Goal: Task Accomplishment & Management: Manage account settings

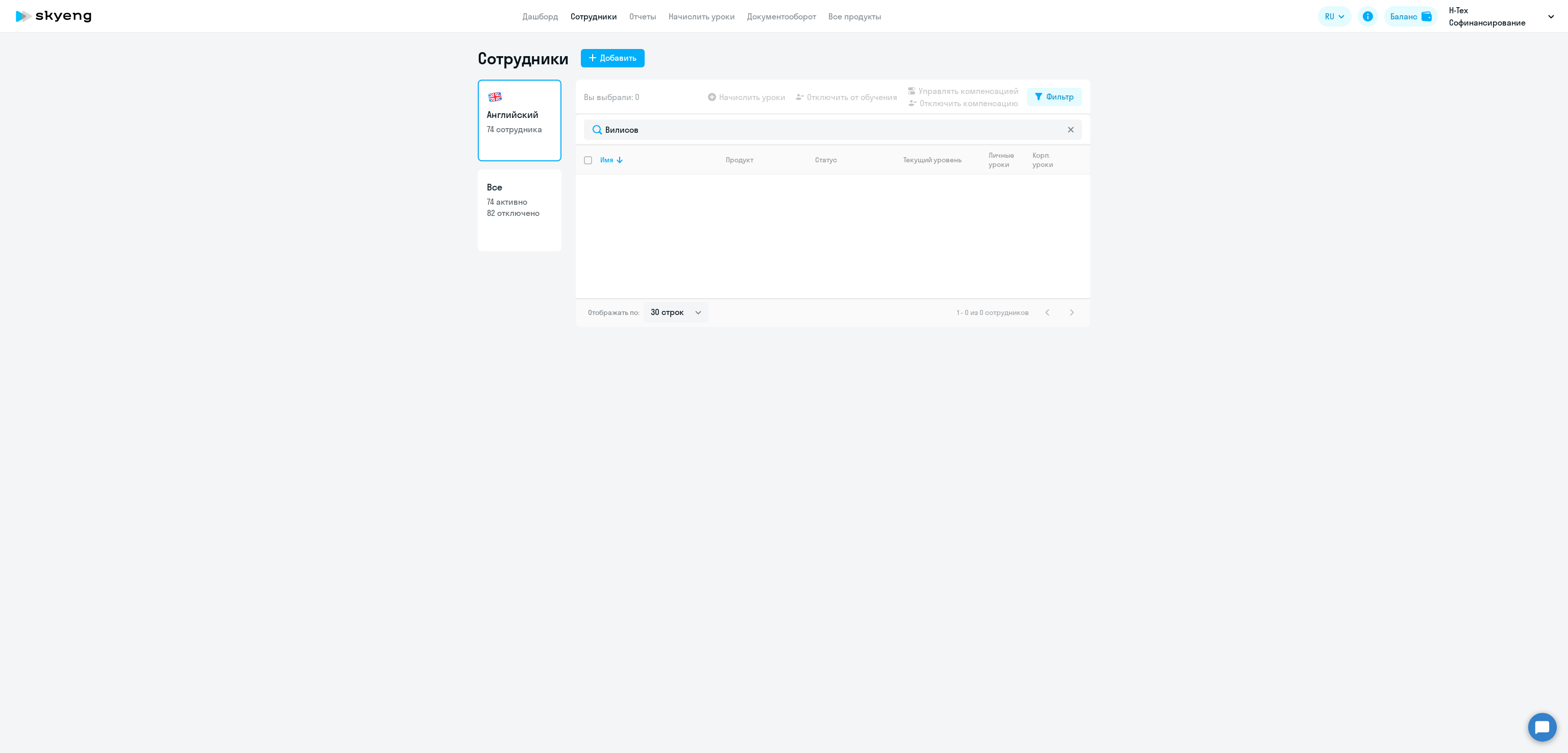
select select "30"
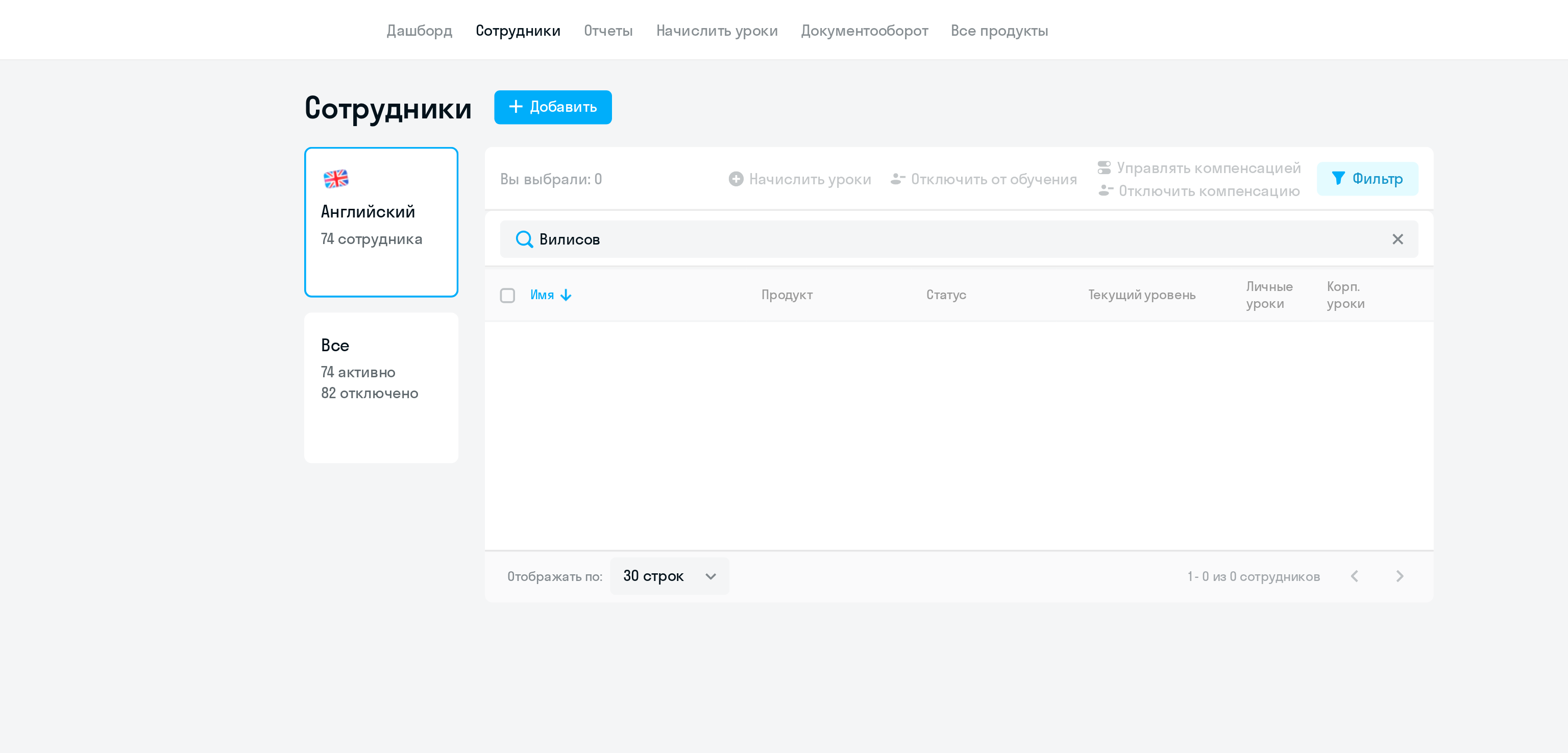
click at [589, 16] on link "Сотрудники" at bounding box center [594, 17] width 47 height 10
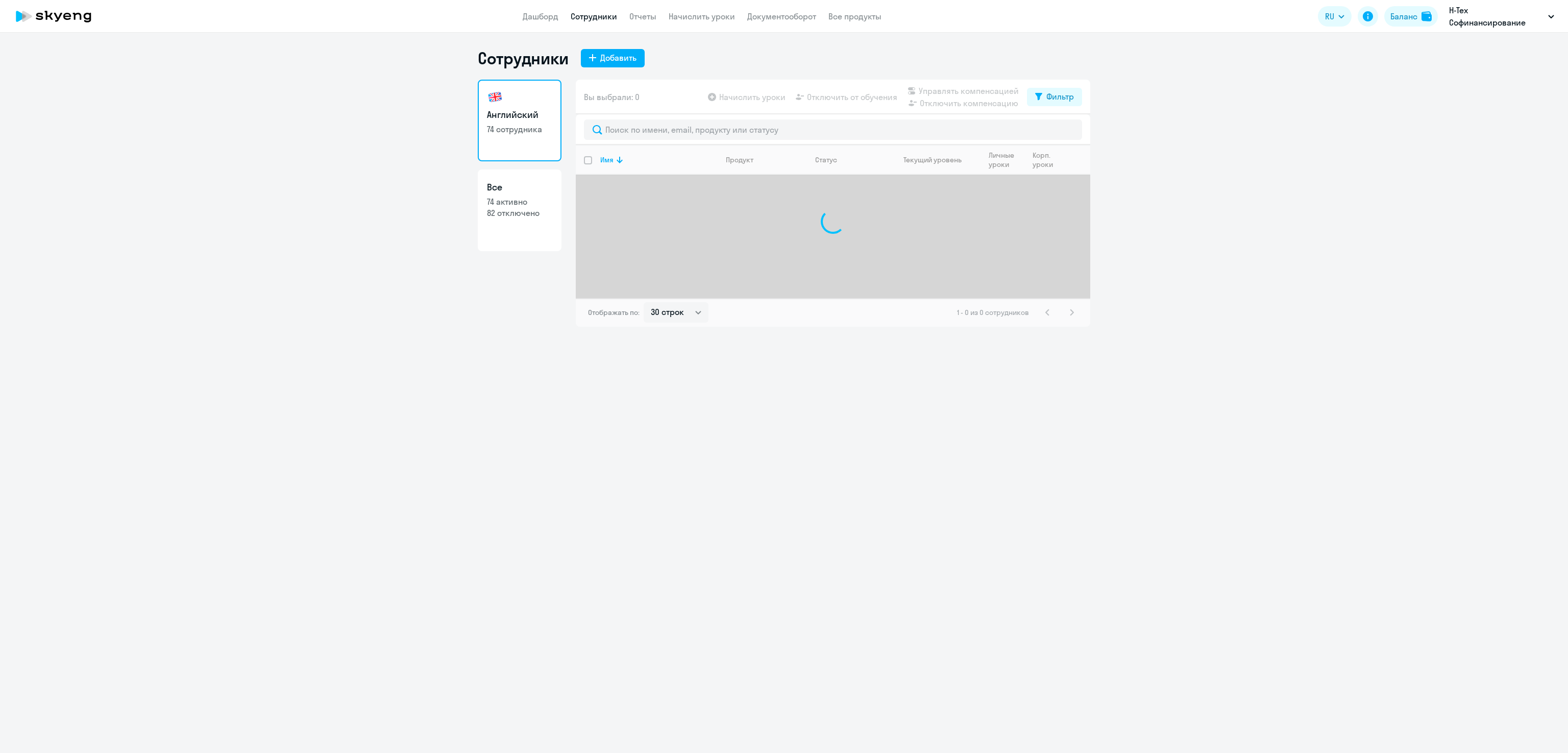
select select "30"
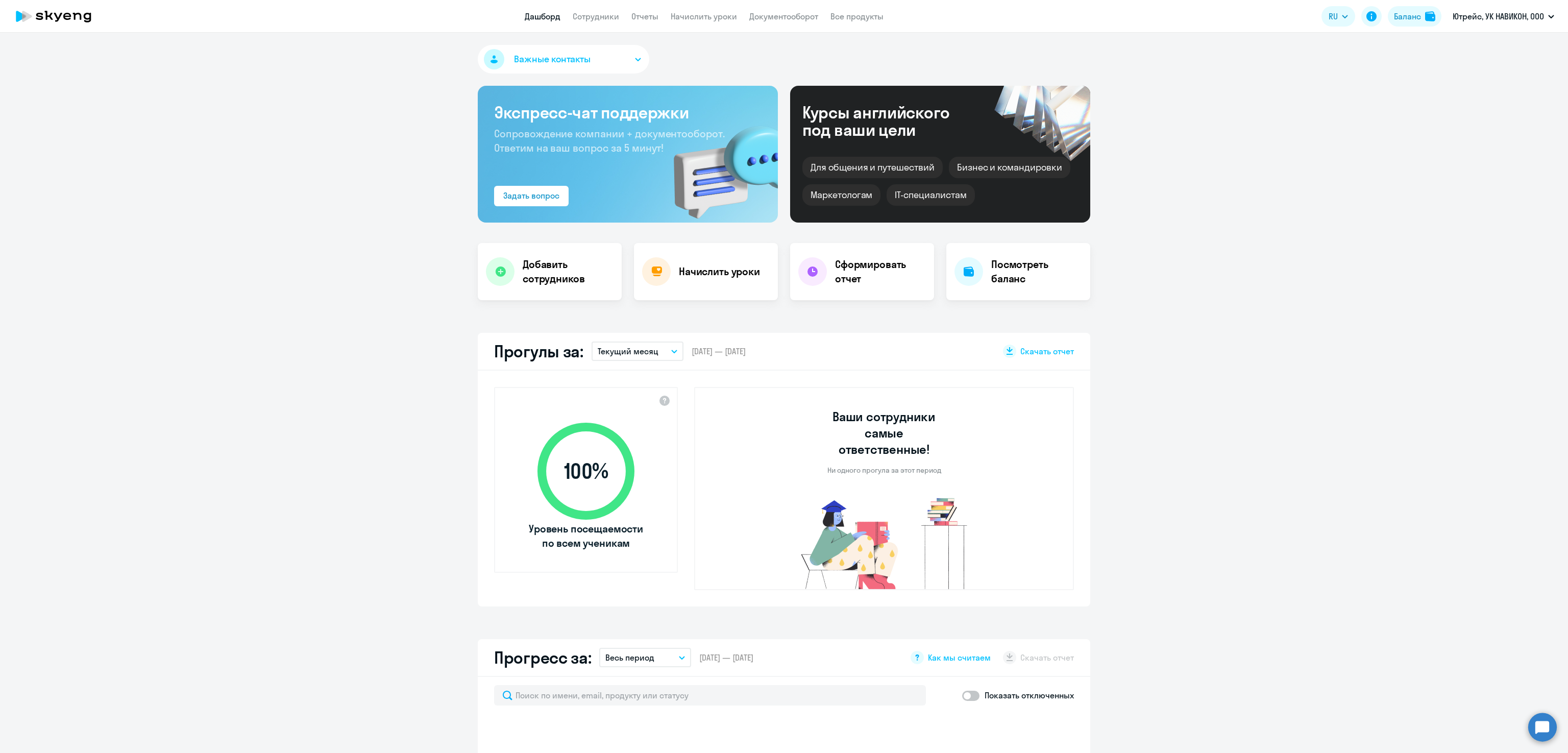
select select "30"
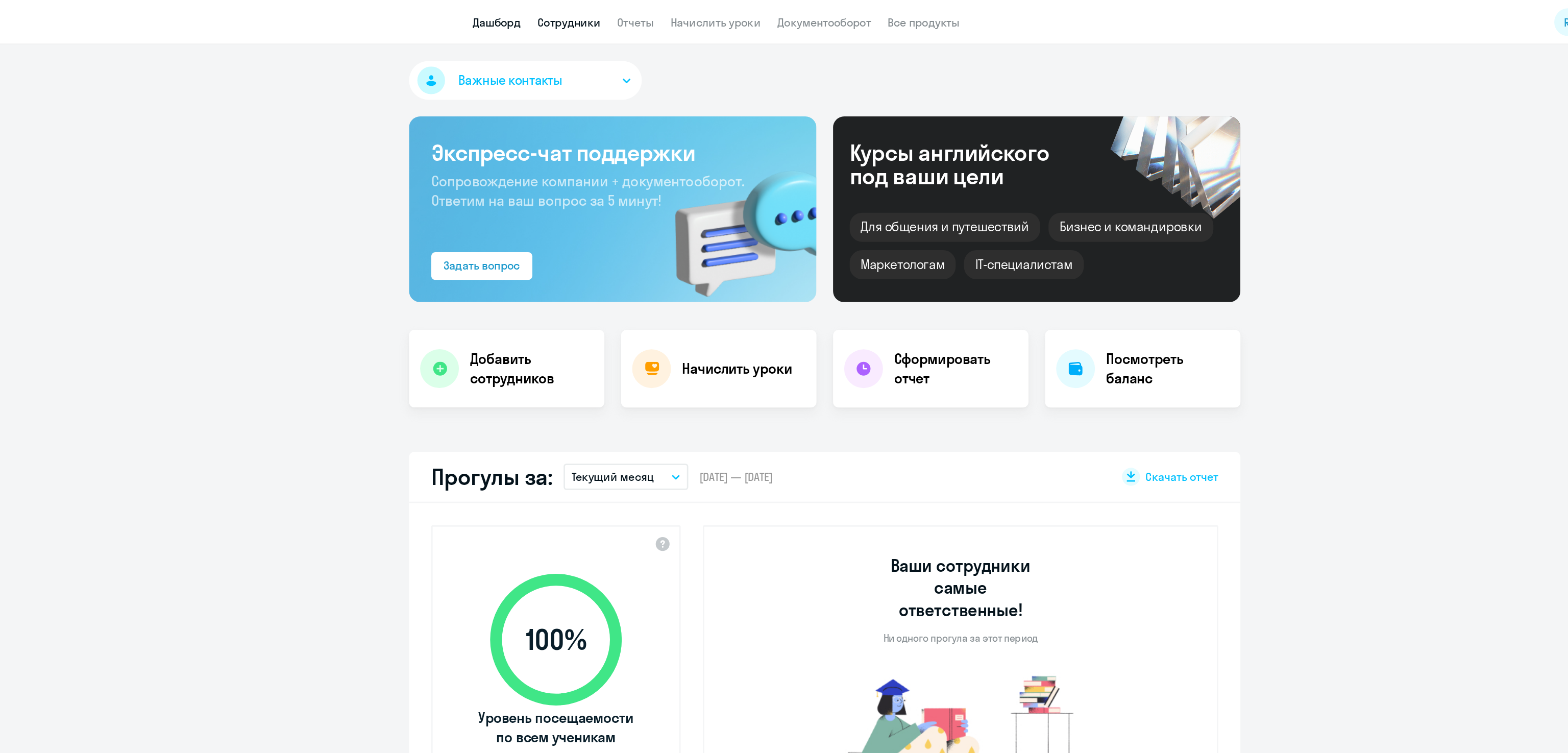
click at [599, 12] on link "Сотрудники" at bounding box center [596, 17] width 47 height 10
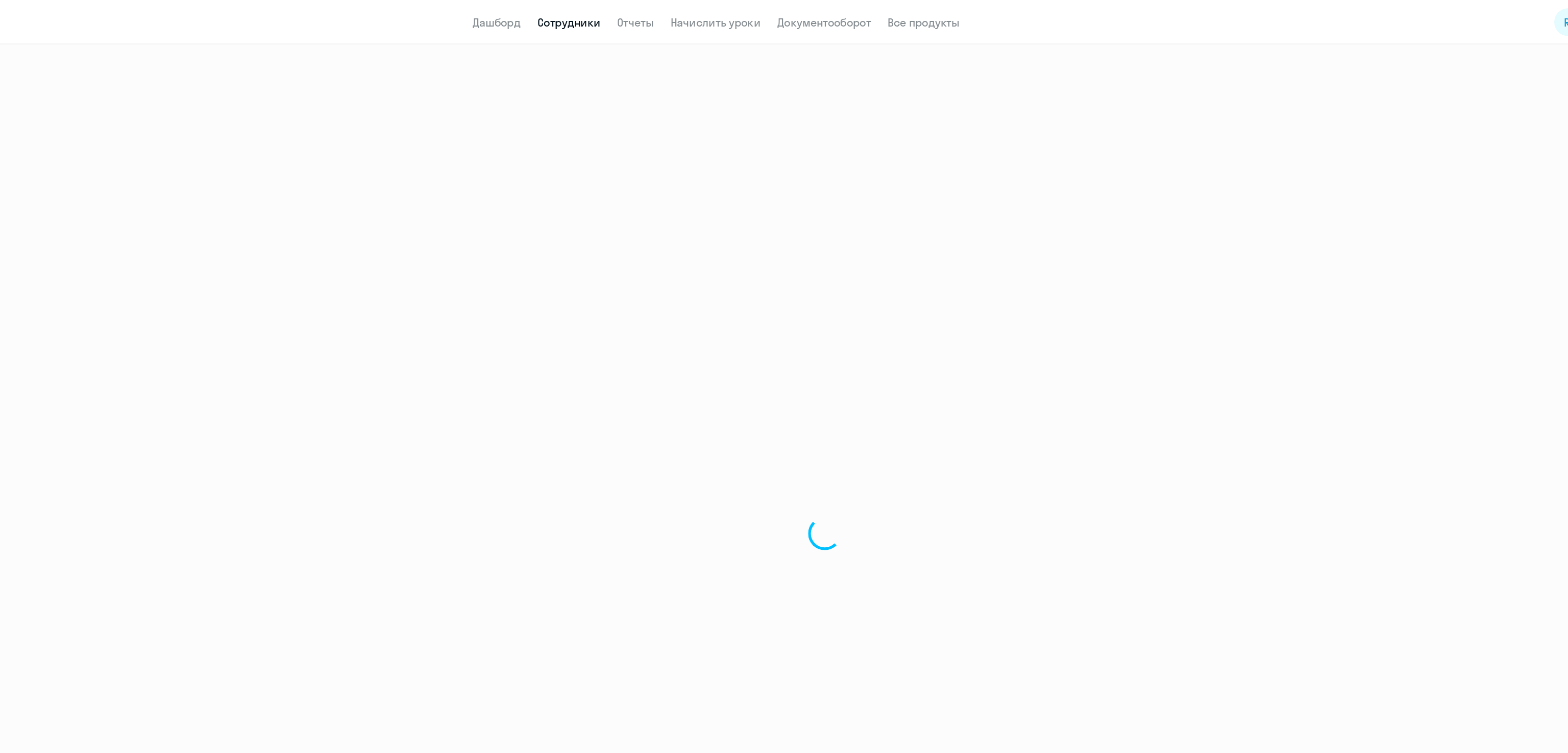
select select "30"
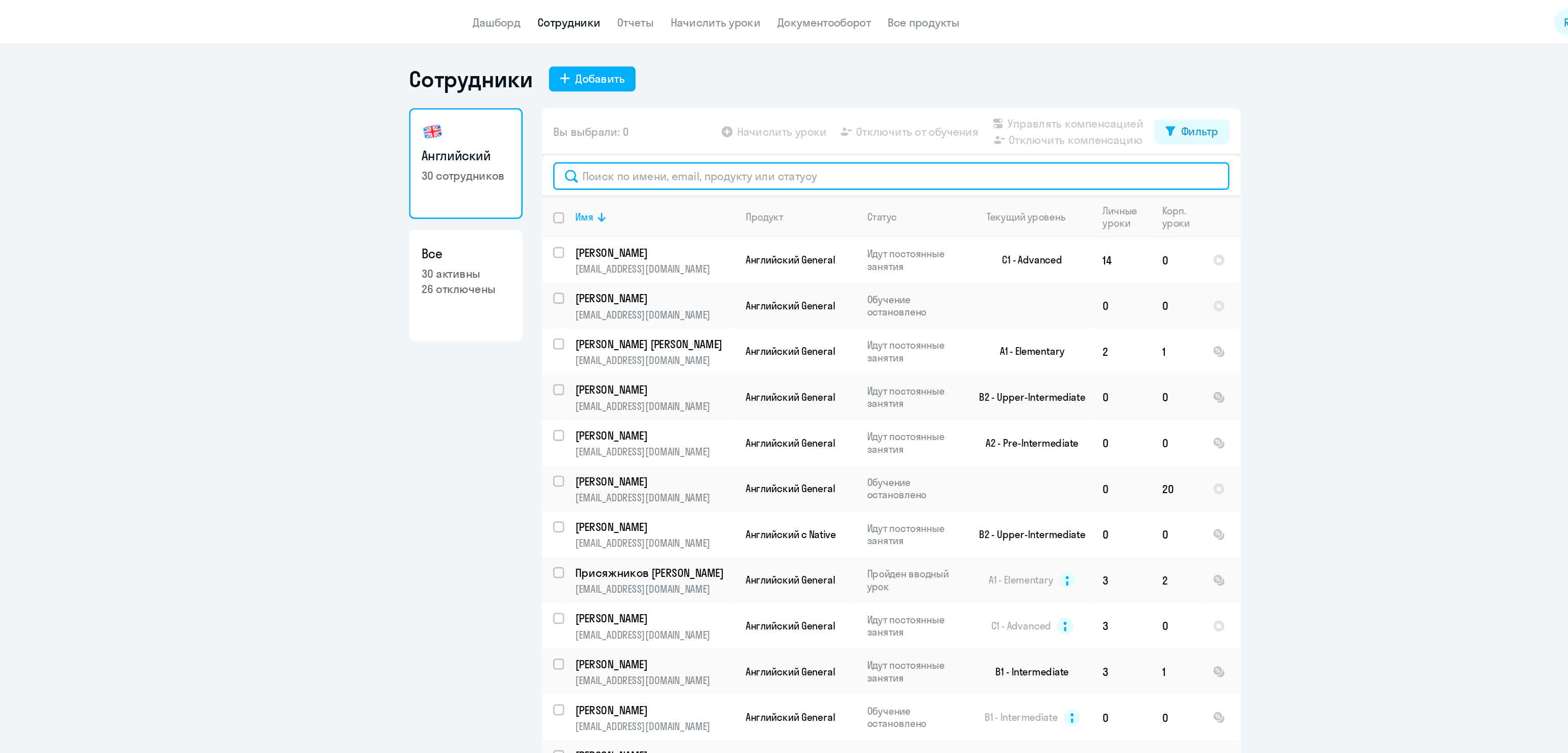
click at [675, 125] on input "text" at bounding box center [833, 130] width 498 height 20
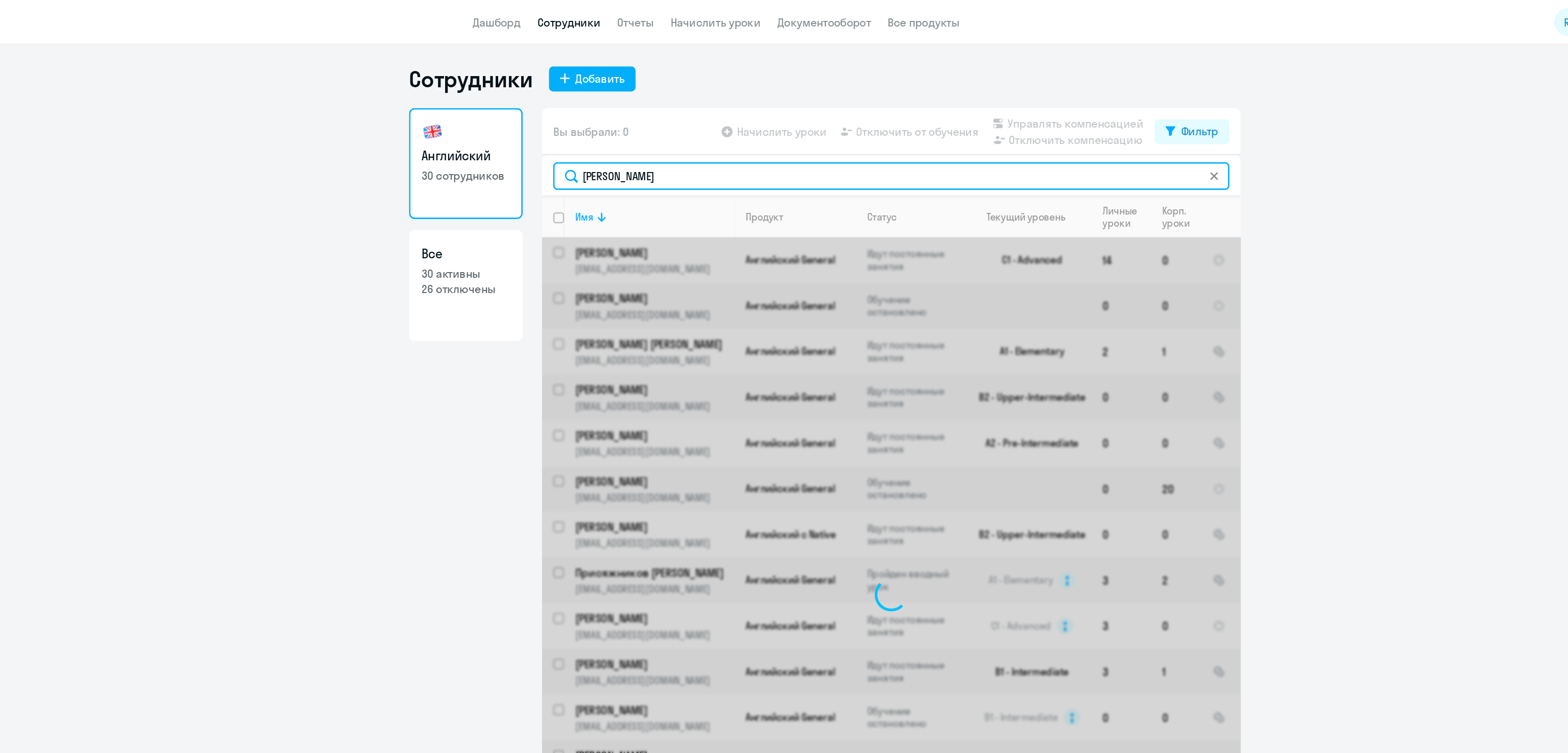
type input "[PERSON_NAME]"
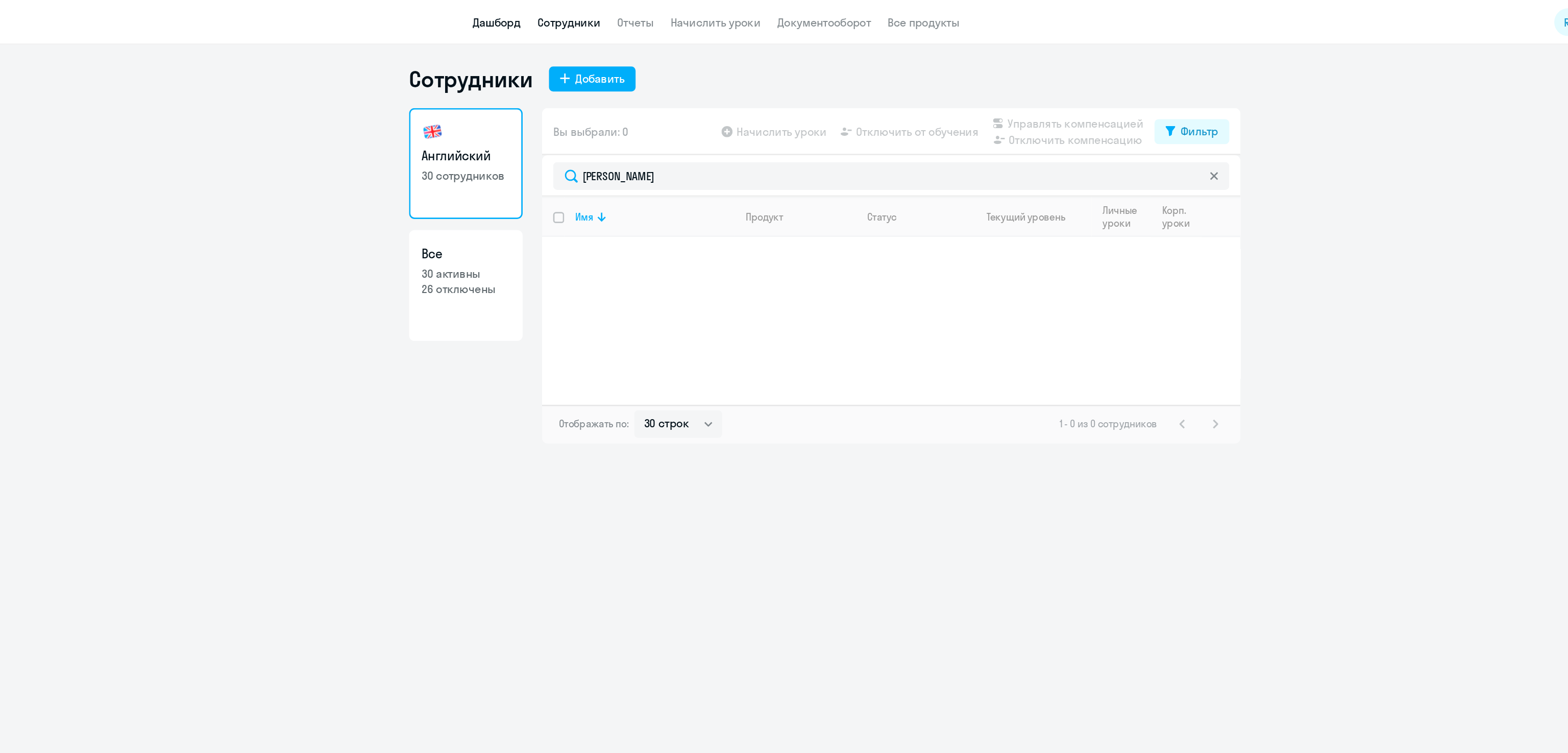
click at [541, 17] on link "Дашборд" at bounding box center [542, 17] width 36 height 10
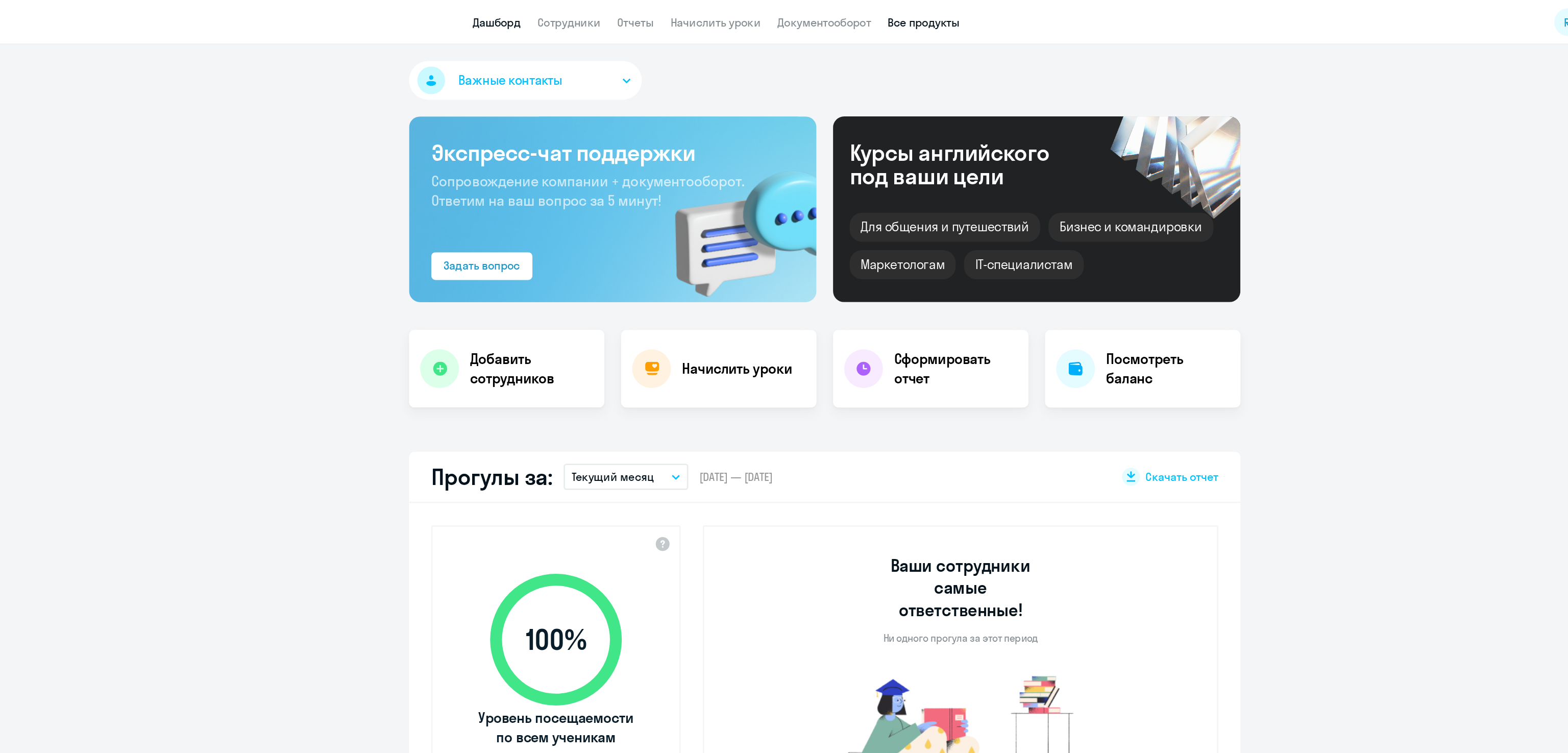
click at [857, 19] on link "Все продукты" at bounding box center [857, 17] width 53 height 10
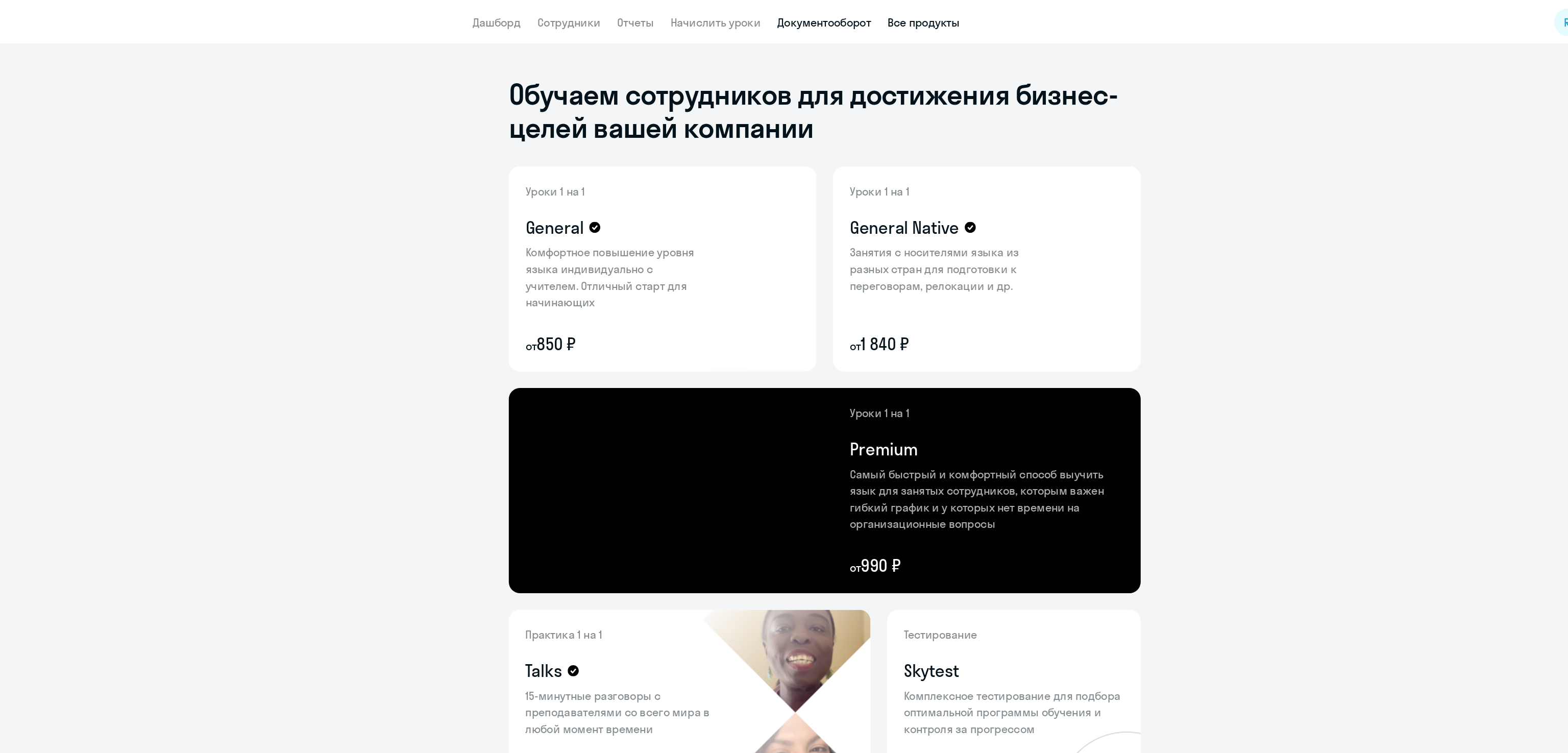
click at [795, 19] on link "Документооборот" at bounding box center [784, 17] width 69 height 10
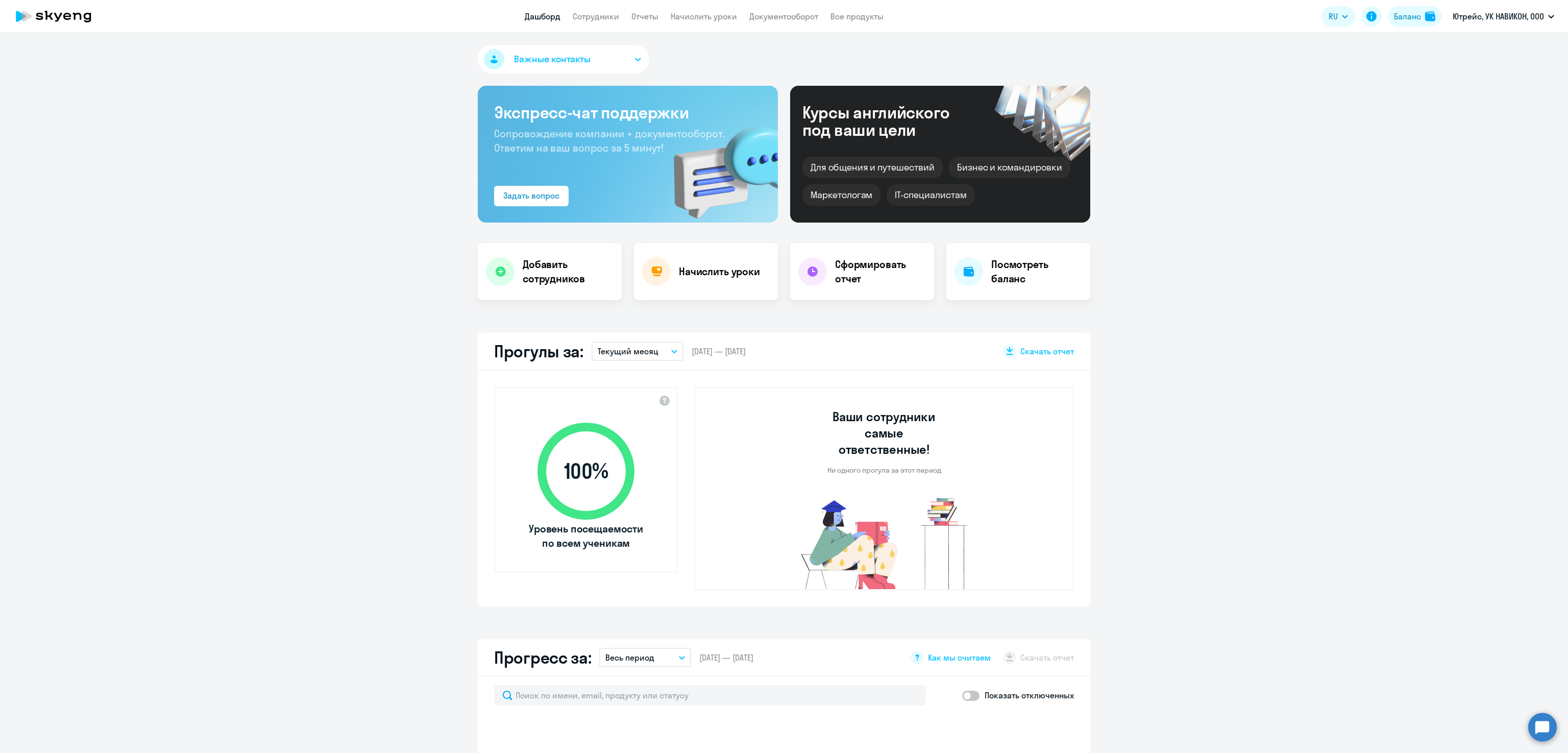
select select "30"
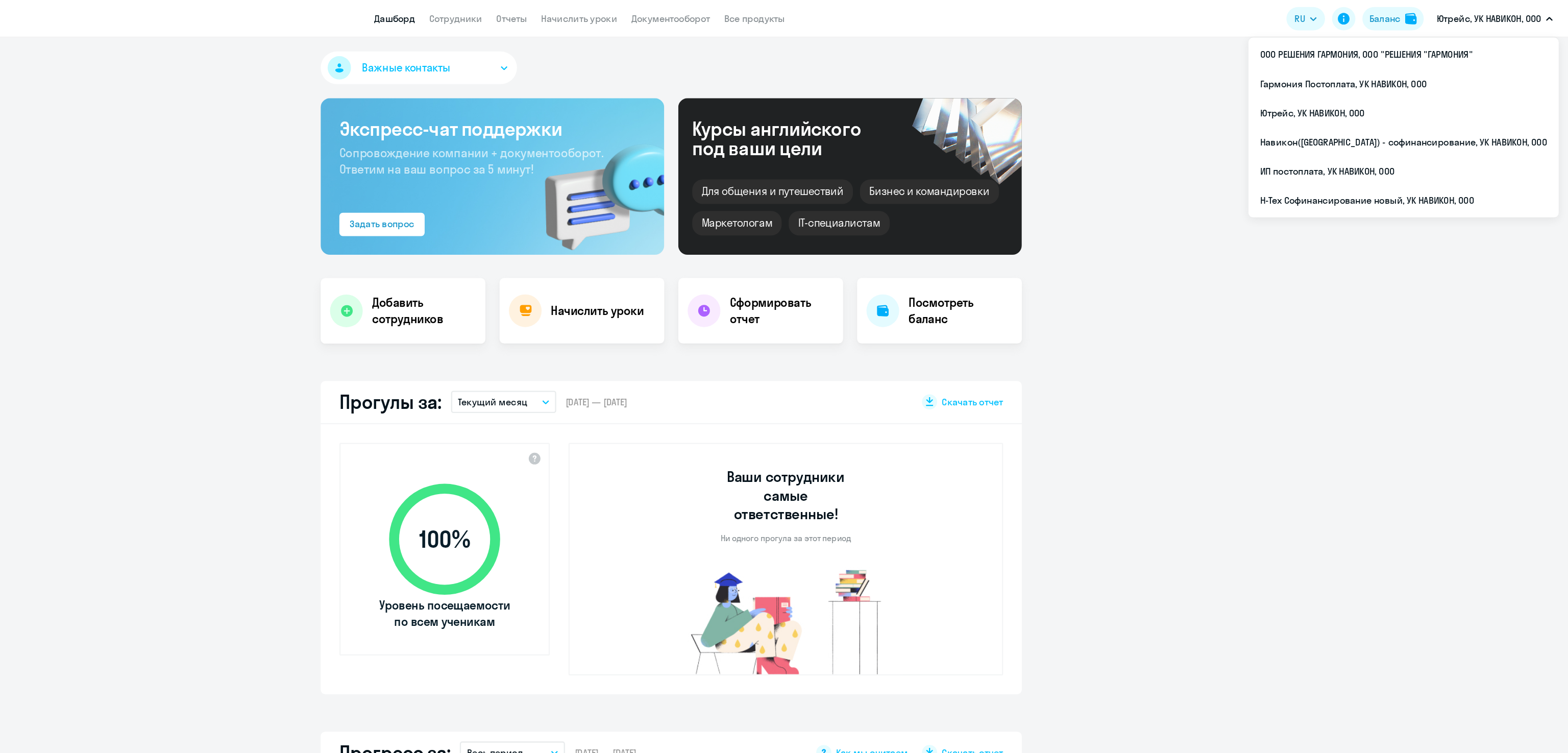
click at [1482, 17] on p "Ютрейс, УК НАВИКОН, ООО" at bounding box center [1498, 16] width 91 height 12
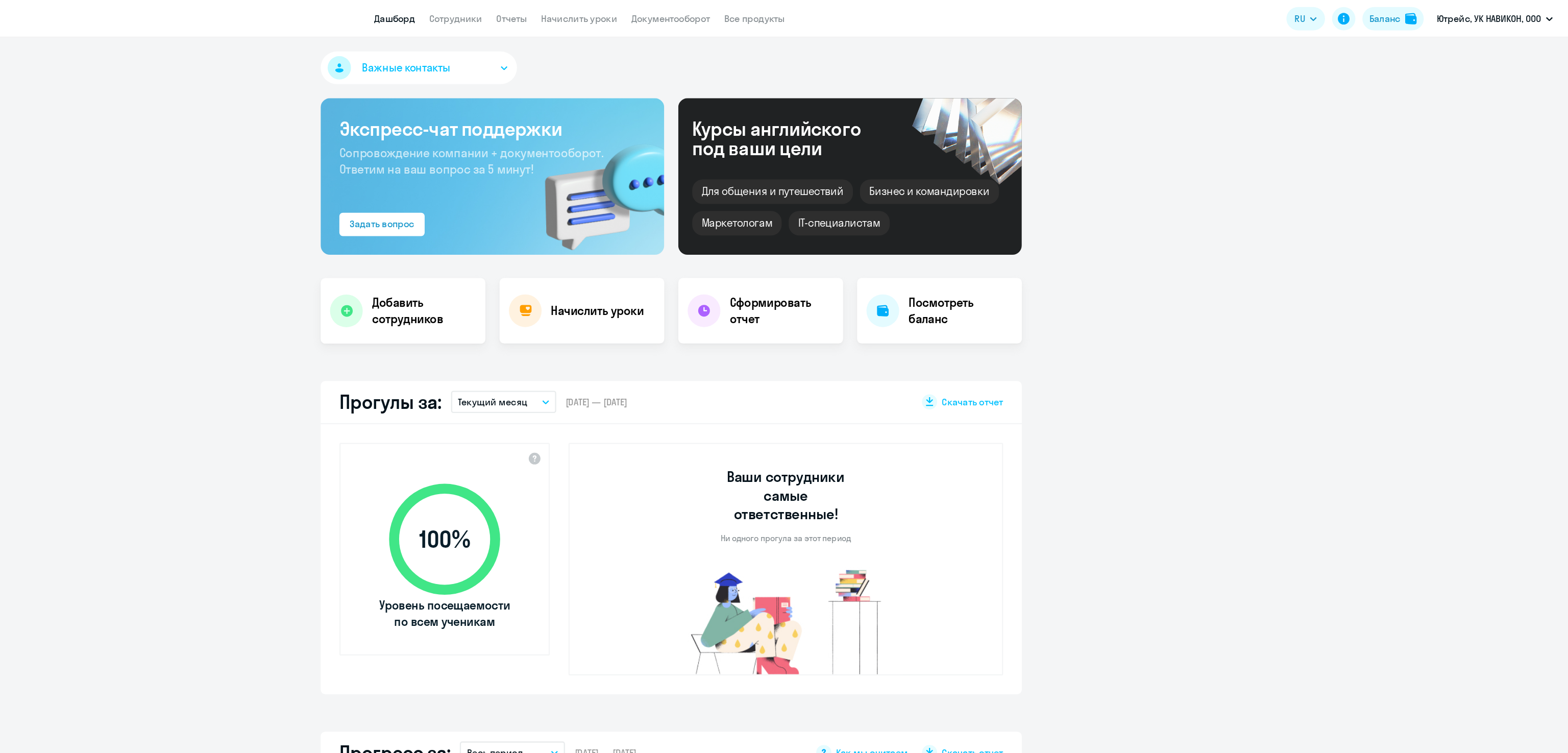
click at [1482, 17] on p "Ютрейс, УК НАВИКОН, ООО" at bounding box center [1498, 16] width 91 height 12
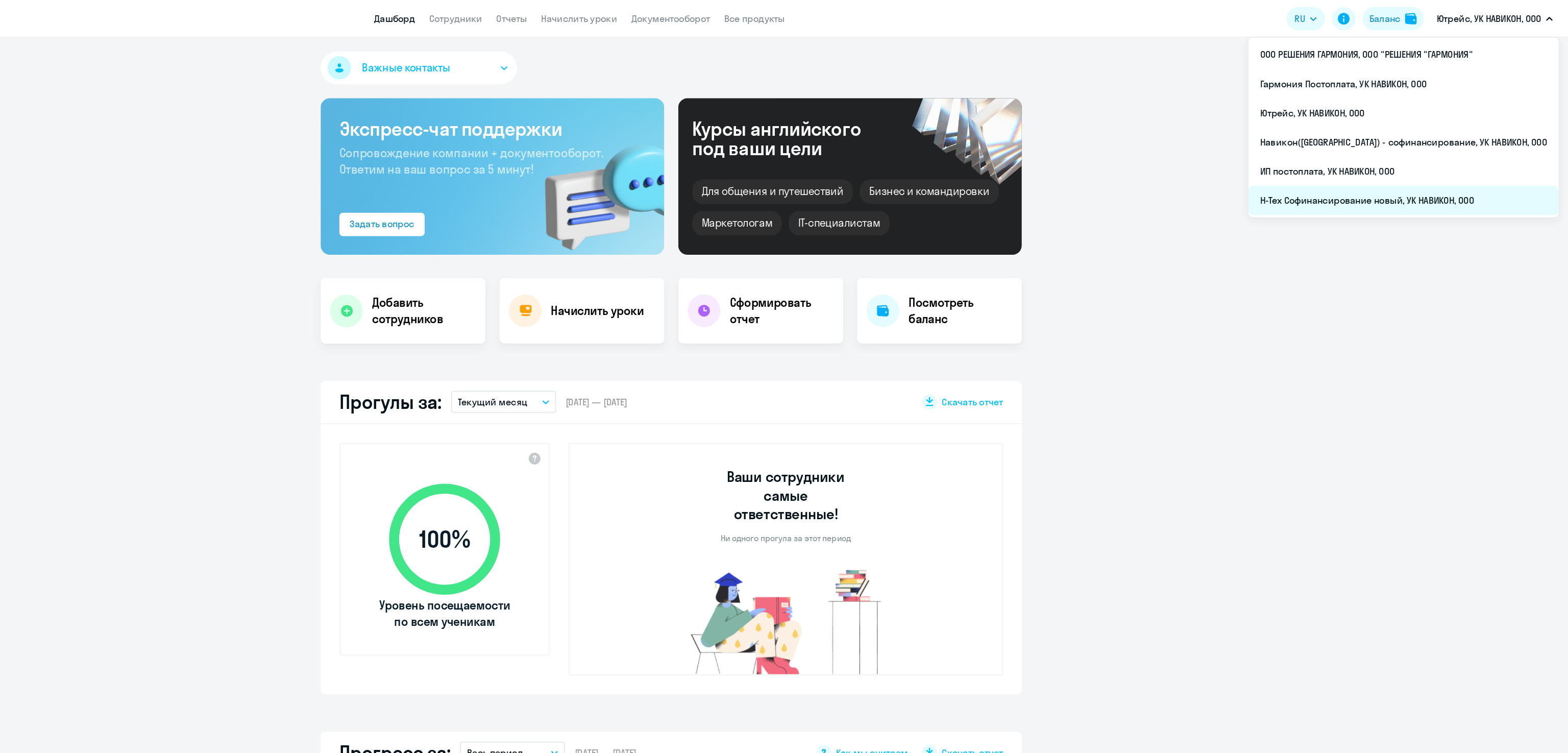
click at [1396, 173] on li "Н-Тех Софинансирование новый, УК НАВИКОН, ООО" at bounding box center [1423, 175] width 271 height 26
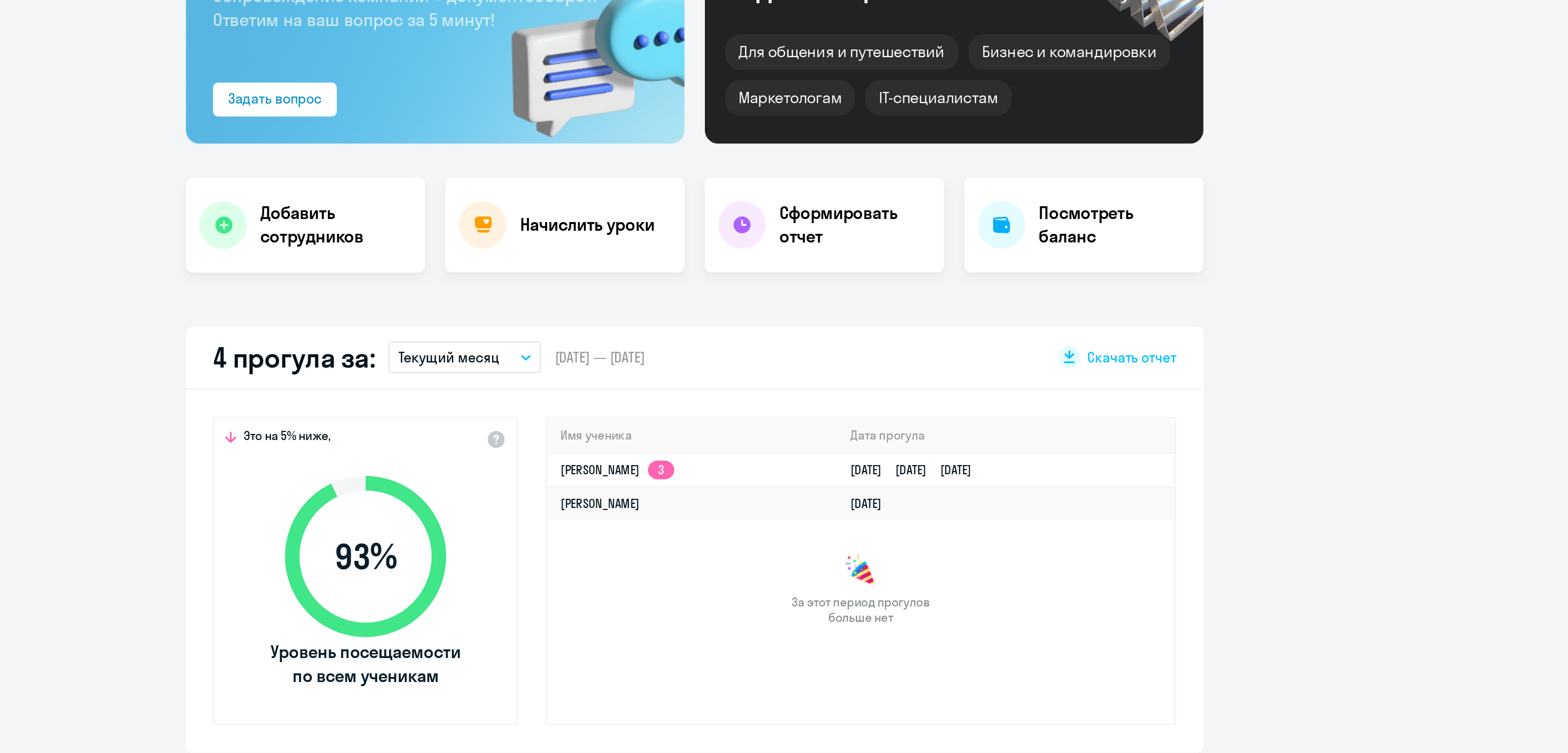
select select "30"
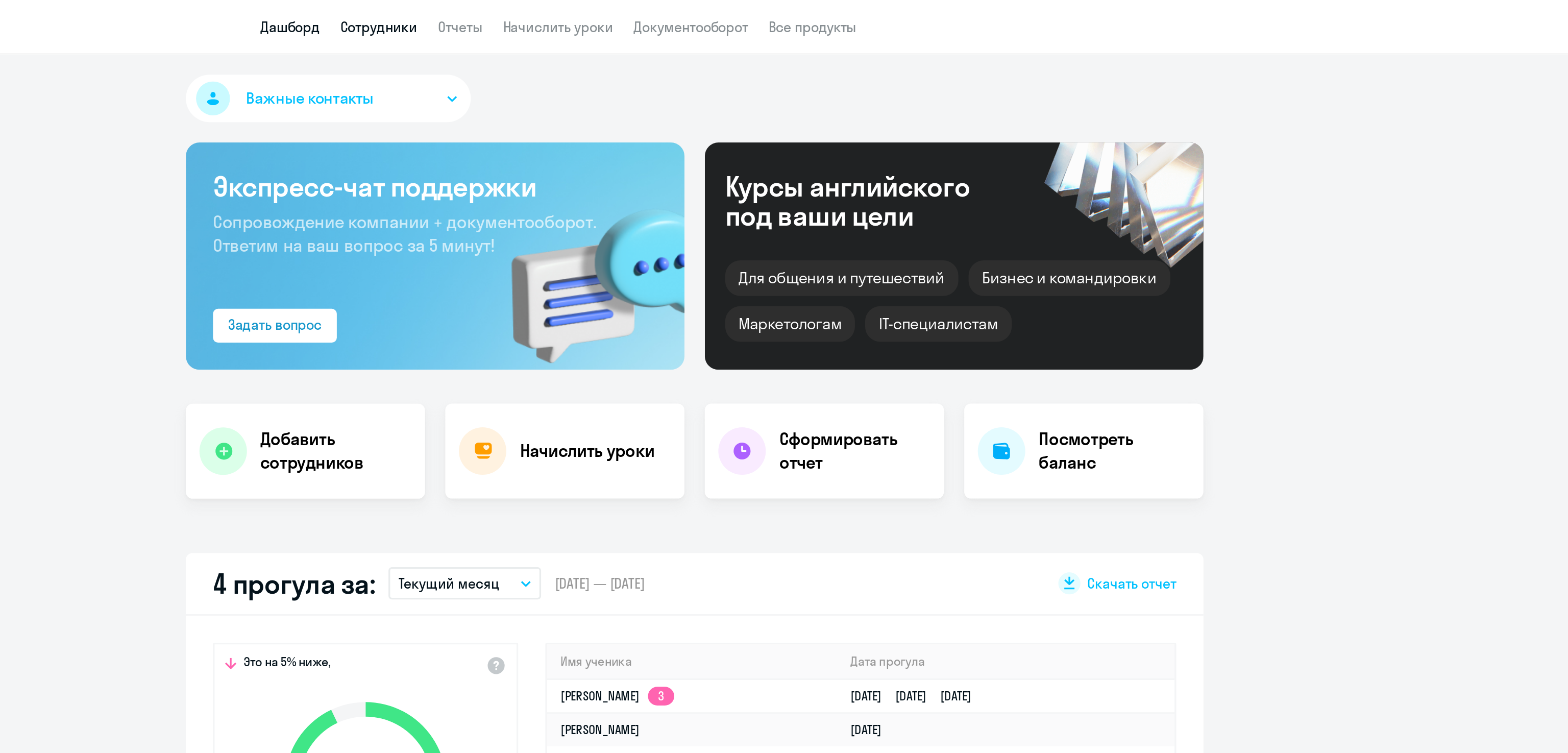
click at [600, 19] on link "Сотрудники" at bounding box center [594, 17] width 47 height 10
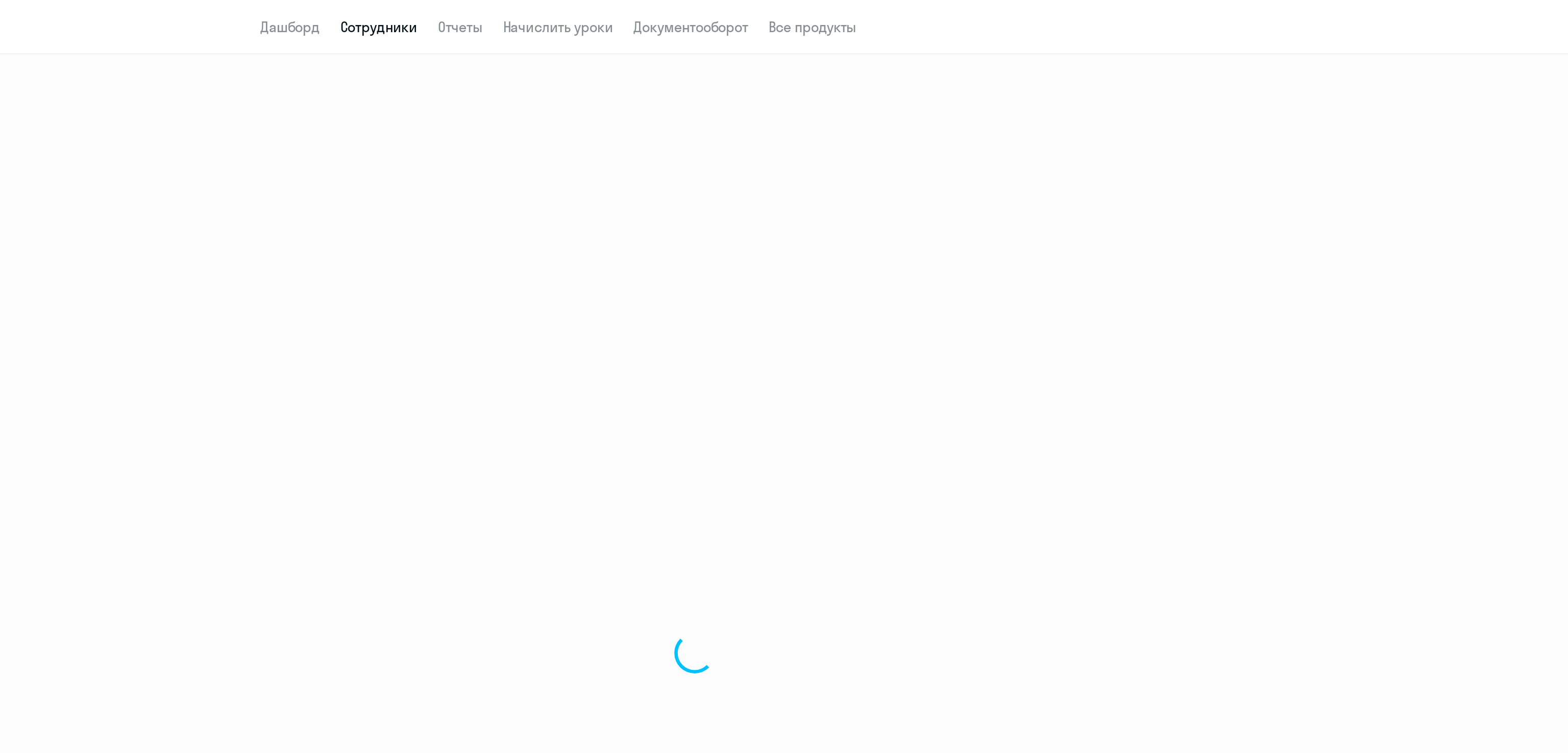
select select "30"
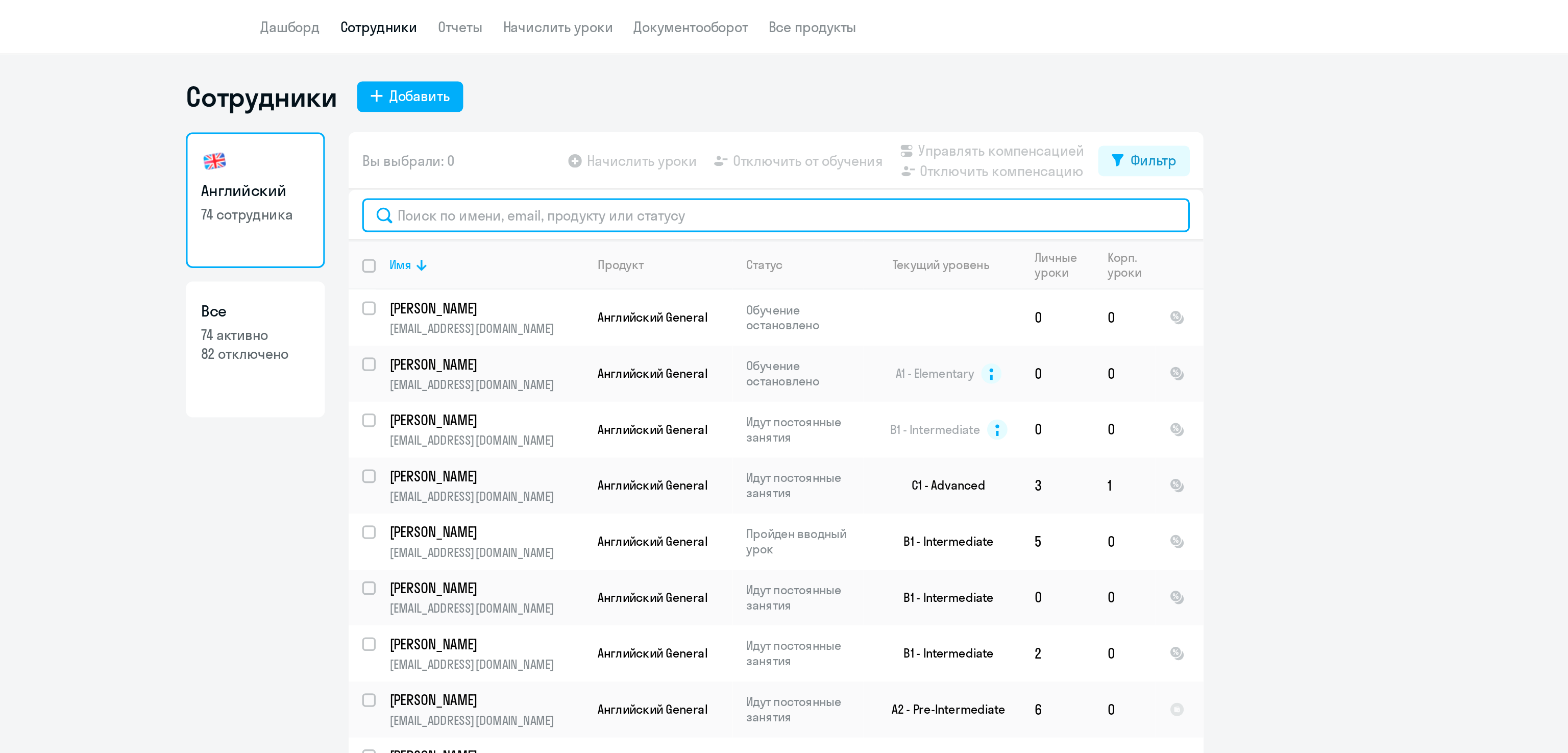
click at [918, 125] on input "text" at bounding box center [833, 130] width 498 height 20
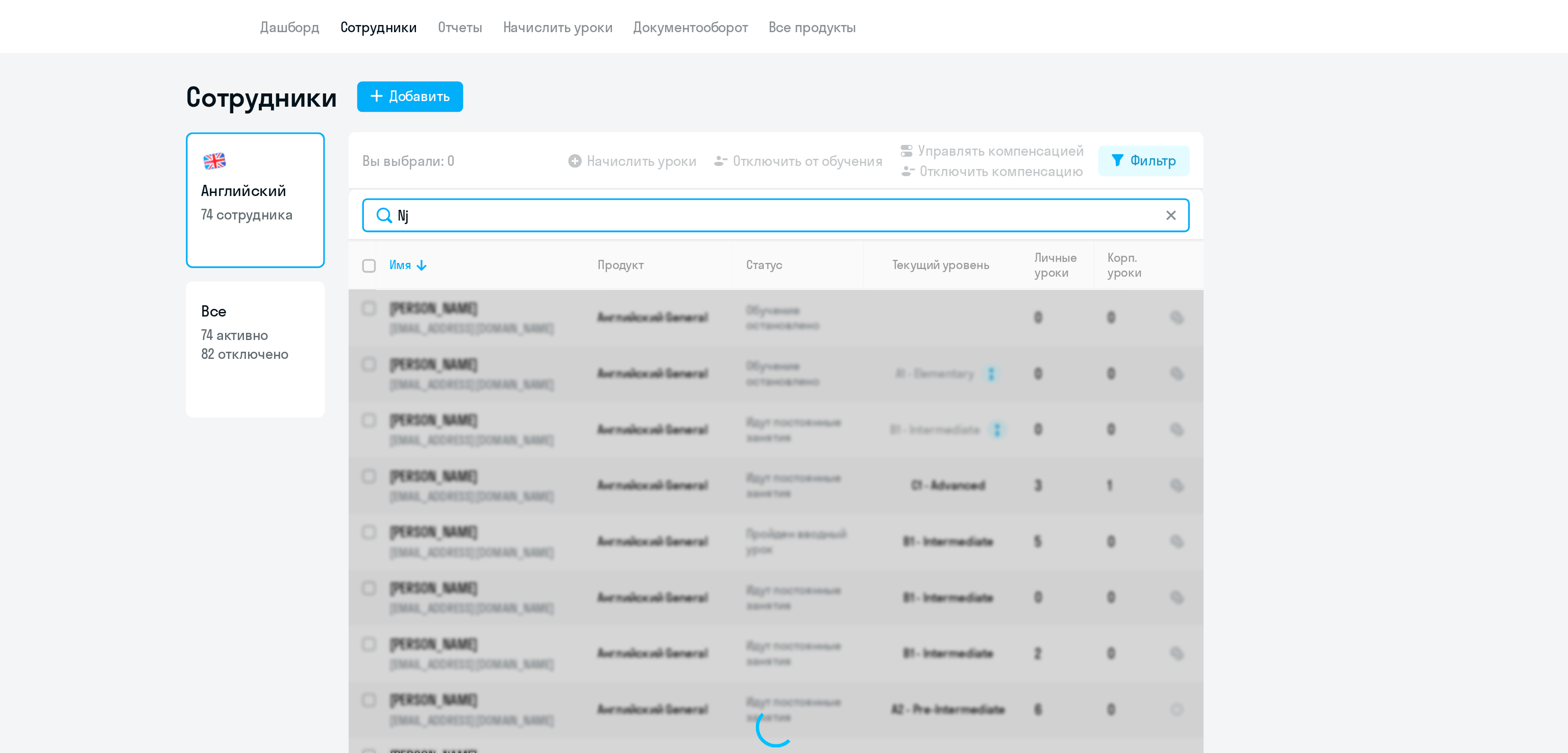
type input "N"
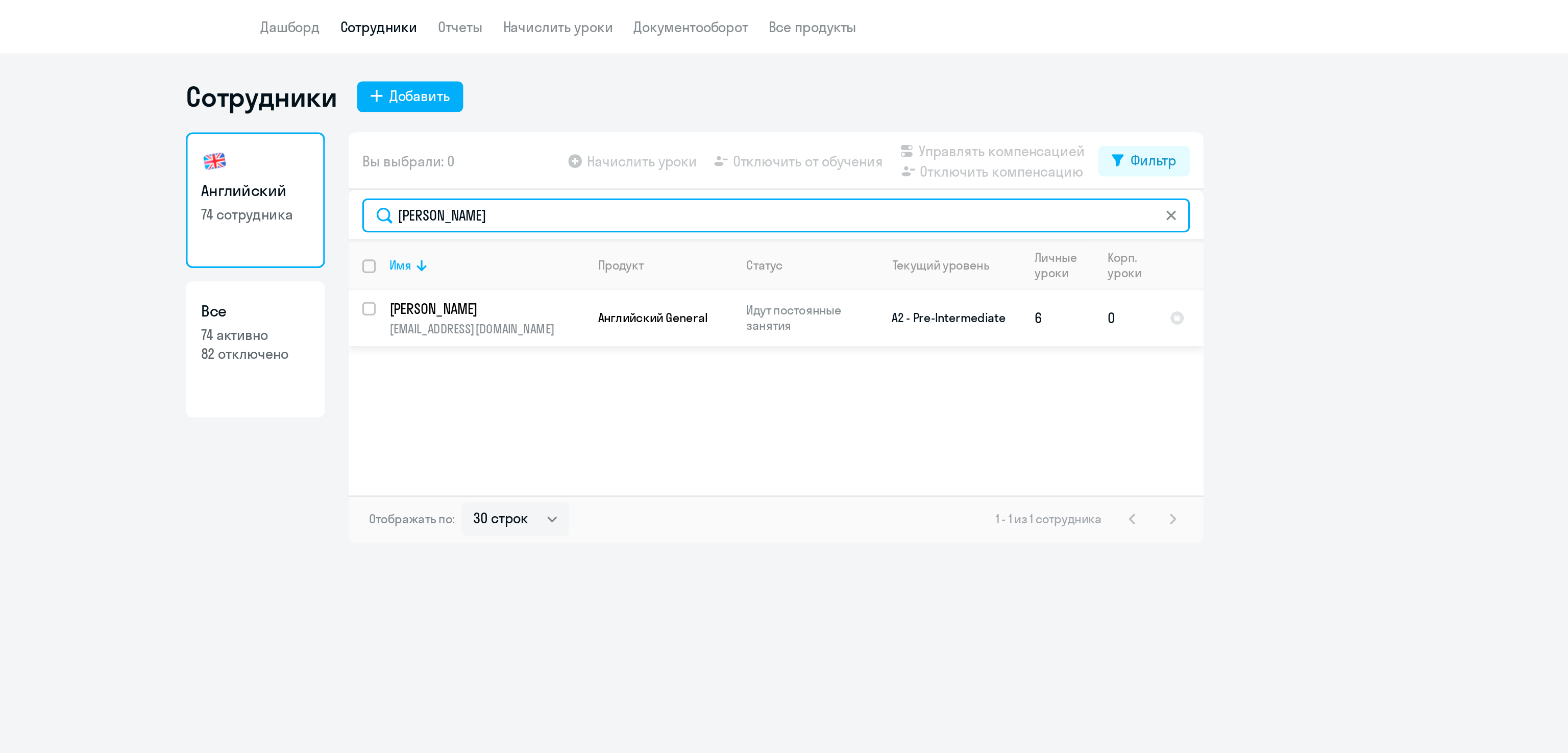
type input "[PERSON_NAME]"
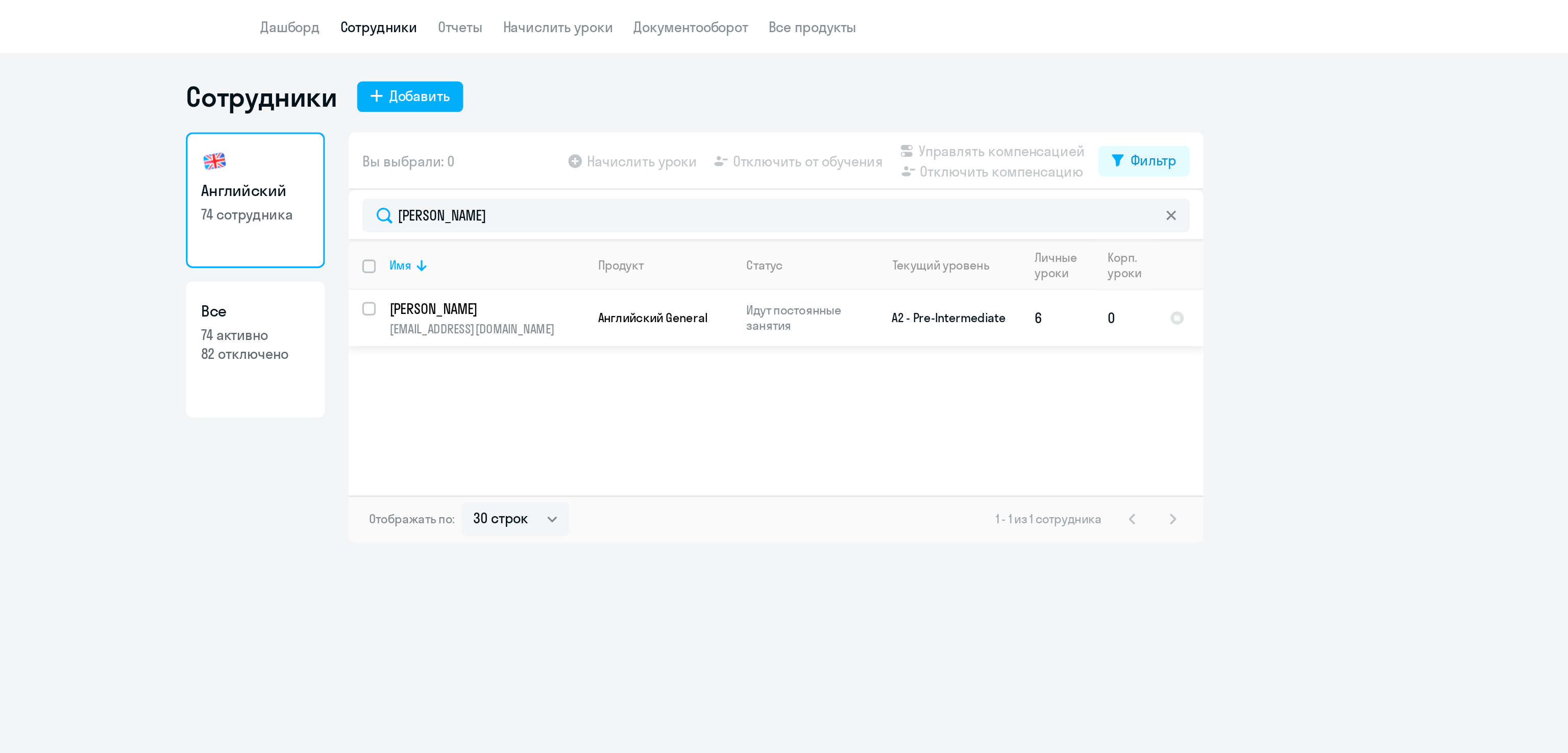
click at [587, 186] on input "select row 14690916" at bounding box center [594, 192] width 20 height 20
checkbox input "true"
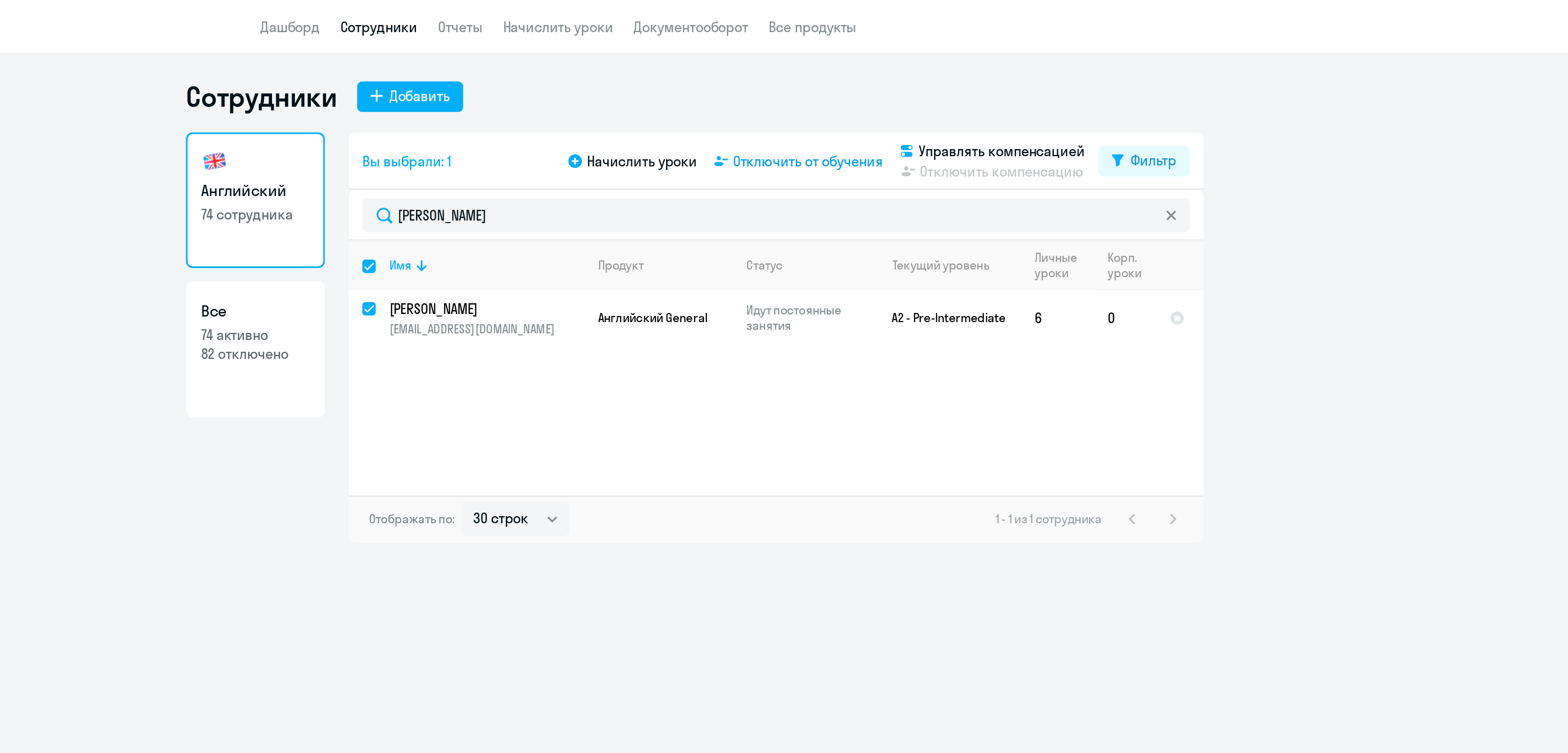
click at [851, 95] on span "Отключить от обучения" at bounding box center [851, 97] width 90 height 12
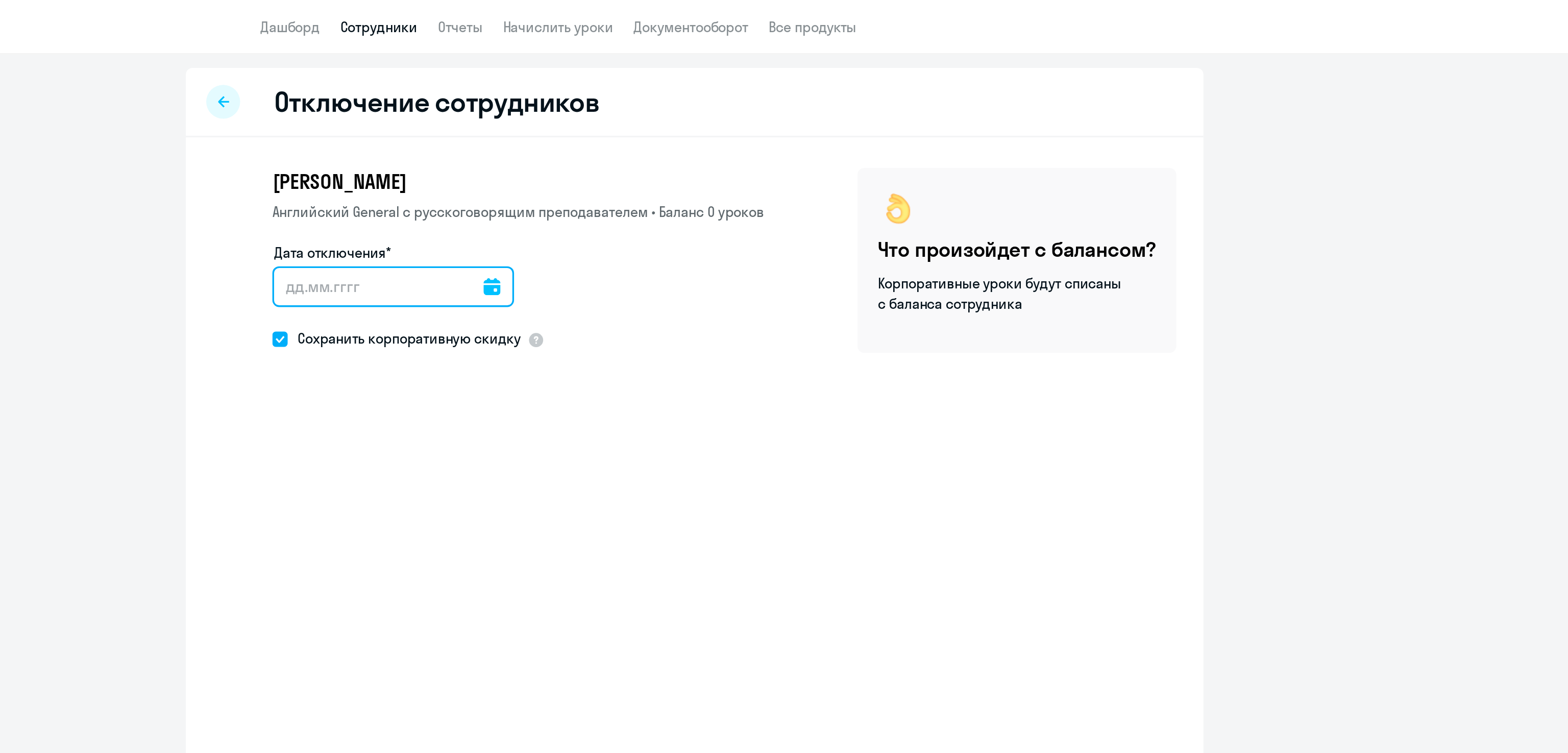
click at [596, 175] on input "Дата отключения*" at bounding box center [602, 172] width 145 height 24
click at [657, 173] on icon at bounding box center [662, 173] width 10 height 10
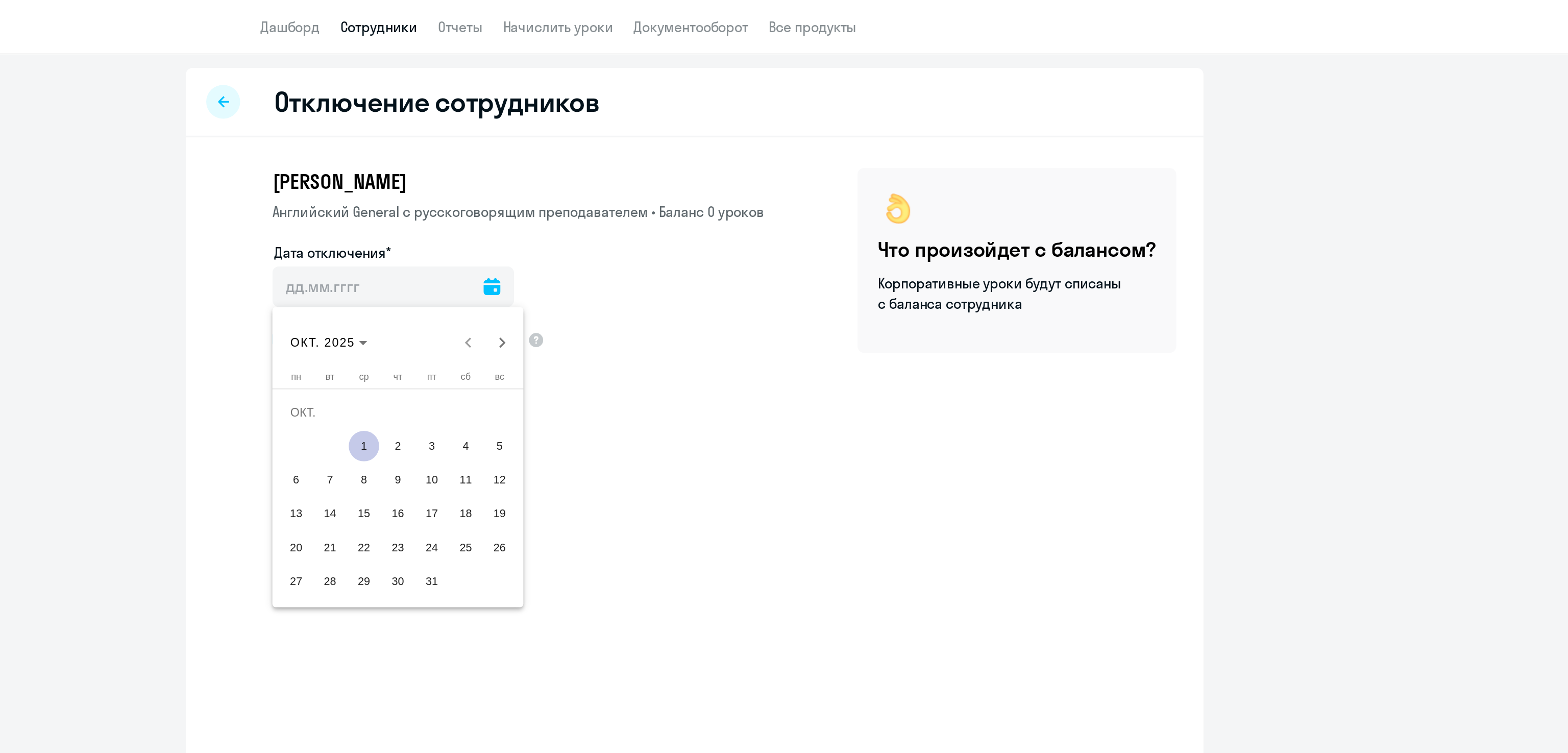
click at [584, 269] on span "1" at bounding box center [585, 268] width 19 height 19
type input "01.10.2025"
type input "1.10.2025"
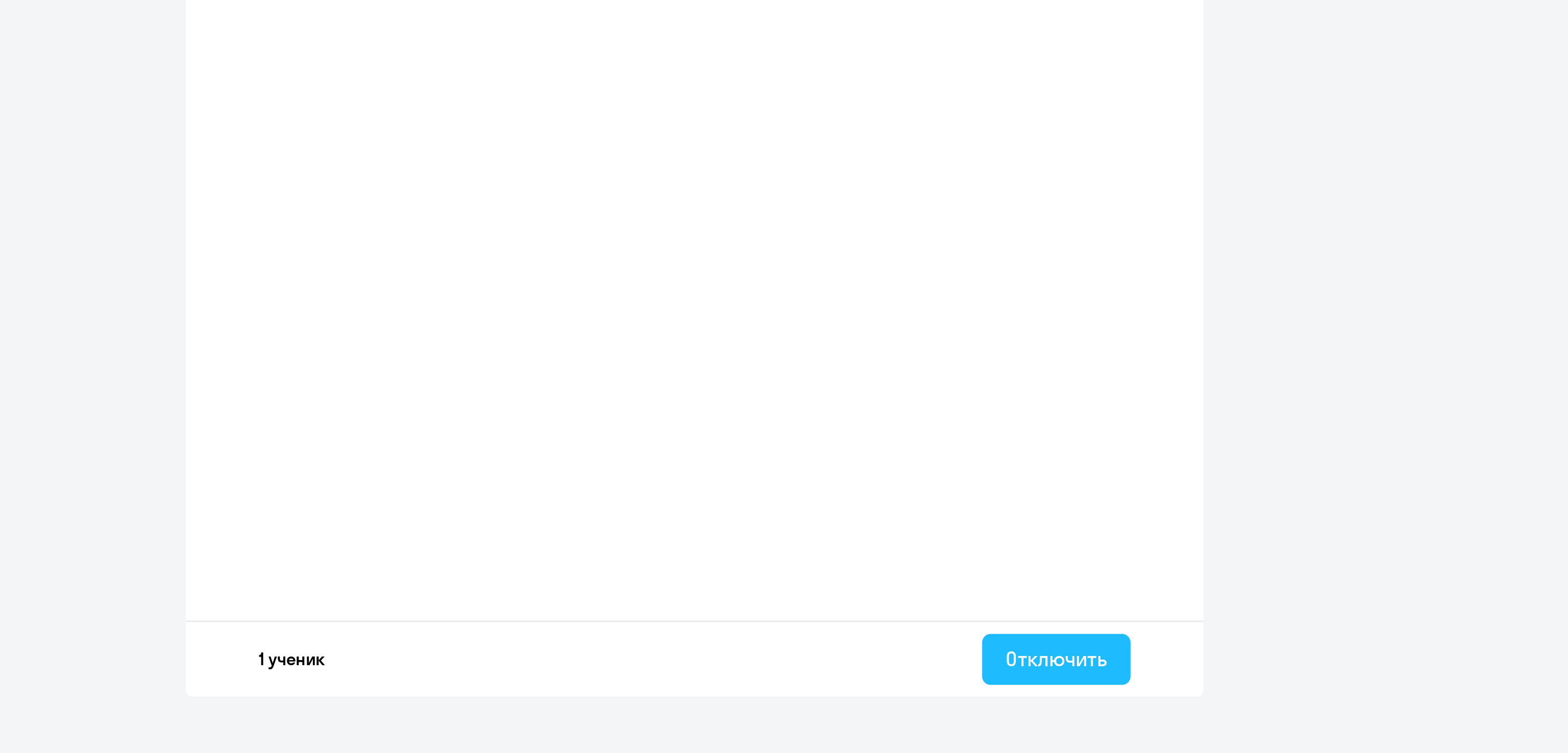
click at [998, 697] on div "Отключить" at bounding box center [1001, 696] width 61 height 17
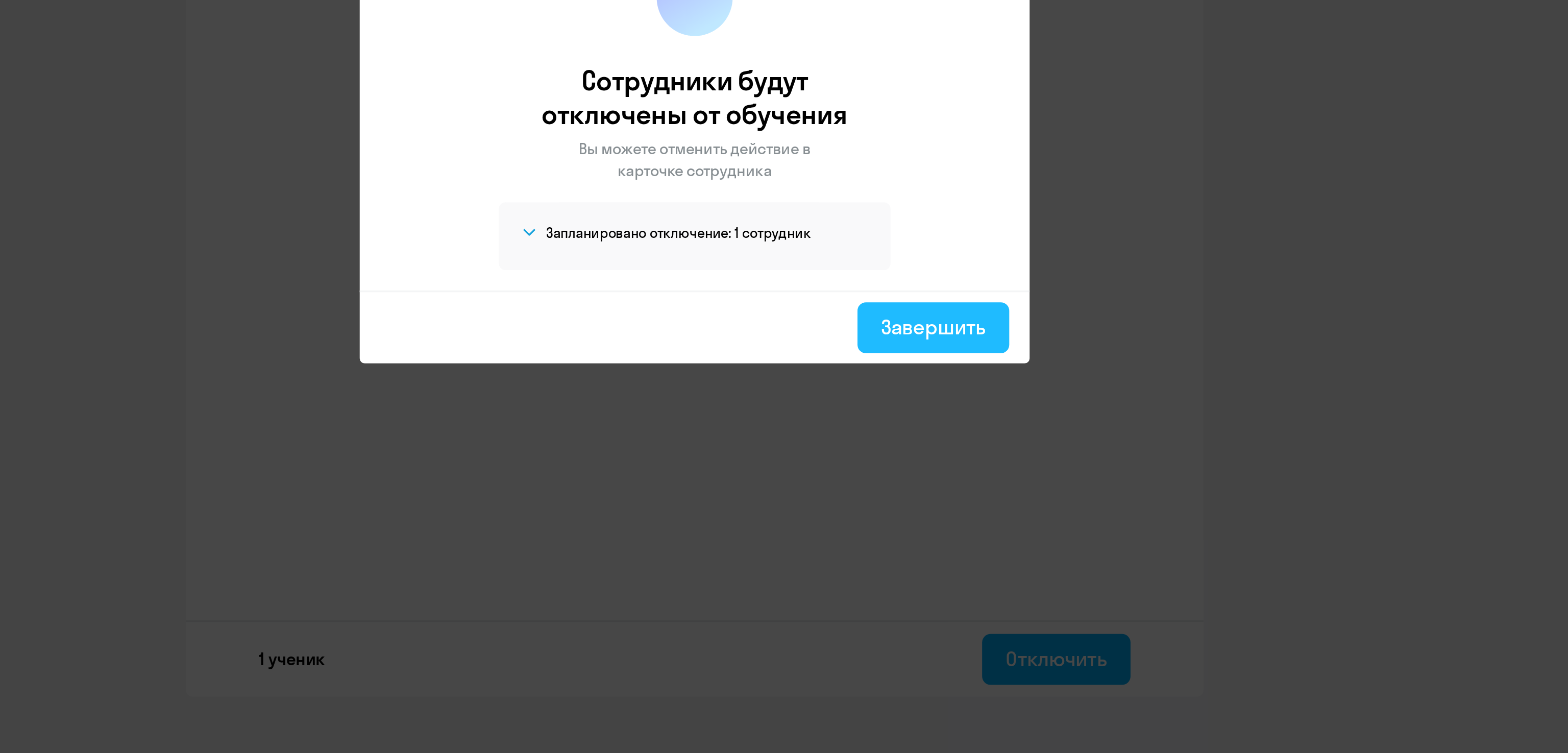
click at [956, 496] on div "Завершить" at bounding box center [928, 496] width 63 height 17
select select "30"
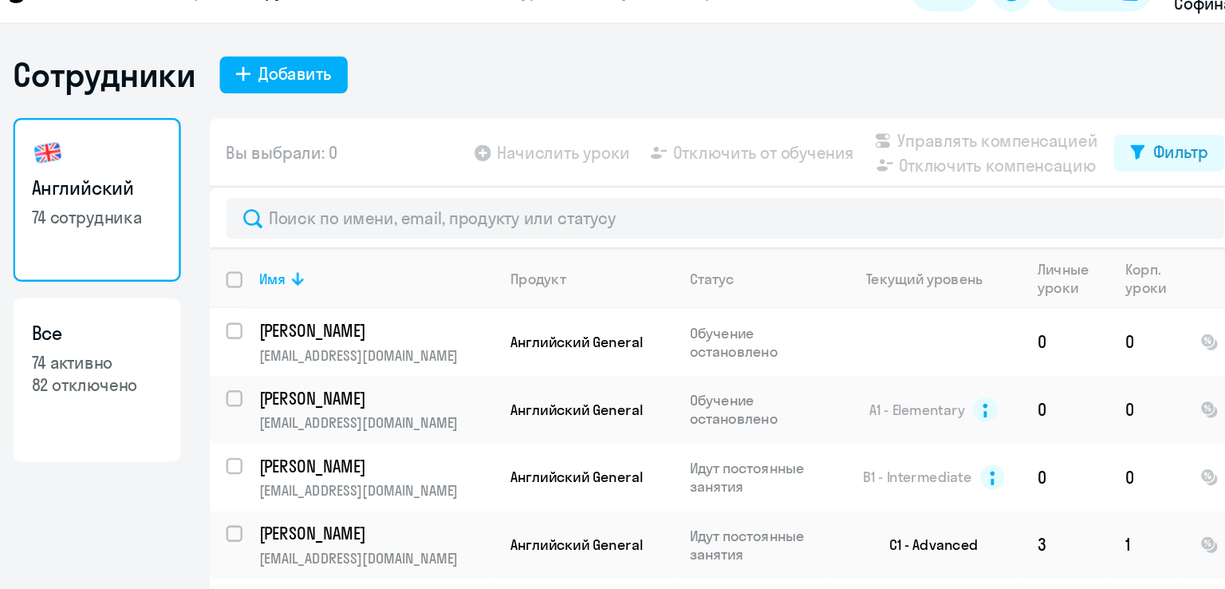
drag, startPoint x: 2139, startPoint y: 66, endPoint x: 710, endPoint y: 80, distance: 1429.6
click at [710, 80] on div "Сотрудники Добавить" at bounding box center [612, 91] width 957 height 32
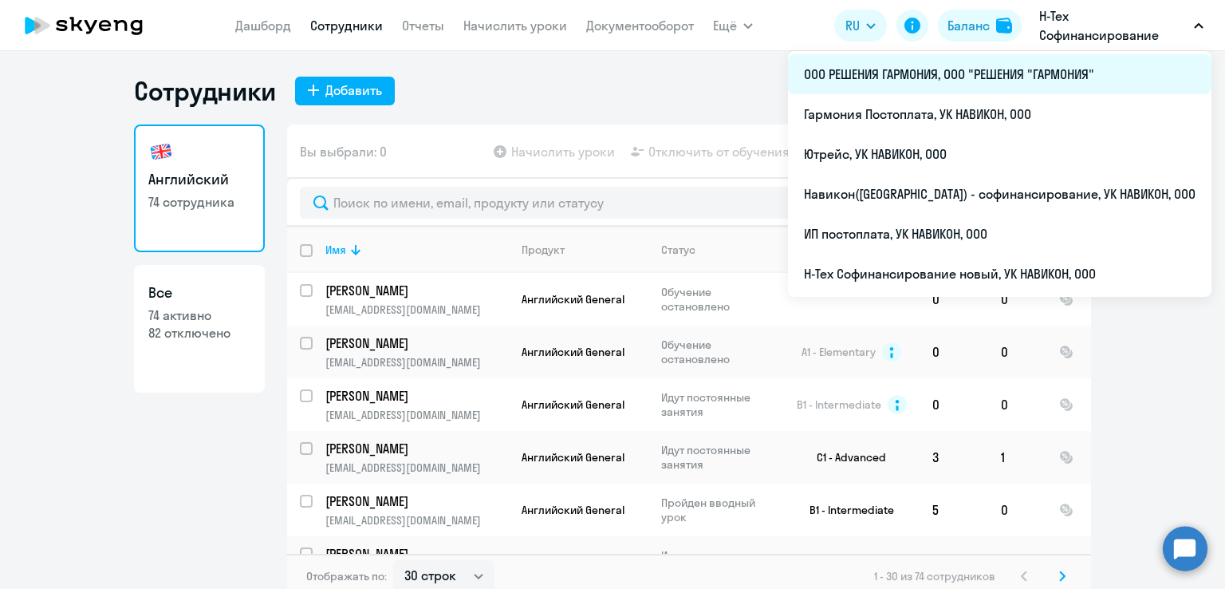
click at [992, 72] on li "ООО РЕШЕНИЯ ГАРМОНИЯ, ООО "РЕШЕНИЯ "ГАРМОНИЯ"" at bounding box center [1000, 74] width 424 height 40
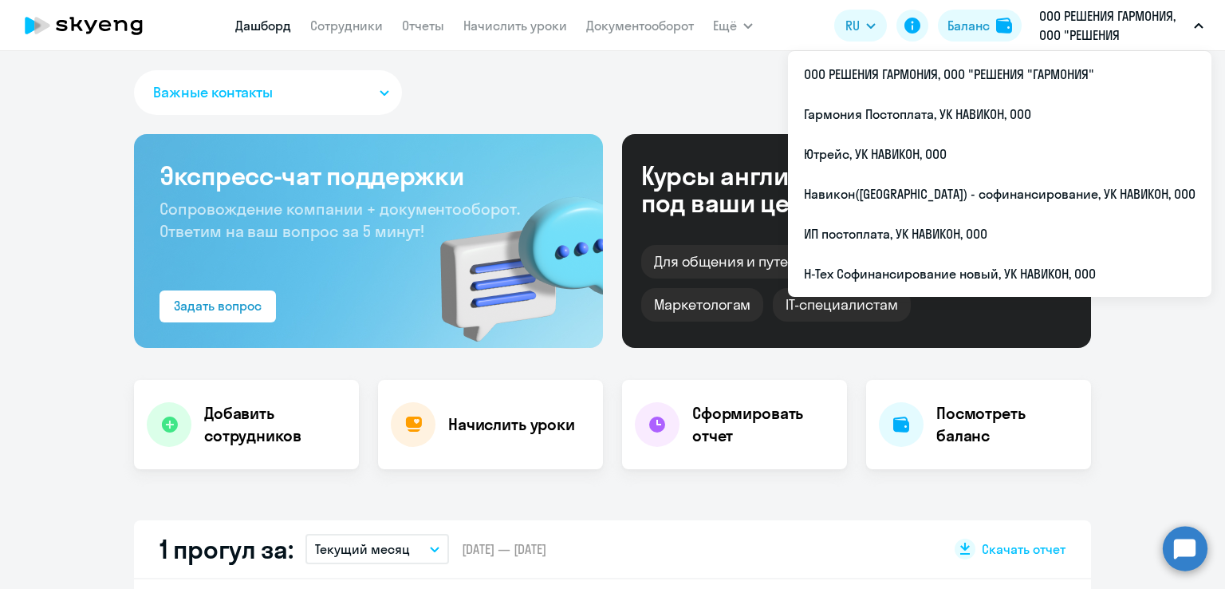
select select "30"
click at [1094, 26] on p "ООО РЕШЕНИЯ ГАРМОНИЯ, ООО "РЕШЕНИЯ "ГАРМОНИЯ"" at bounding box center [1113, 25] width 148 height 38
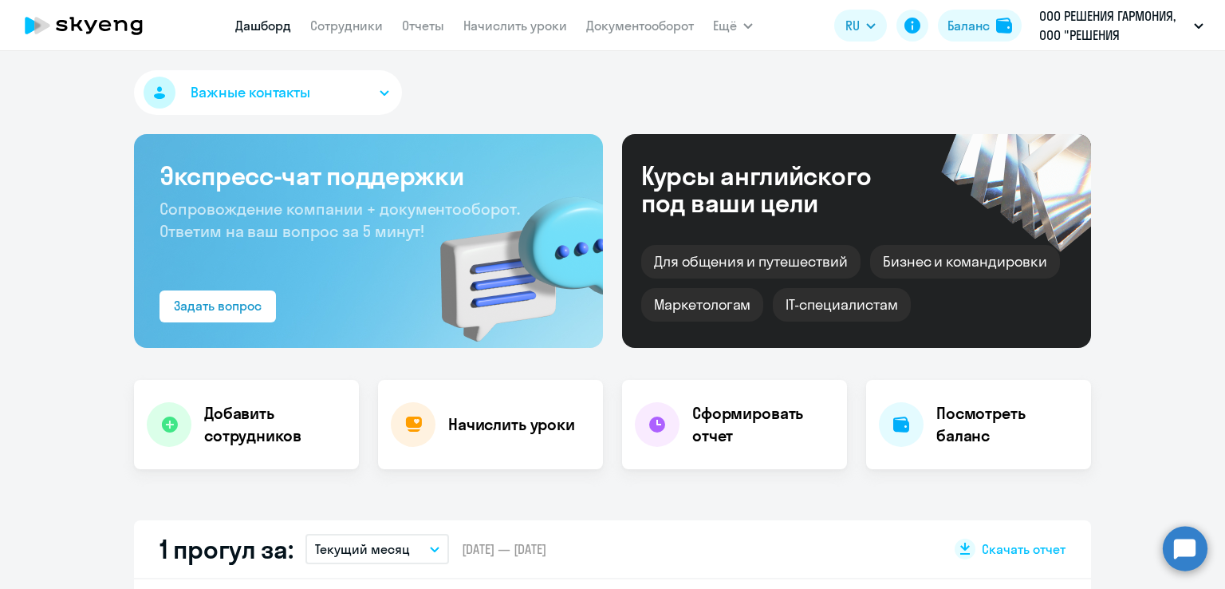
click at [1094, 26] on p "ООО РЕШЕНИЯ ГАРМОНИЯ, ООО "РЕШЕНИЯ "ГАРМОНИЯ"" at bounding box center [1113, 25] width 148 height 38
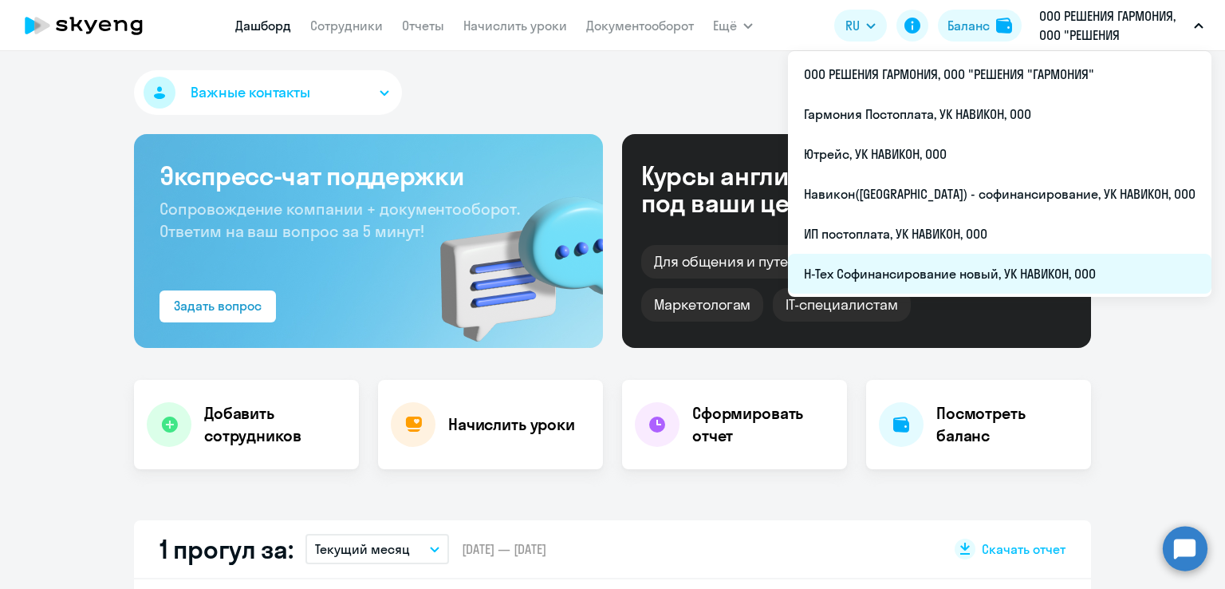
click at [941, 274] on li "Н-Тех Софинансирование новый, УК НАВИКОН, ООО" at bounding box center [1000, 274] width 424 height 40
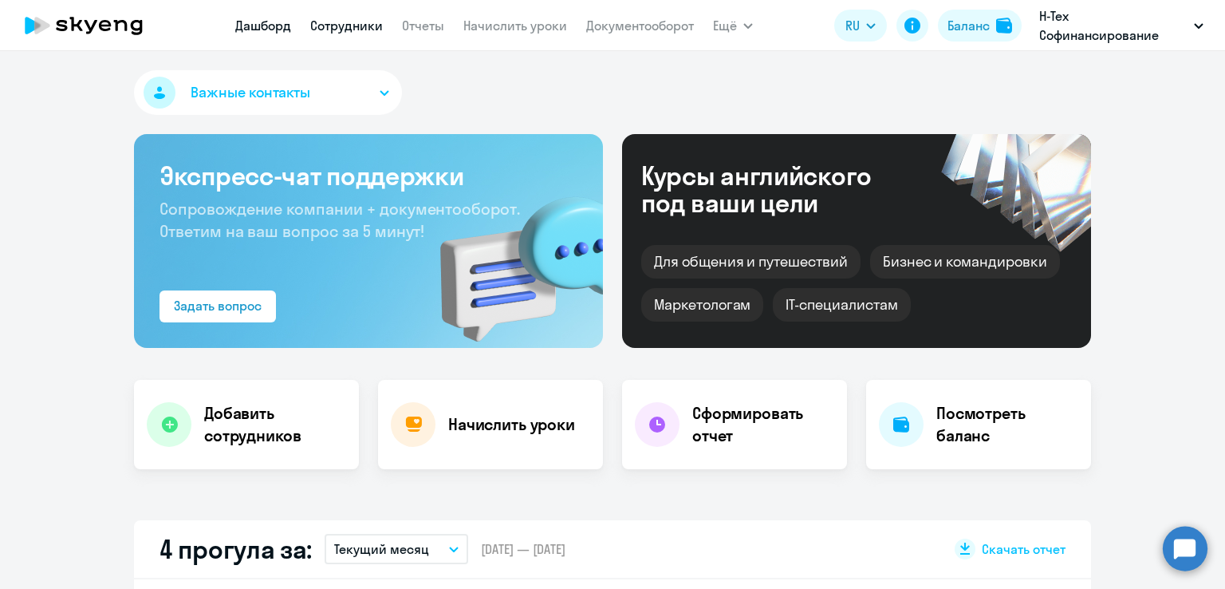
click at [362, 26] on link "Сотрудники" at bounding box center [346, 26] width 73 height 16
select select "30"
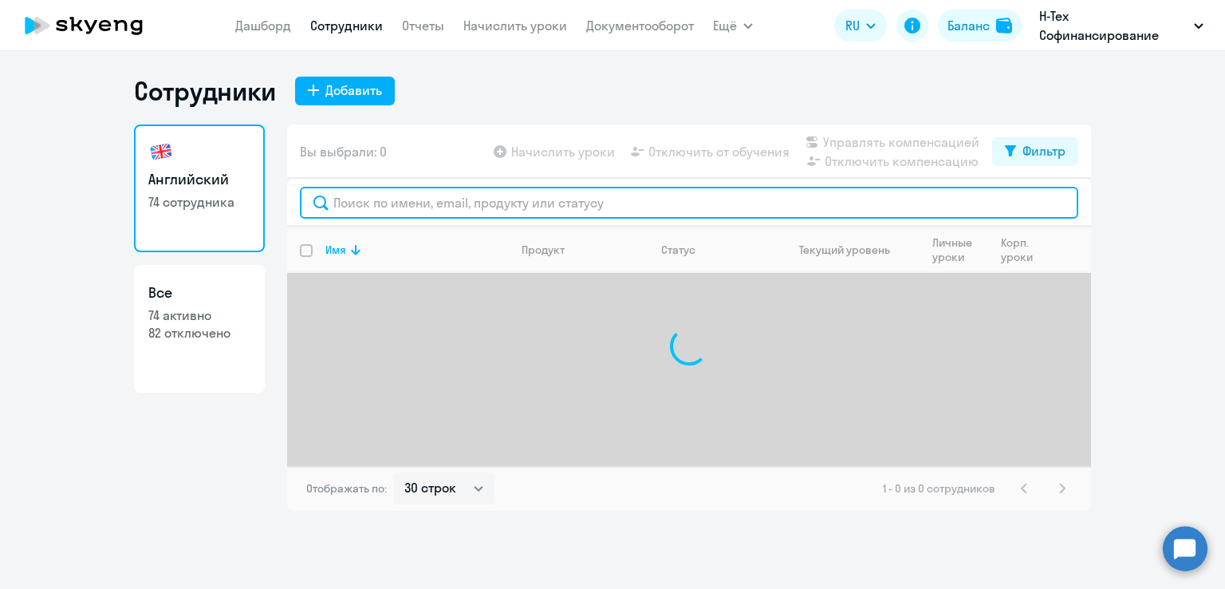
click at [391, 200] on input "text" at bounding box center [689, 203] width 779 height 32
paste input "Дерюгина"
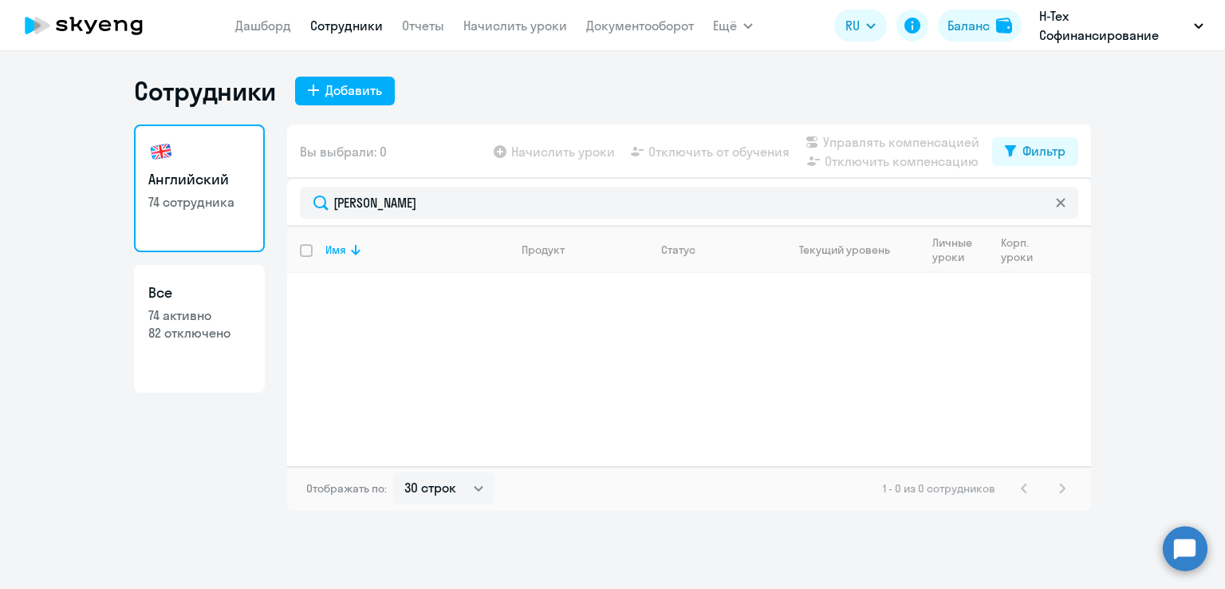
click at [1166, 307] on ng-component "Сотрудники Добавить Английский 74 сотрудника Все 74 активно 82 отключено Вы выб…" at bounding box center [612, 293] width 1225 height 436
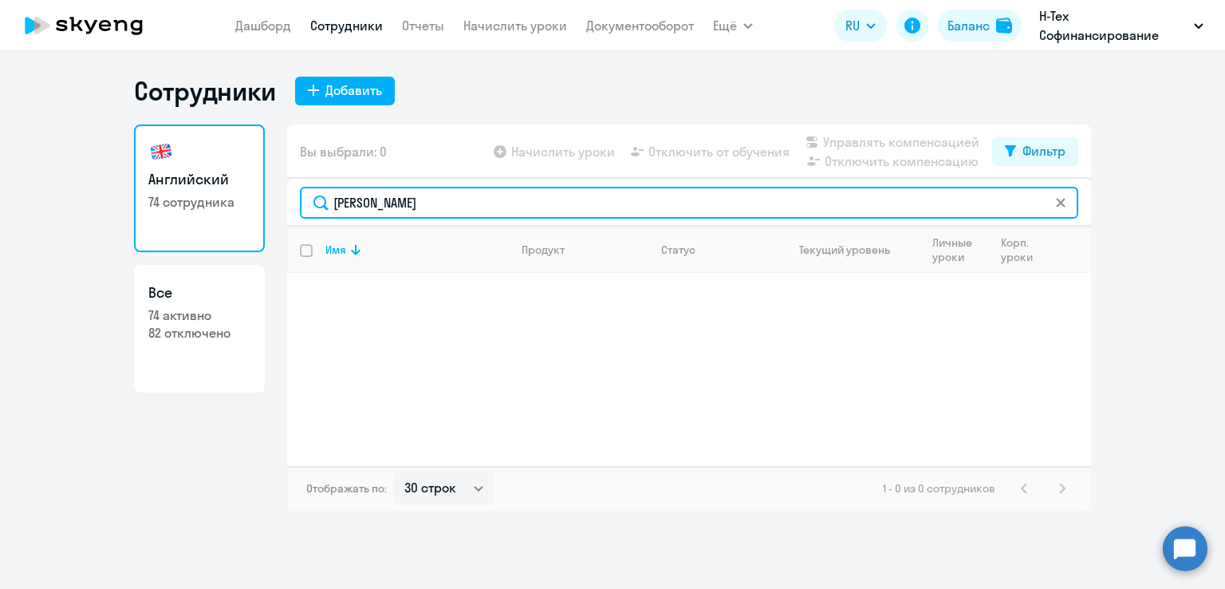
drag, startPoint x: 531, startPoint y: 207, endPoint x: 310, endPoint y: 178, distance: 223.7
click at [310, 179] on div "Дерюгина" at bounding box center [689, 203] width 804 height 48
paste input "ершун Давид"
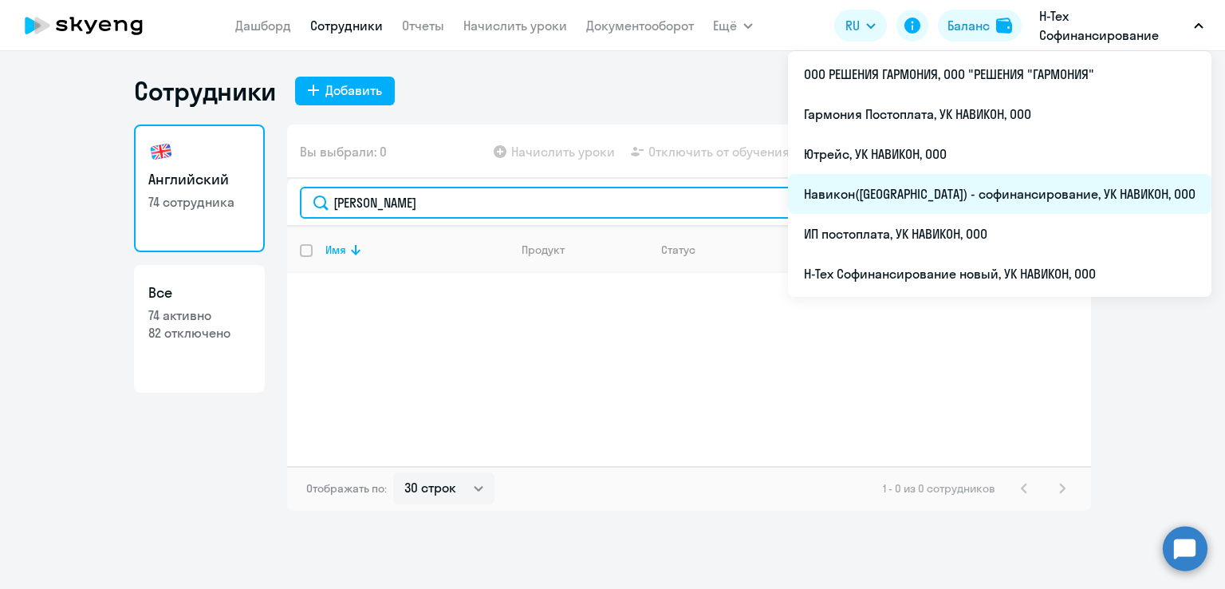
type input "Гершун Давид"
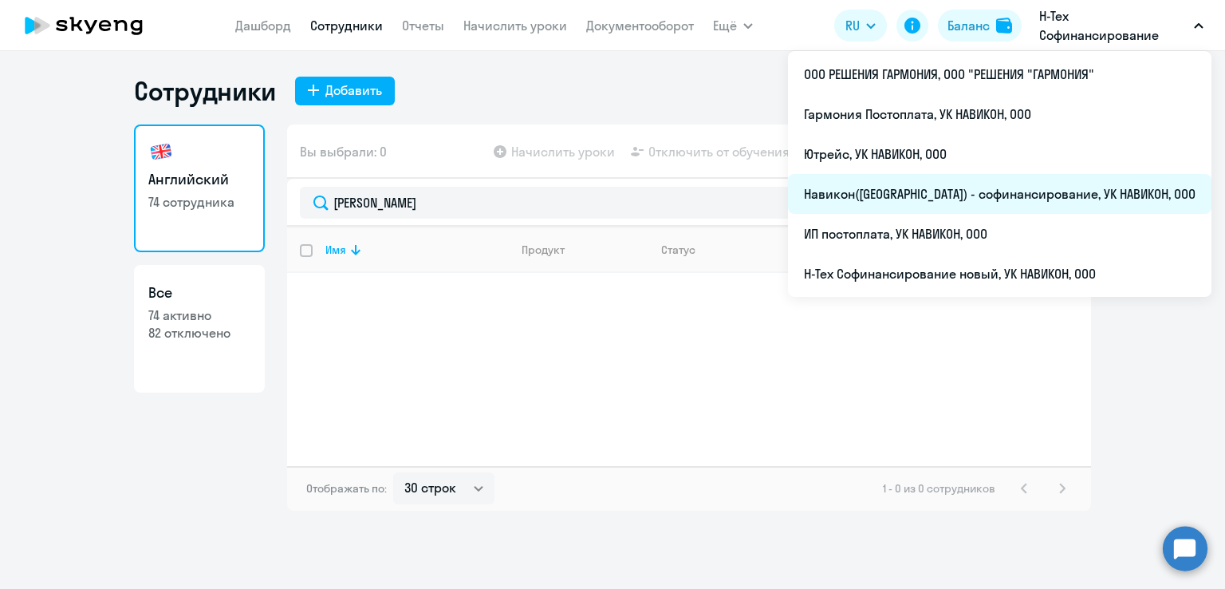
click at [982, 188] on li "Навикон(УК) - софинансирование, УК НАВИКОН, ООО" at bounding box center [1000, 194] width 424 height 40
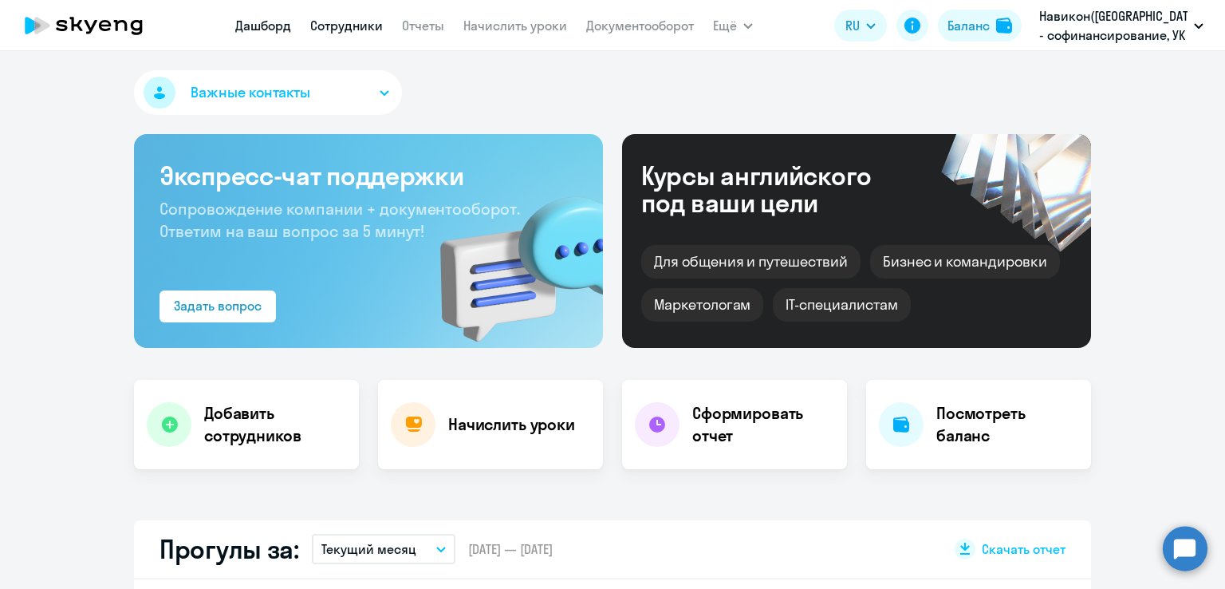
click at [355, 31] on link "Сотрудники" at bounding box center [346, 26] width 73 height 16
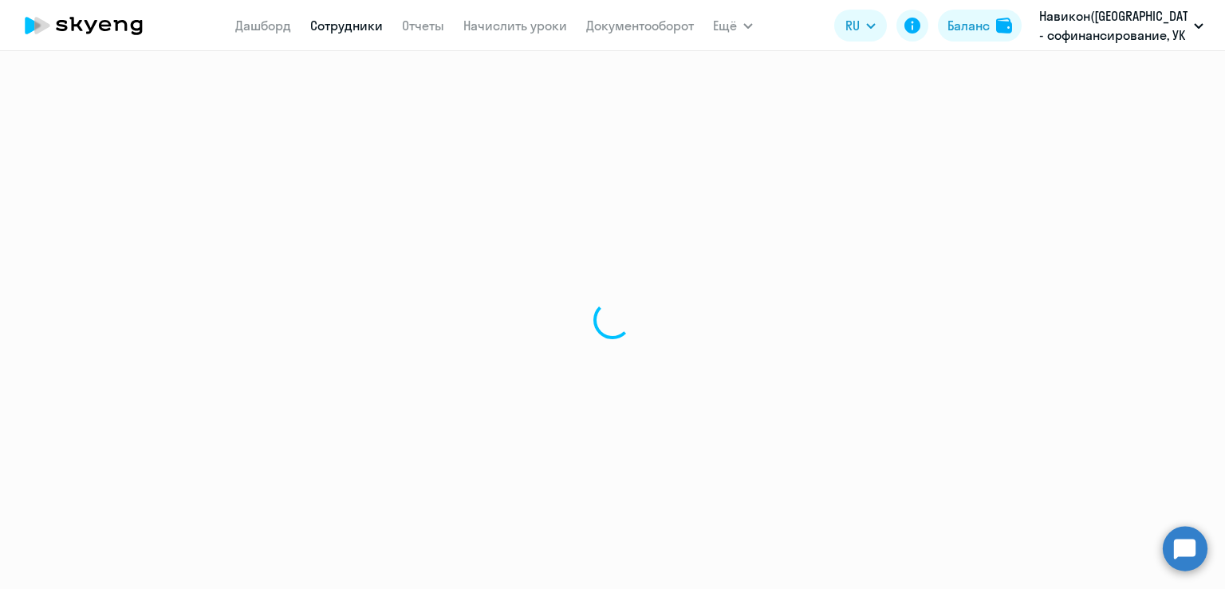
select select "30"
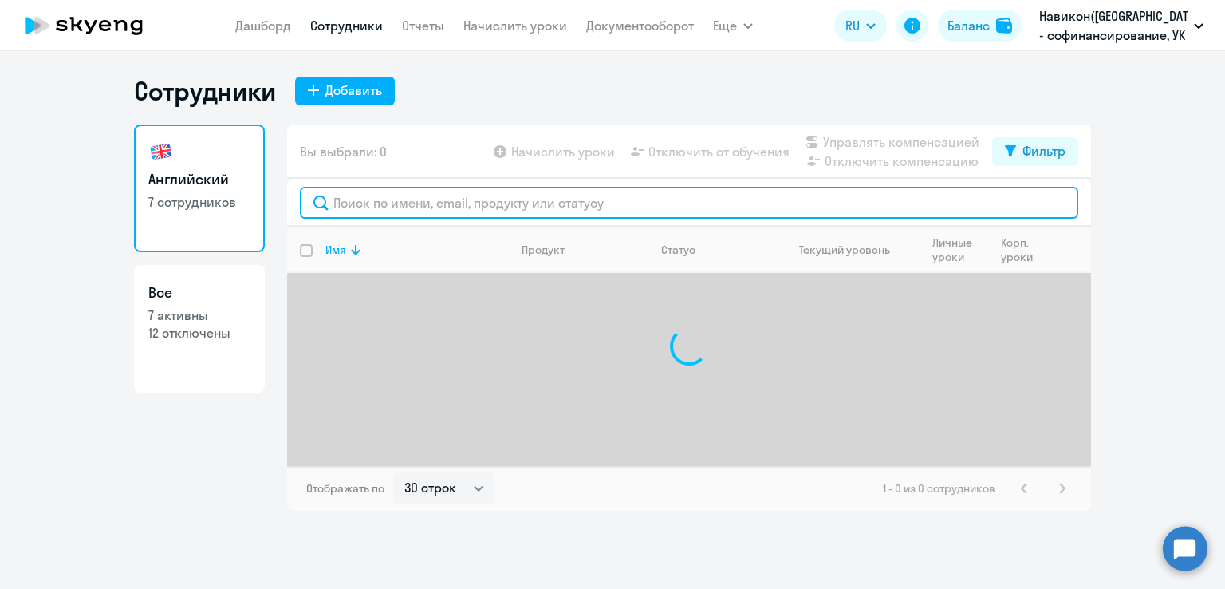
click at [401, 196] on input "text" at bounding box center [689, 203] width 779 height 32
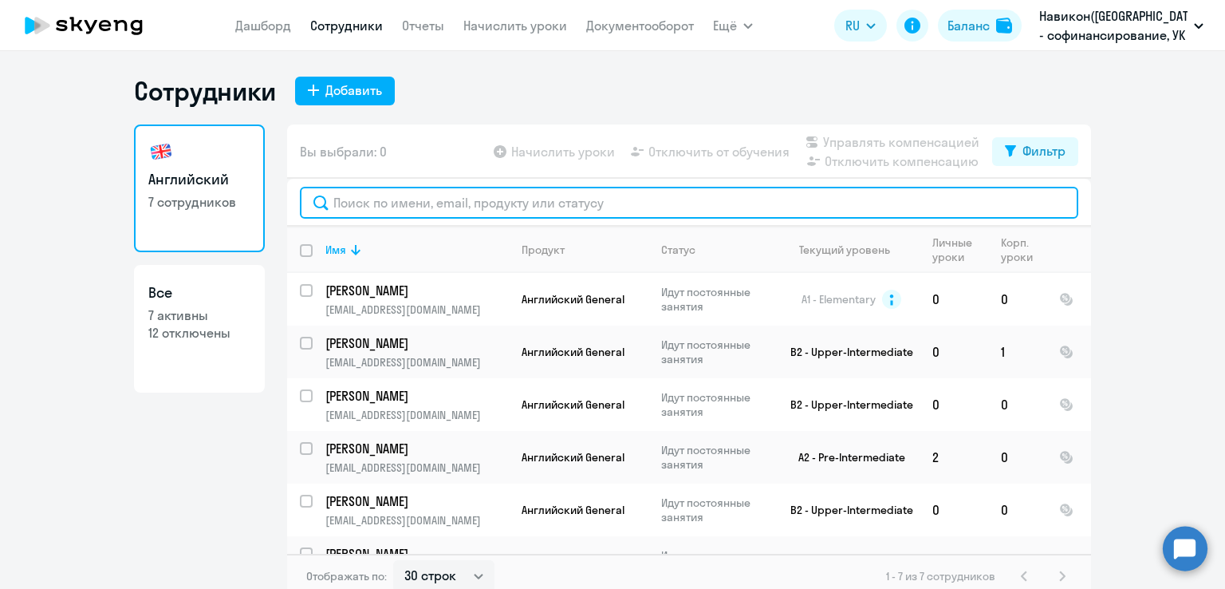
paste input "Гершун Давид"
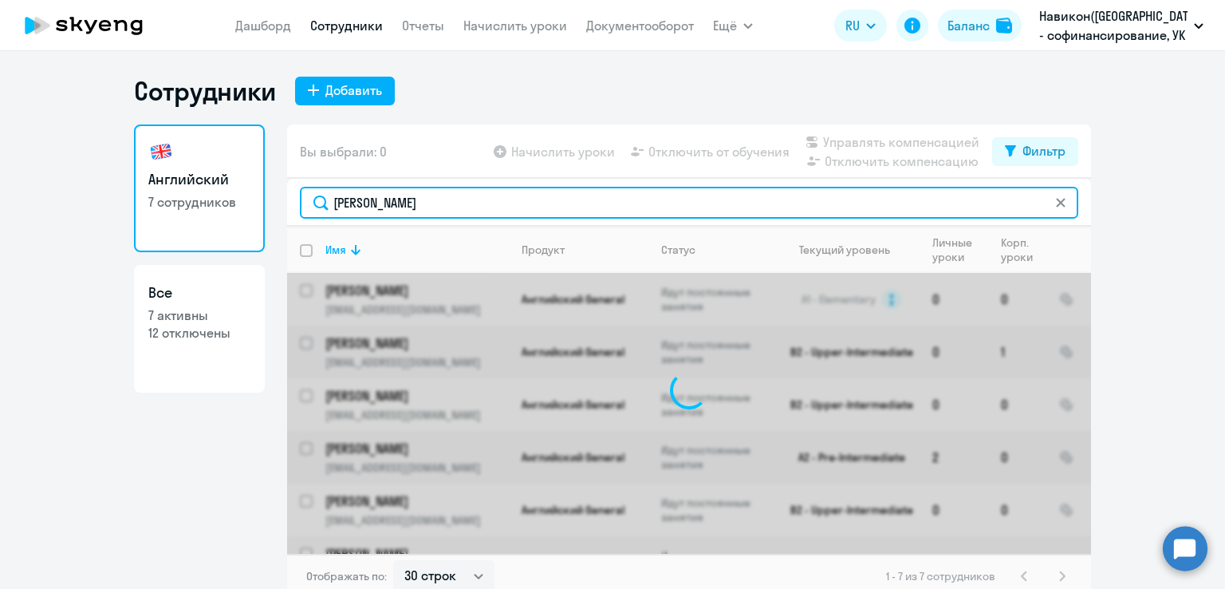
click at [401, 196] on input "Гершун Давид" at bounding box center [689, 203] width 779 height 32
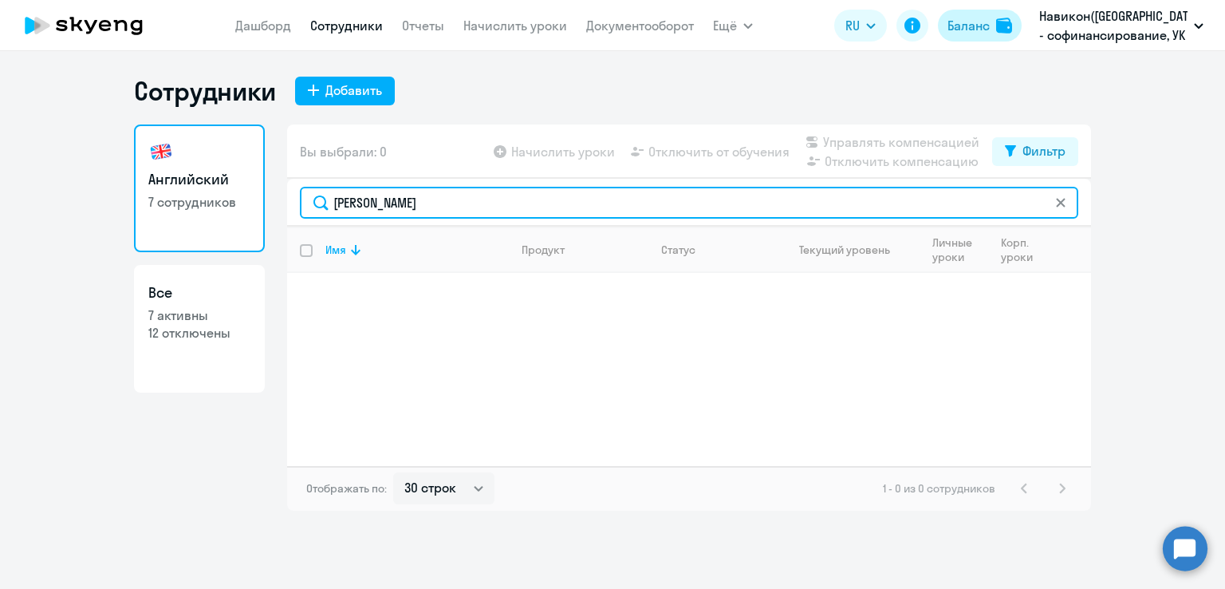
type input "Гершун Давид"
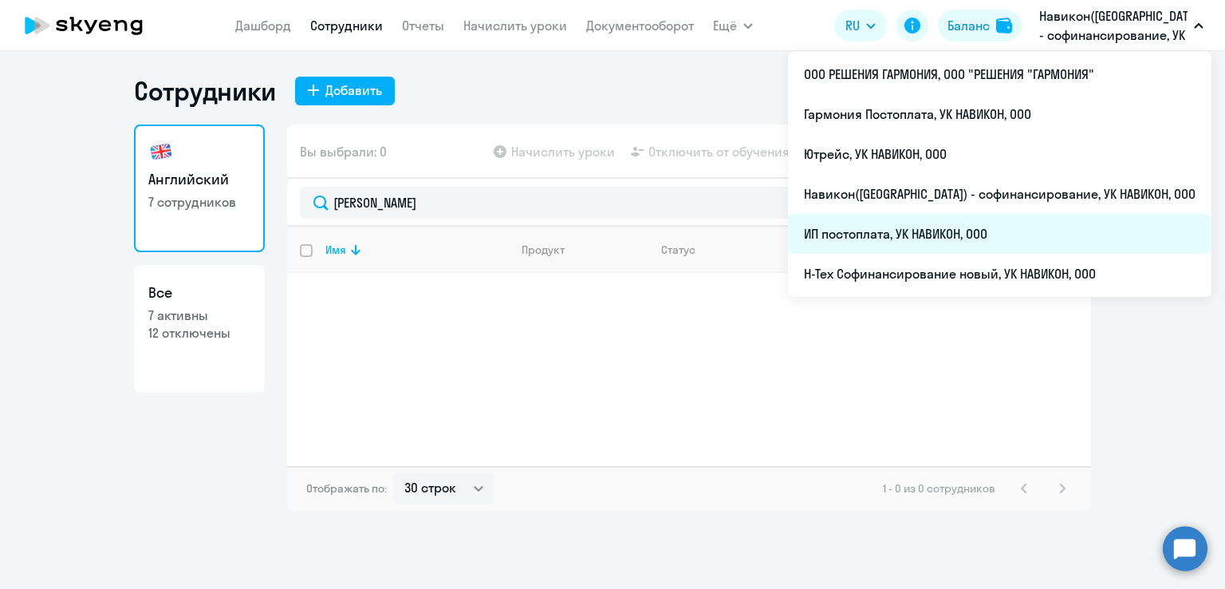
click at [977, 223] on li "ИП постоплата, УК НАВИКОН, ООО" at bounding box center [1000, 234] width 424 height 40
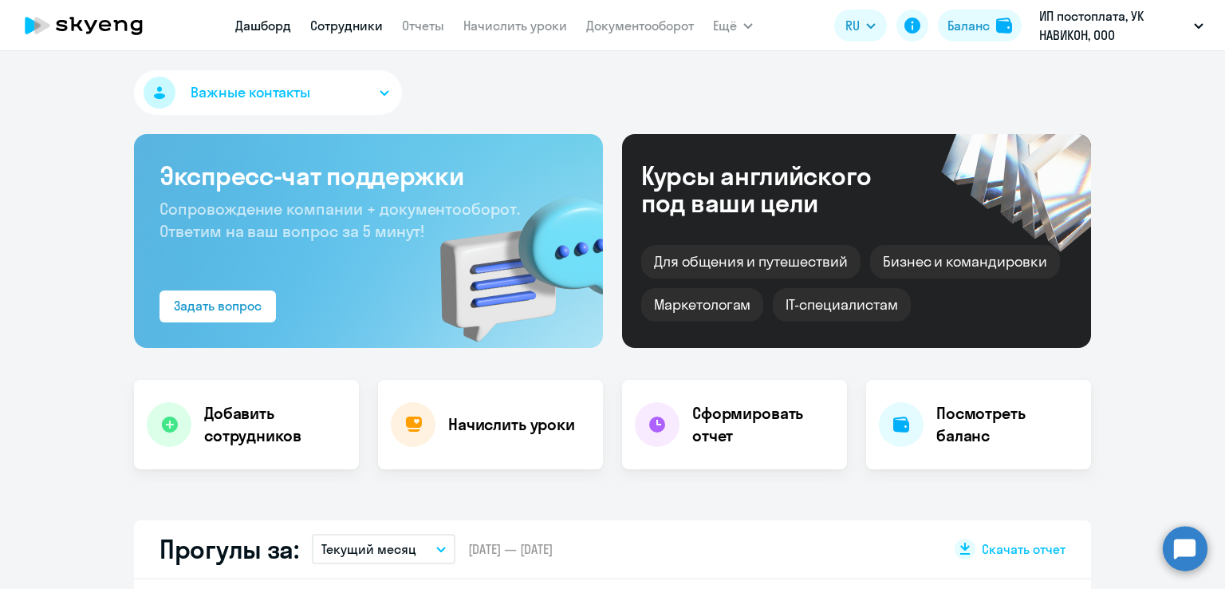
click at [327, 31] on link "Сотрудники" at bounding box center [346, 26] width 73 height 16
select select "30"
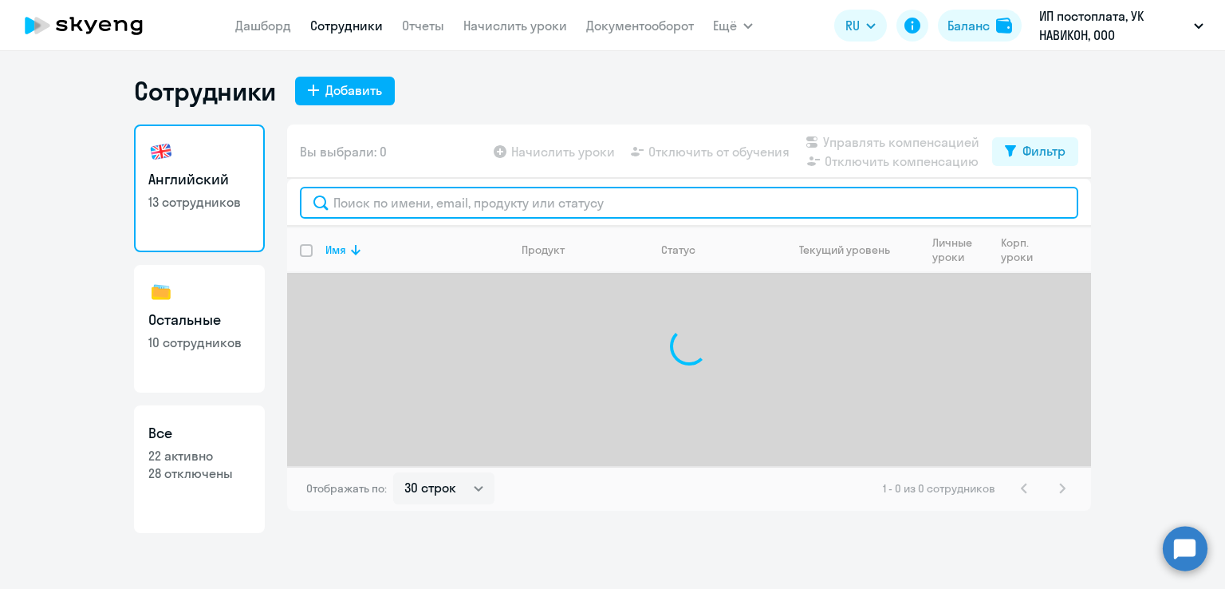
click at [405, 211] on input "text" at bounding box center [689, 203] width 779 height 32
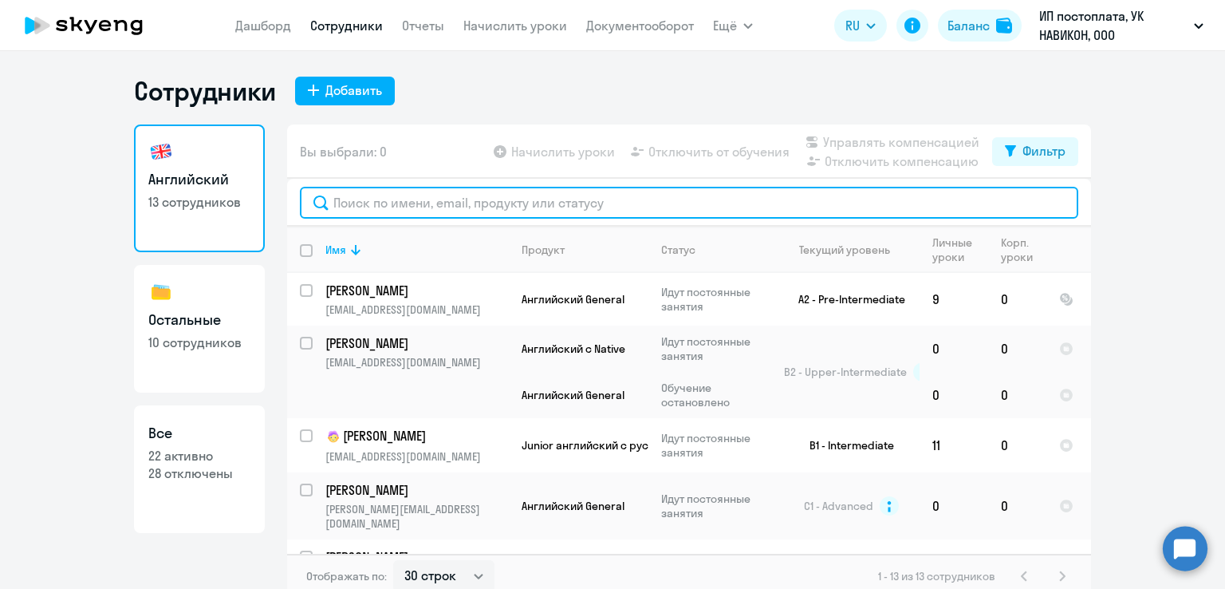
paste input "Шибаев Павел"
click at [405, 211] on input "Шибаев Павел" at bounding box center [689, 203] width 779 height 32
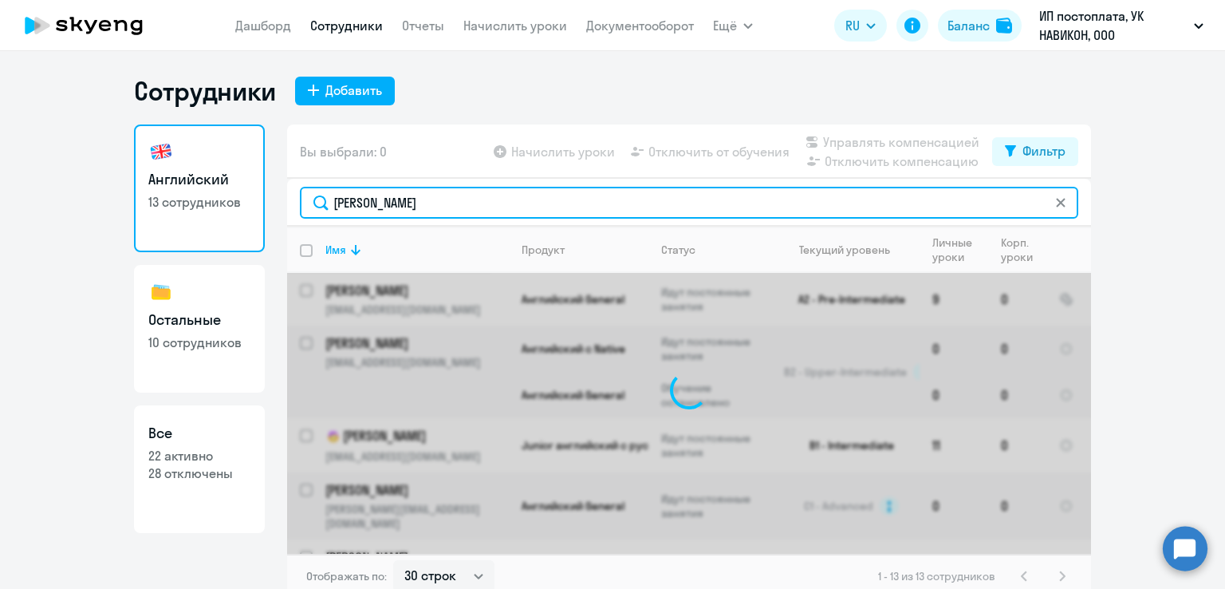
click at [405, 211] on input "Шибаев Павел" at bounding box center [689, 203] width 779 height 32
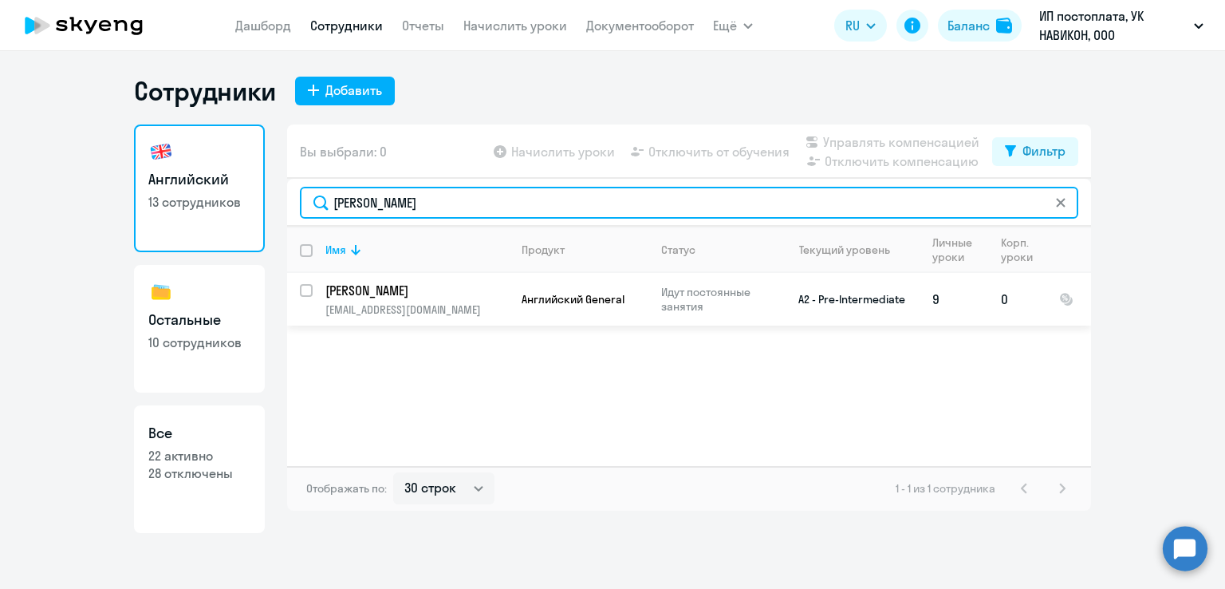
type input "Шибаев"
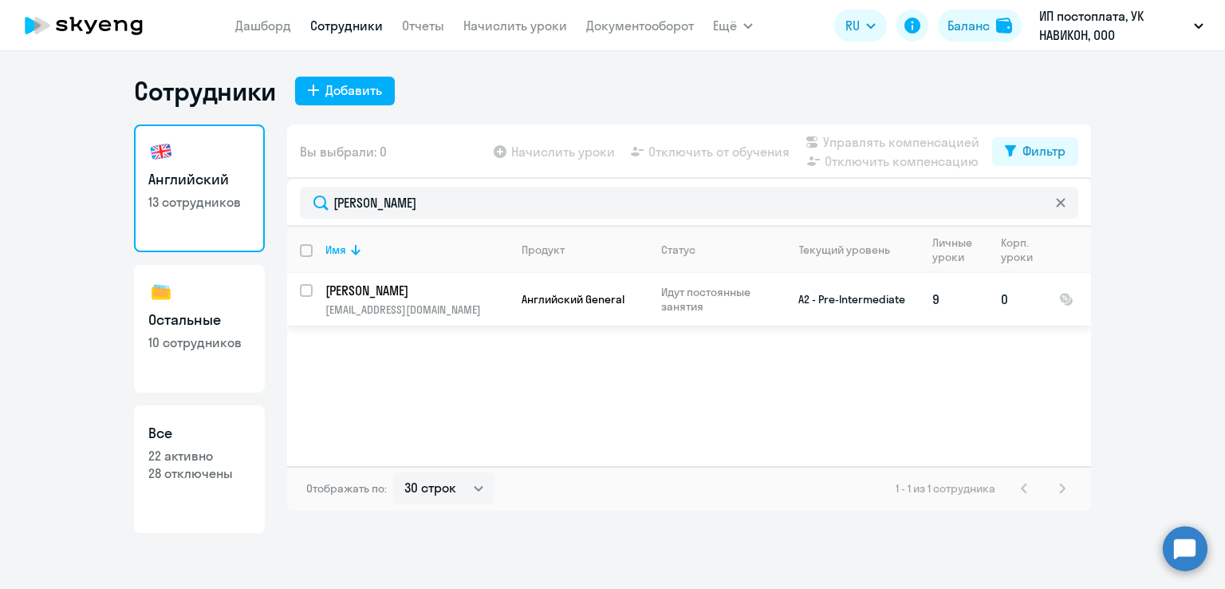
click at [303, 290] on input "select row 1974726" at bounding box center [316, 300] width 32 height 32
checkbox input "true"
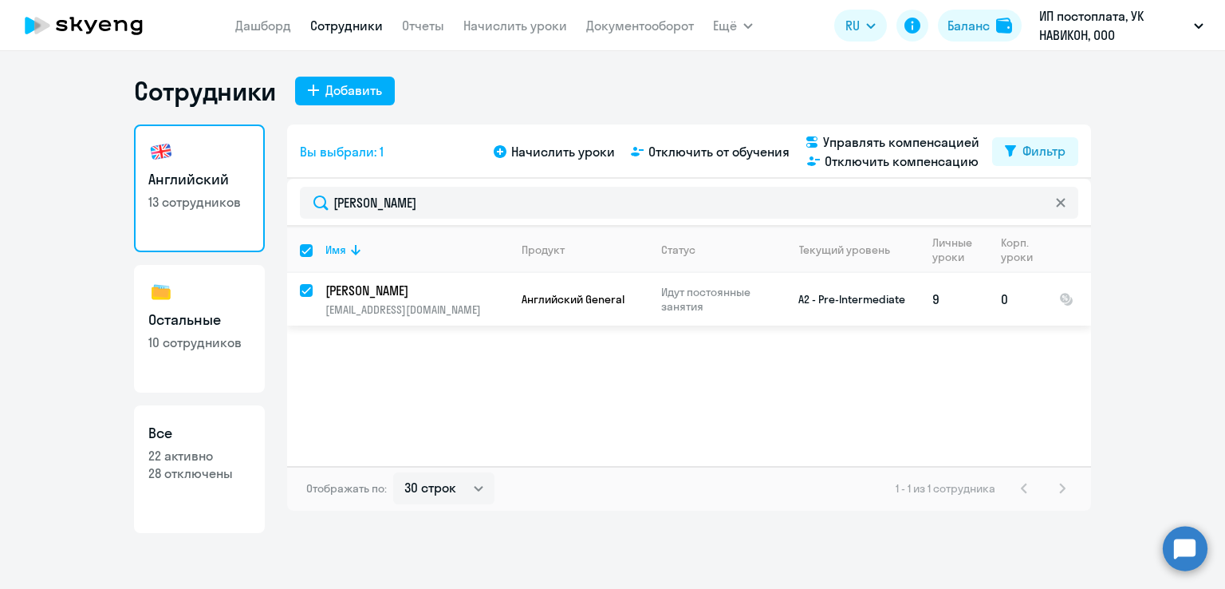
checkbox input "true"
click at [715, 151] on span "Отключить от обучения" at bounding box center [719, 151] width 141 height 19
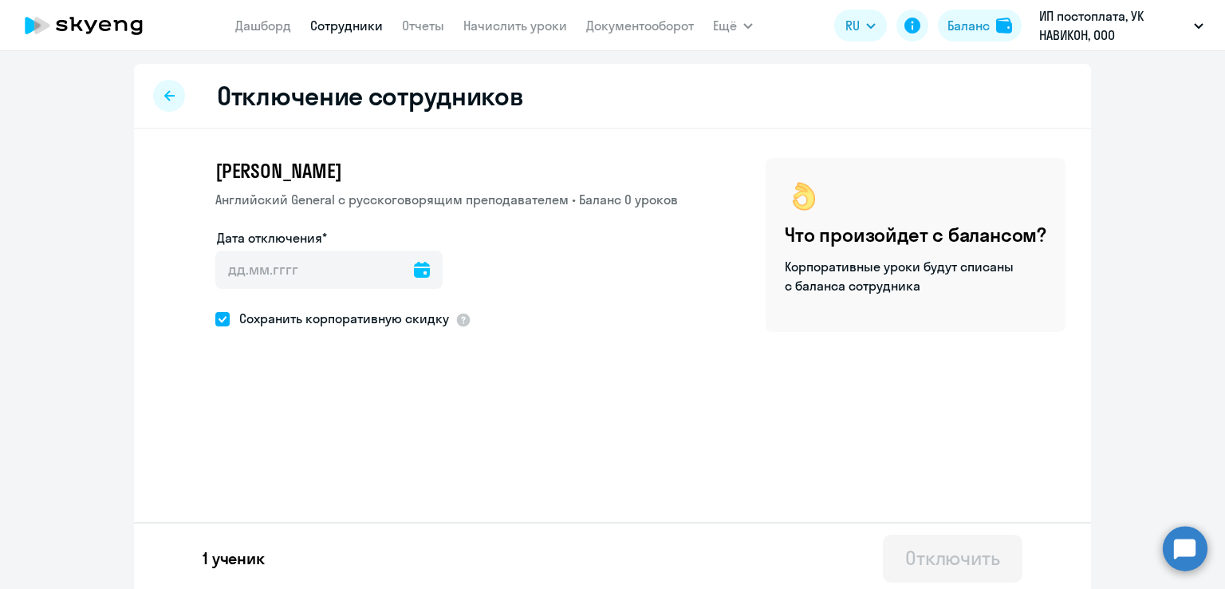
click at [414, 277] on icon at bounding box center [422, 270] width 16 height 16
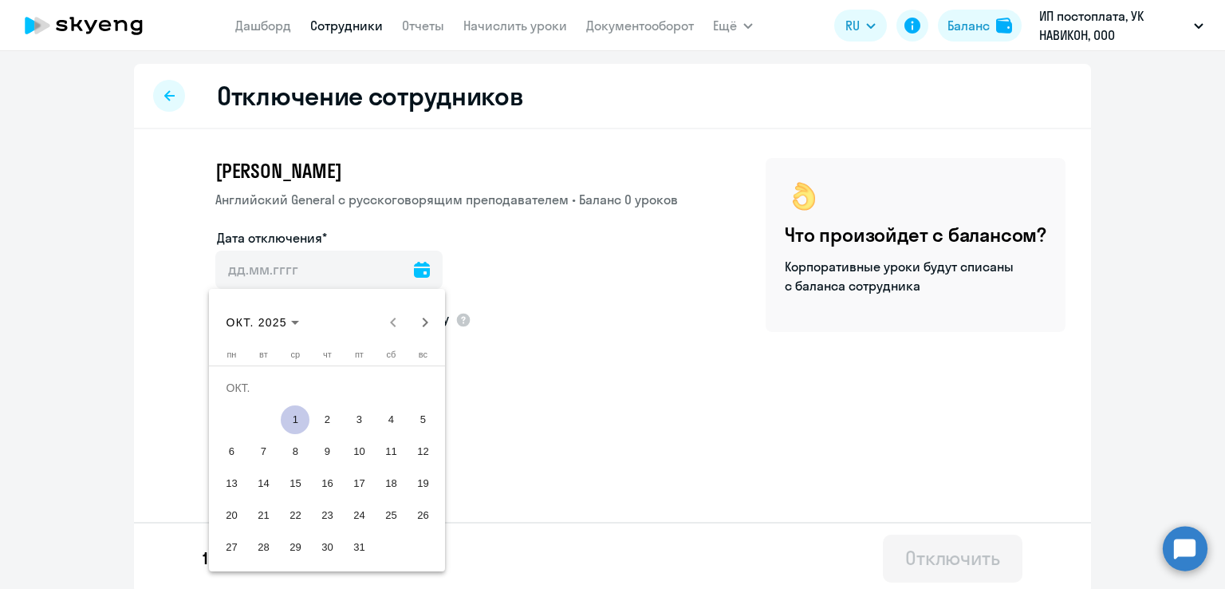
click at [293, 418] on span "1" at bounding box center [295, 419] width 29 height 29
type input "01.10.2025"
type input "1.10.2025"
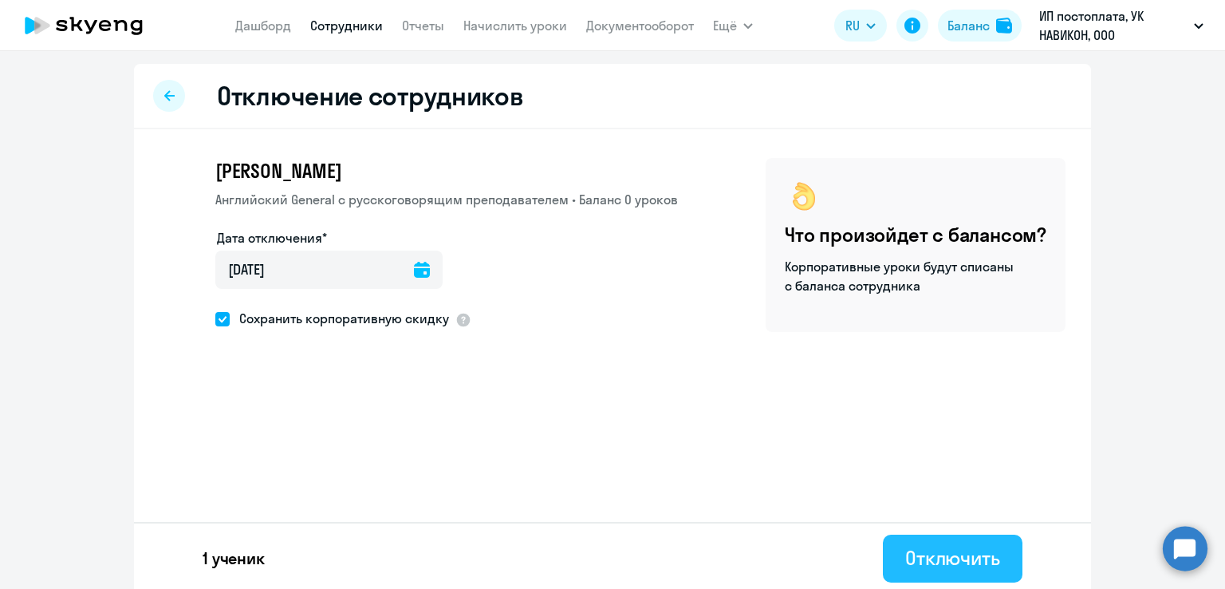
click at [949, 543] on button "Отключить" at bounding box center [953, 558] width 140 height 48
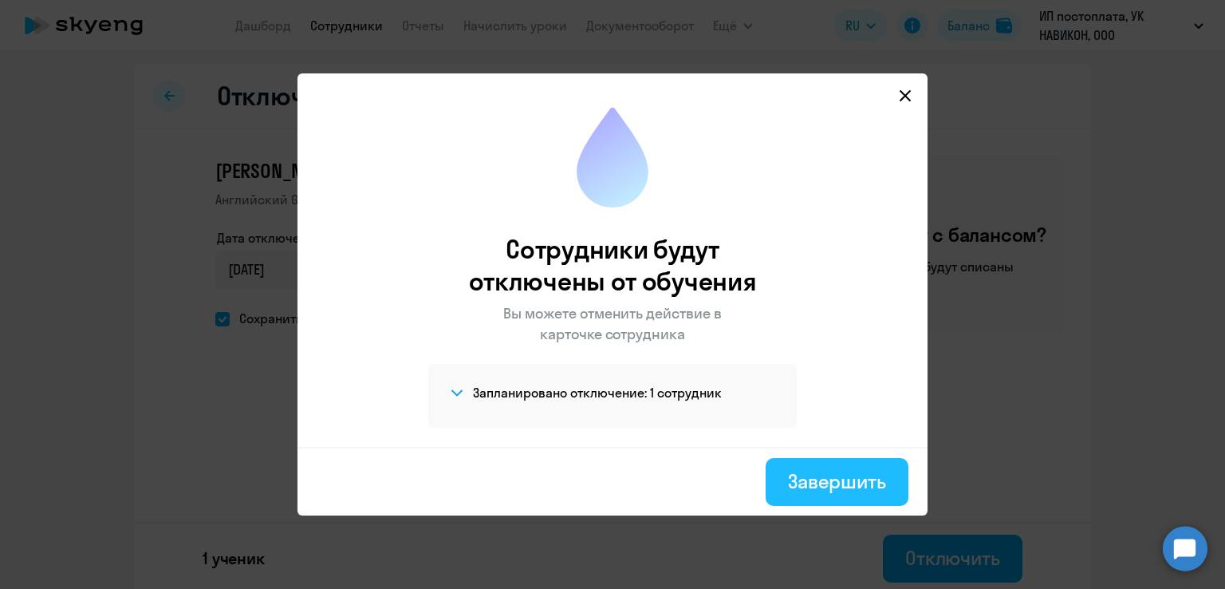
click at [870, 486] on div "Завершить" at bounding box center [837, 481] width 98 height 26
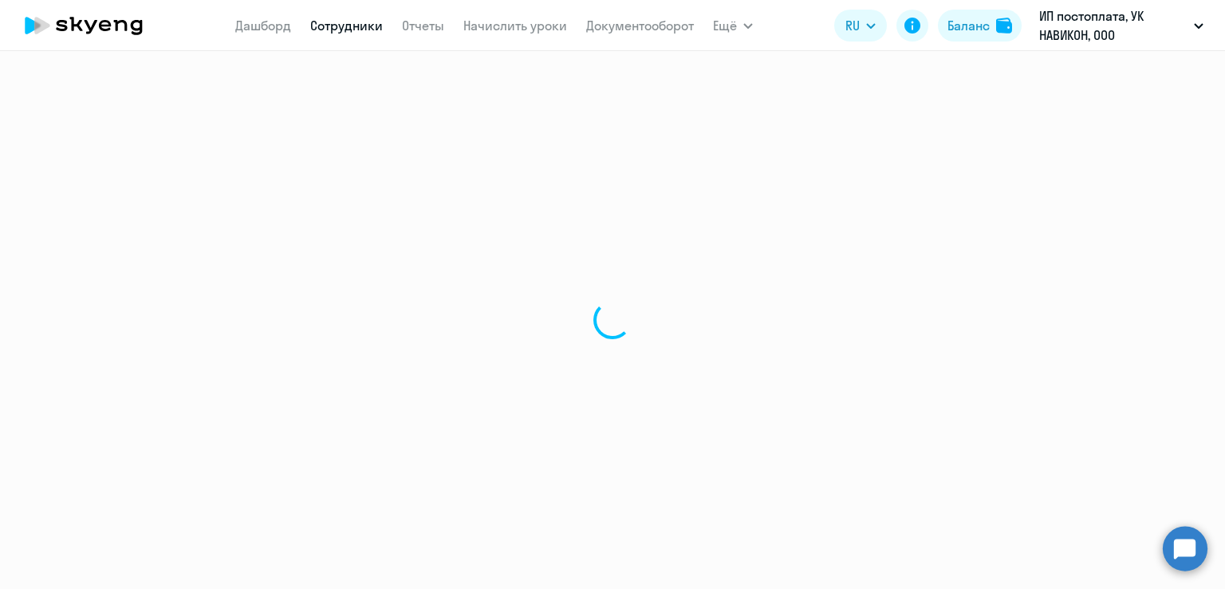
select select "30"
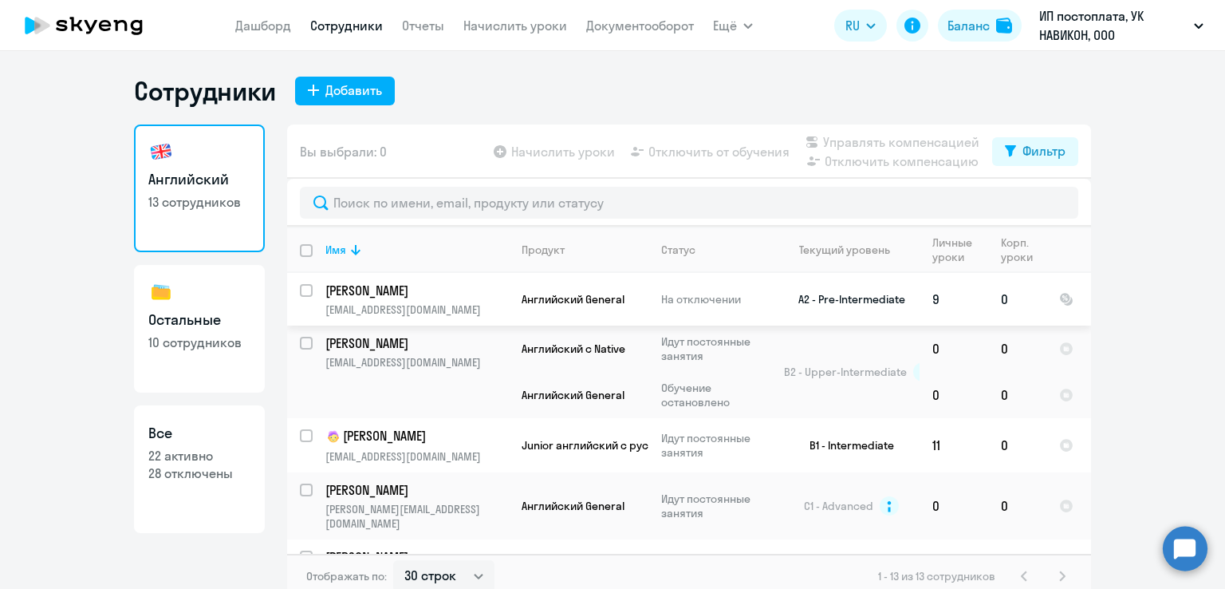
click at [302, 286] on input "select row 1974726" at bounding box center [316, 300] width 32 height 32
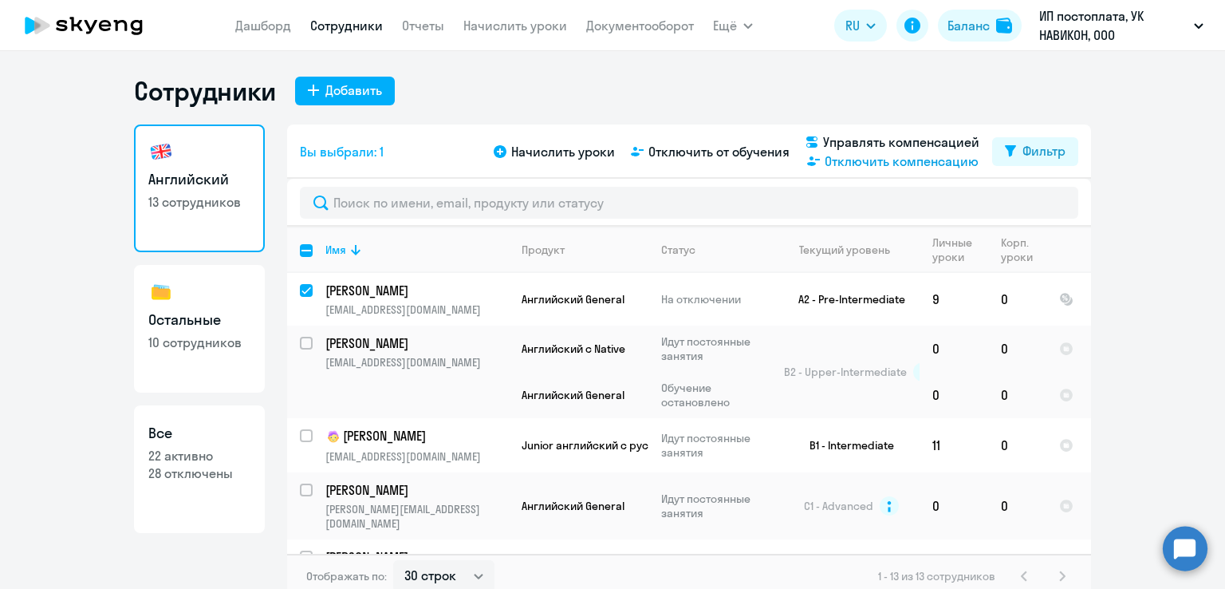
click at [849, 162] on span "Отключить компенсацию" at bounding box center [902, 161] width 154 height 19
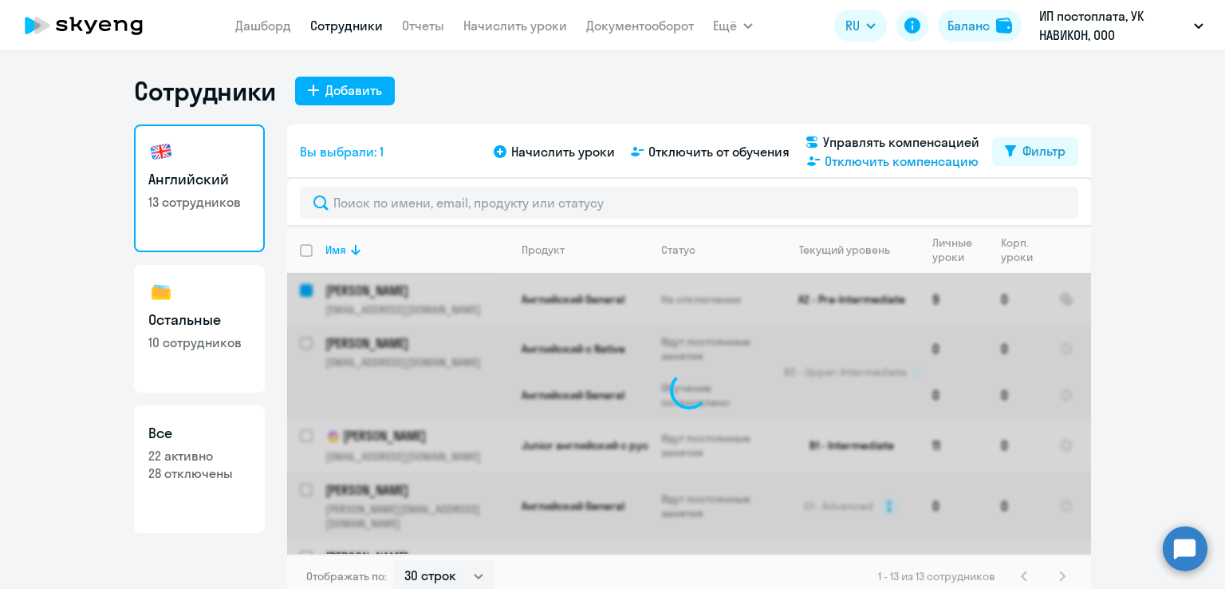
checkbox input "false"
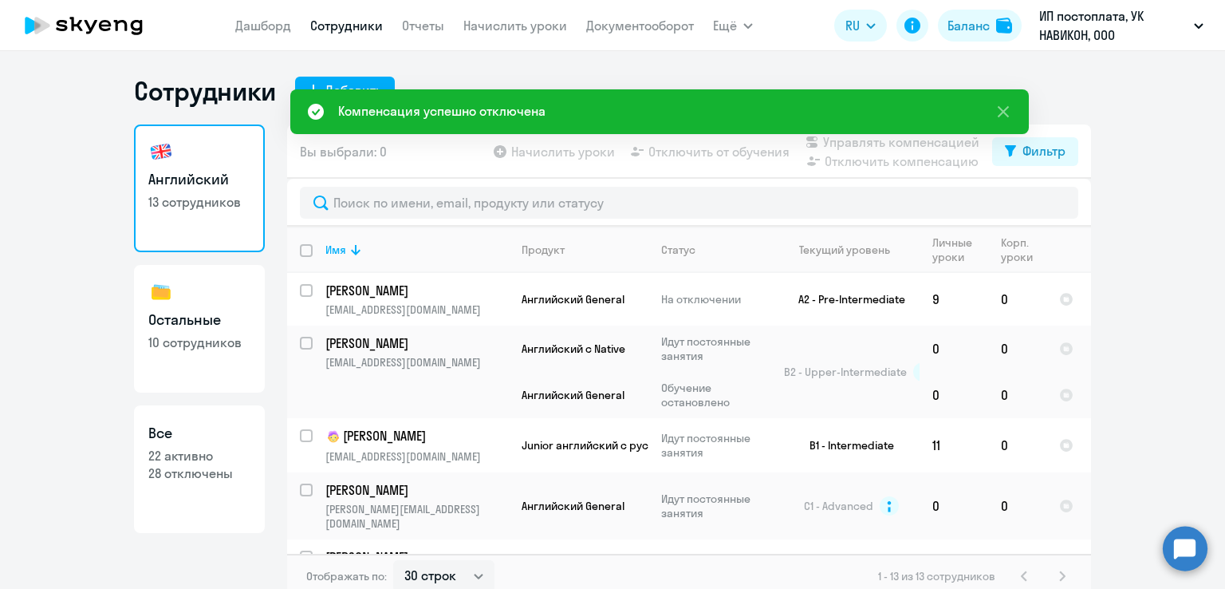
click at [1205, 285] on ng-component "Сотрудники Добавить Английский 13 сотрудников Остальные 10 сотрудников Все 22 а…" at bounding box center [612, 336] width 1225 height 523
click at [1007, 112] on icon at bounding box center [1003, 111] width 19 height 19
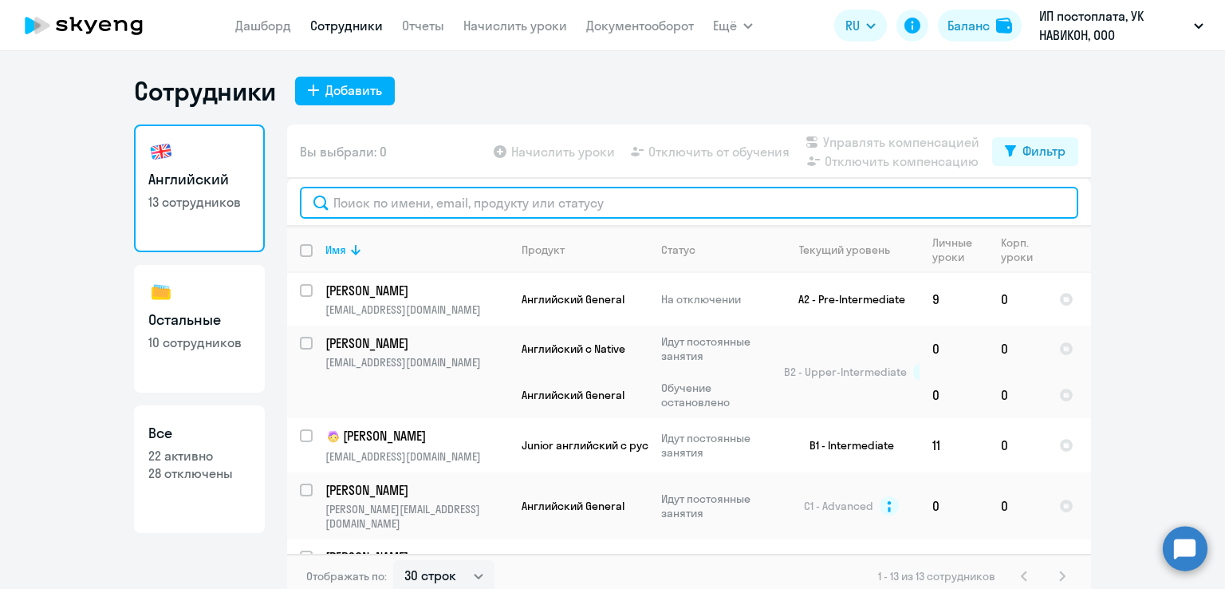
click at [586, 208] on input "text" at bounding box center [689, 203] width 779 height 32
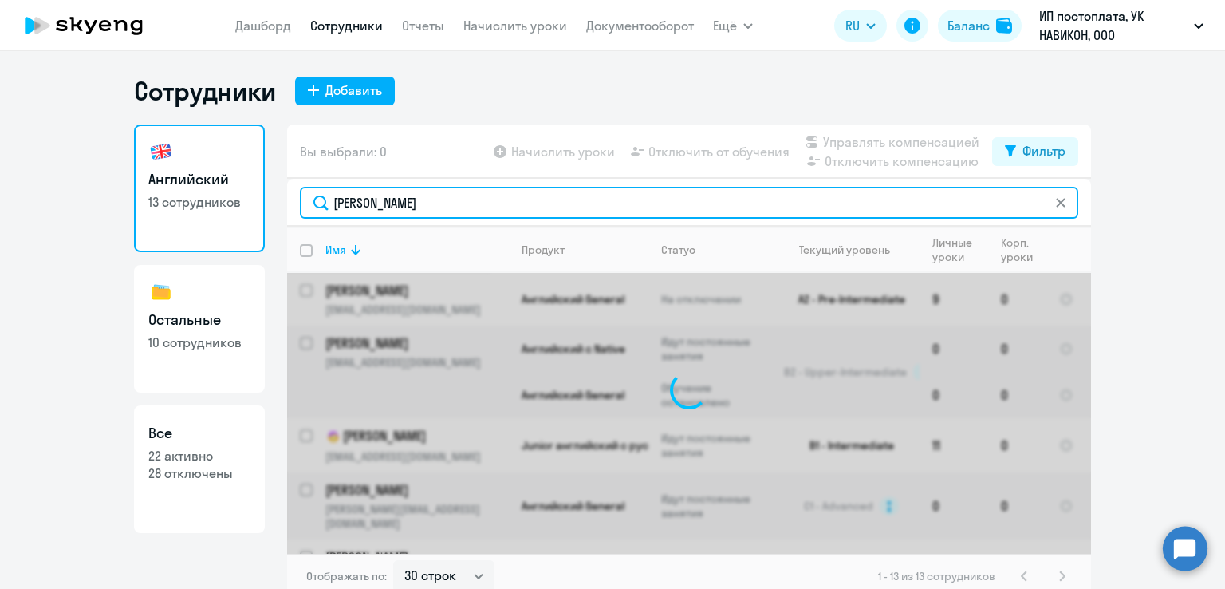
type input "Давид"
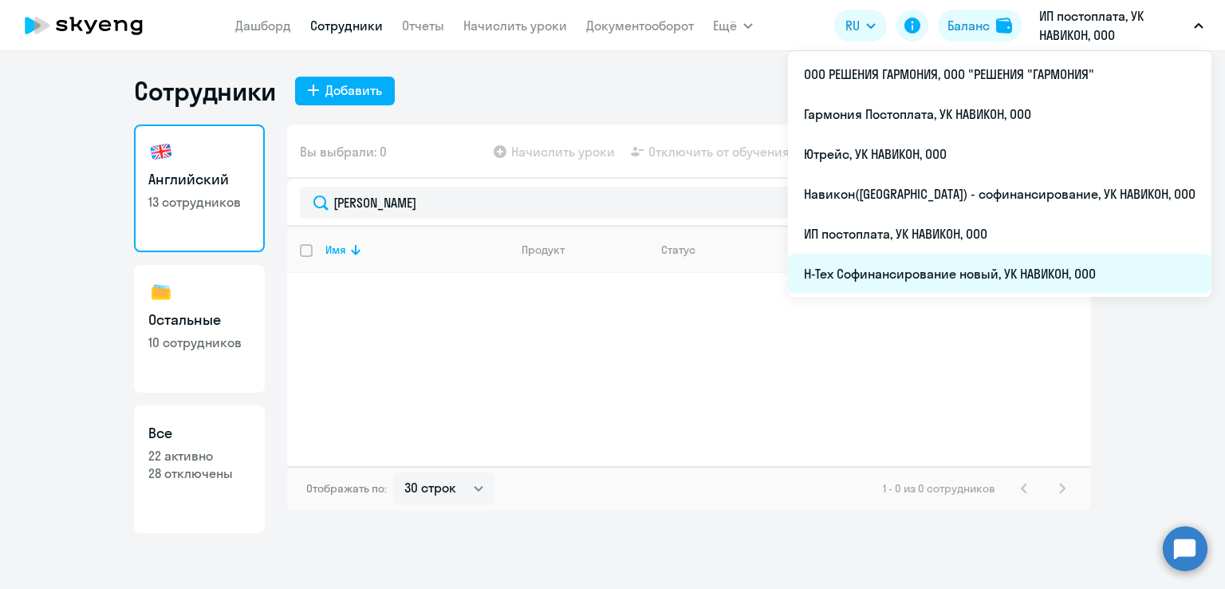
click at [972, 271] on li "Н-Тех Софинансирование новый, УК НАВИКОН, ООО" at bounding box center [1000, 274] width 424 height 40
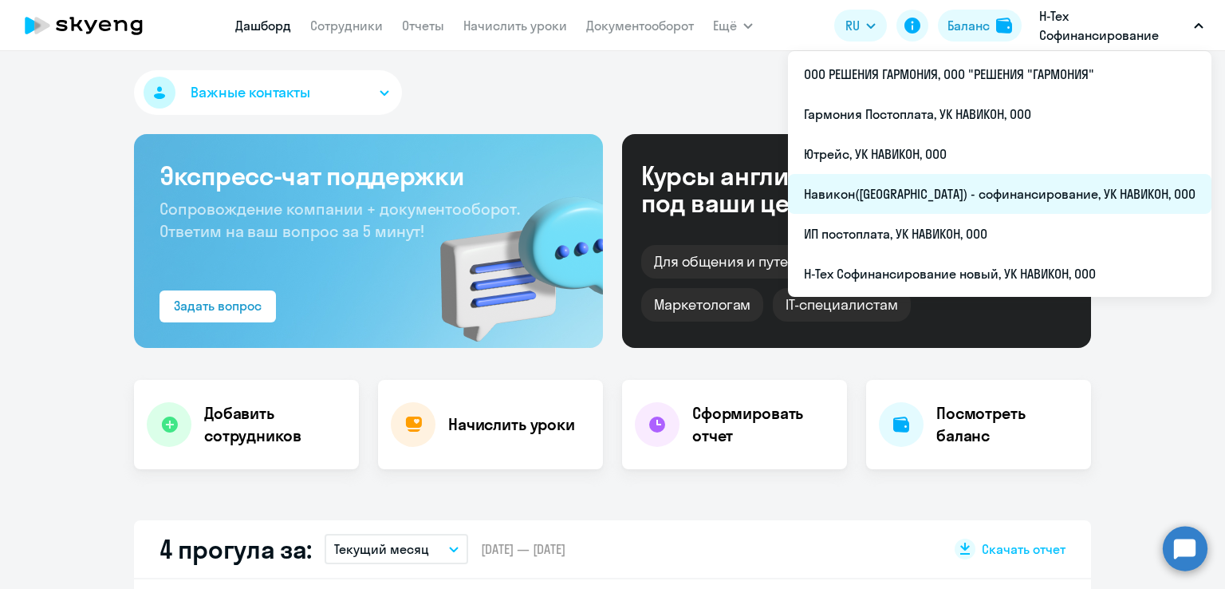
click at [941, 203] on li "Навикон(УК) - софинансирование, УК НАВИКОН, ООО" at bounding box center [1000, 194] width 424 height 40
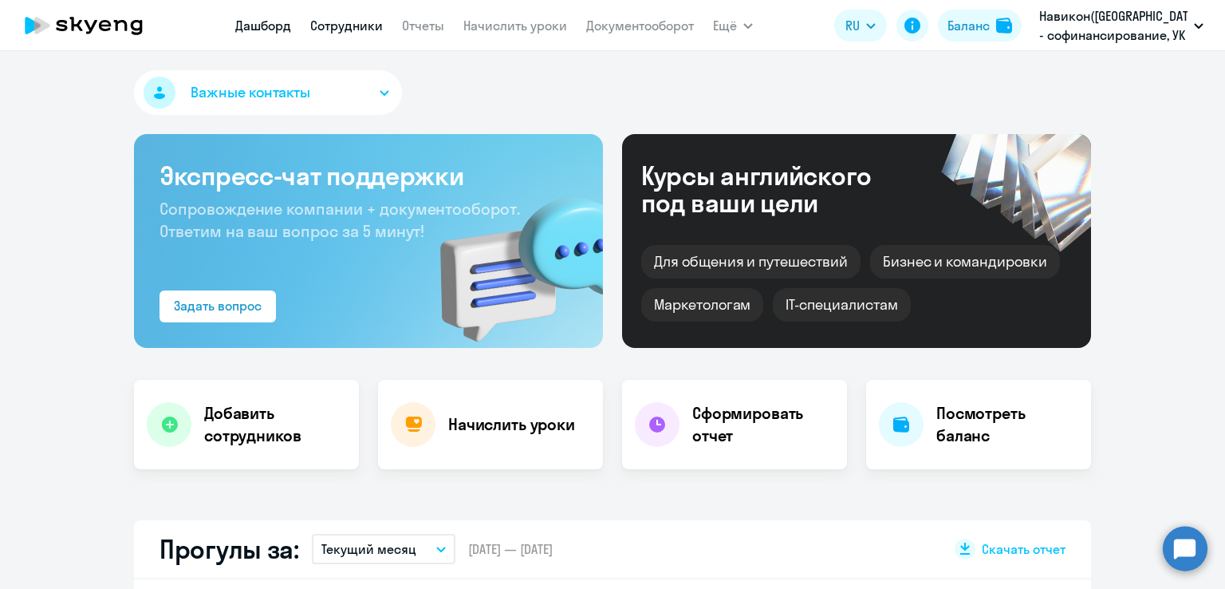
click at [349, 31] on link "Сотрудники" at bounding box center [346, 26] width 73 height 16
select select "30"
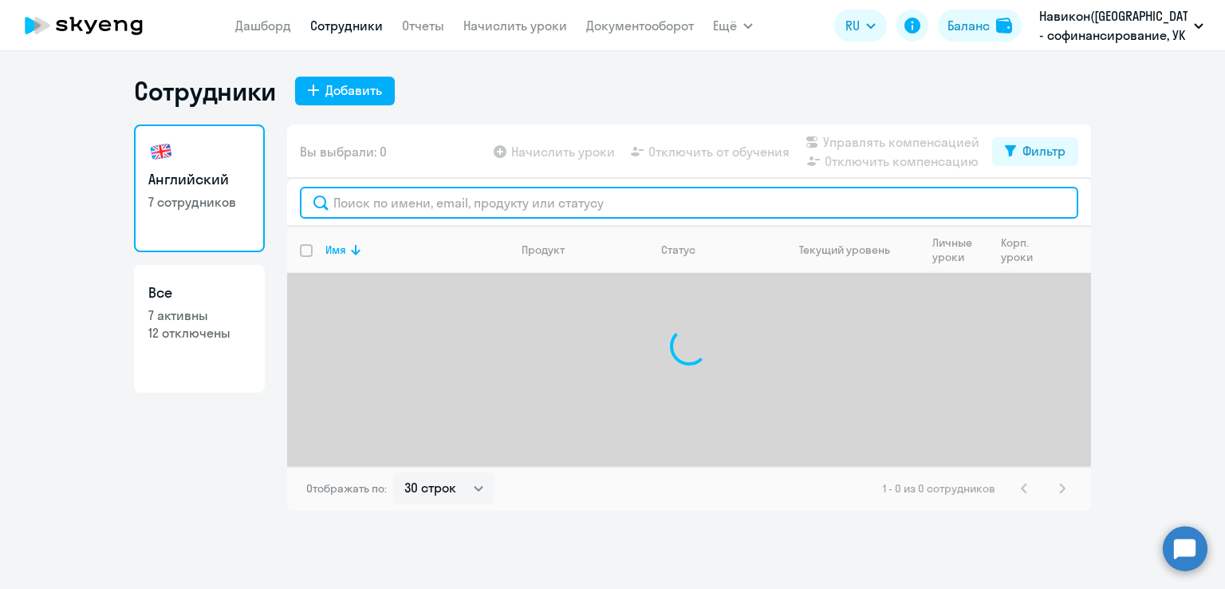
click at [539, 207] on input "text" at bounding box center [689, 203] width 779 height 32
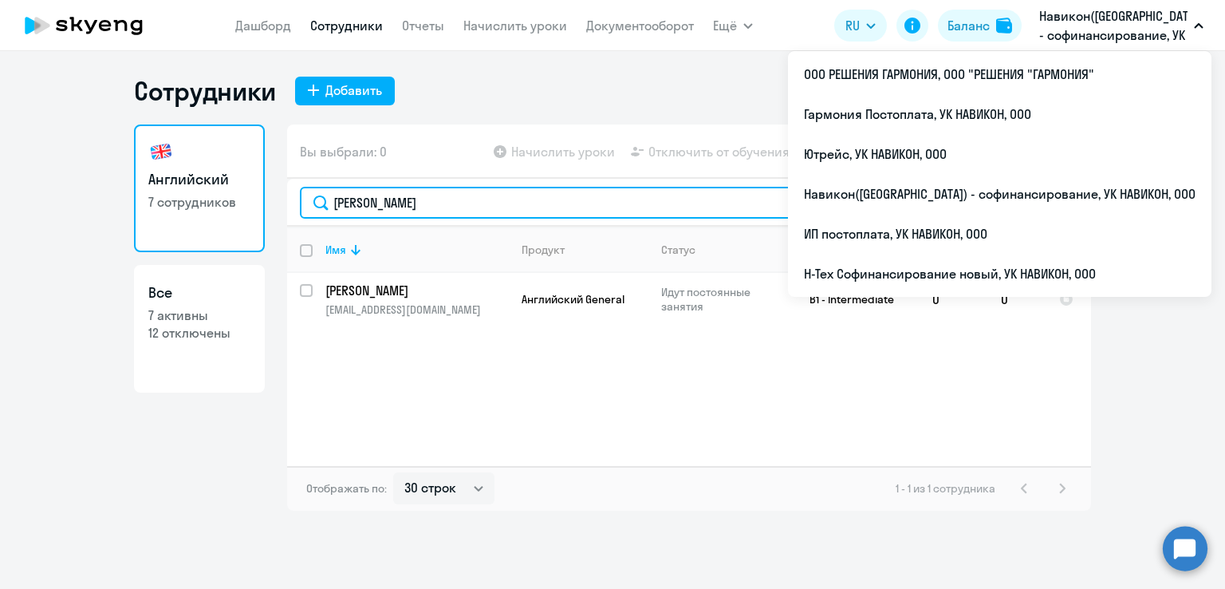
drag, startPoint x: 383, startPoint y: 201, endPoint x: 306, endPoint y: 203, distance: 77.4
click at [306, 203] on input "Давид" at bounding box center [689, 203] width 779 height 32
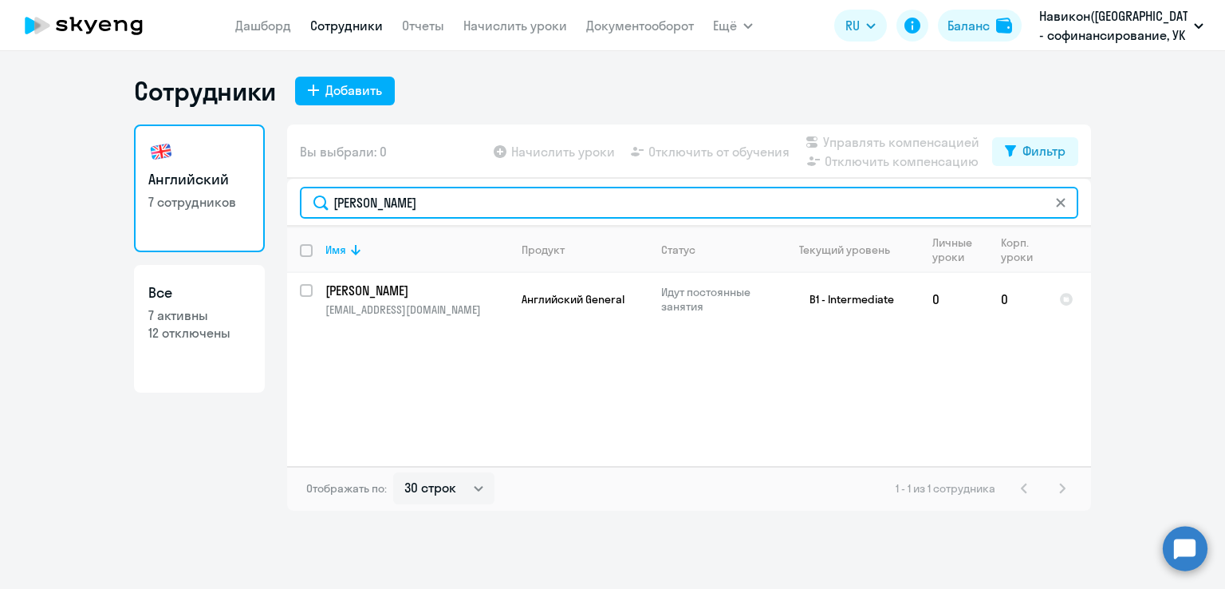
paste input "анышева Лилия"
click at [306, 203] on input "Канышева Лилия" at bounding box center [689, 203] width 779 height 32
type input "Канышева"
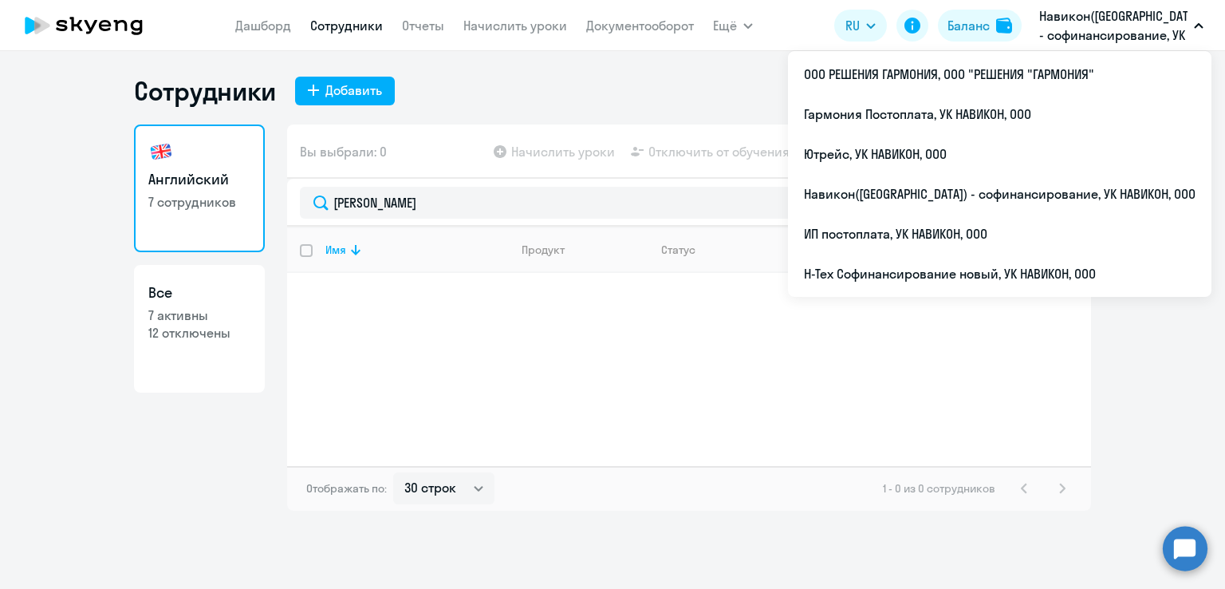
click at [1078, 30] on p "Навикон(УК) - софинансирование, УК НАВИКОН, ООО" at bounding box center [1113, 25] width 148 height 38
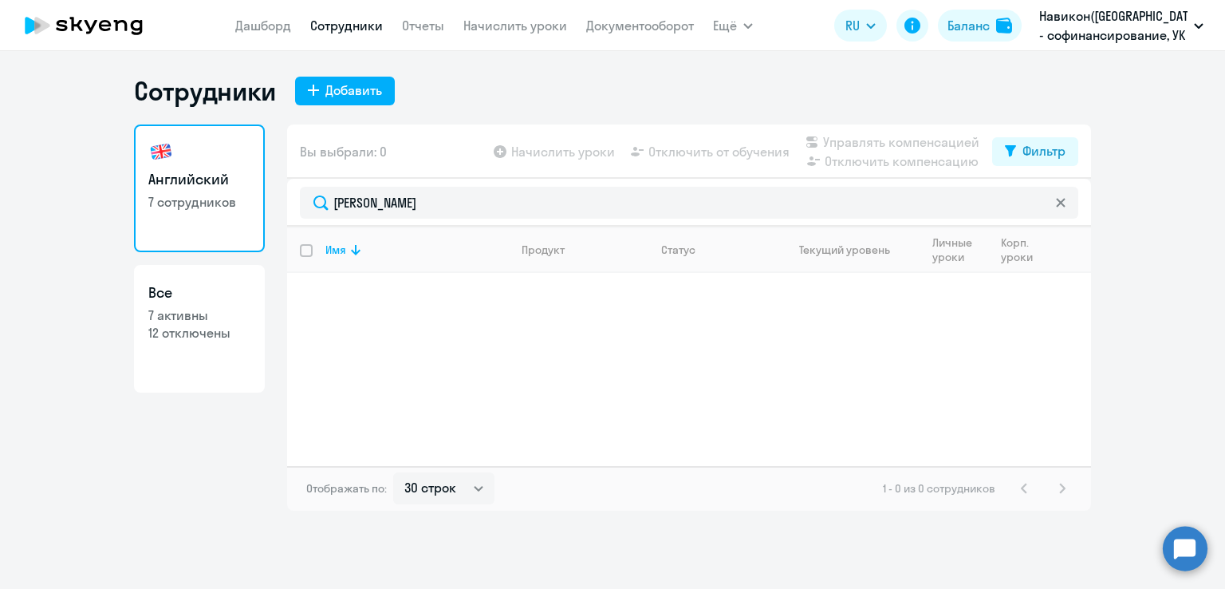
click at [1078, 30] on p "Навикон(УК) - софинансирование, УК НАВИКОН, ООО" at bounding box center [1113, 25] width 148 height 38
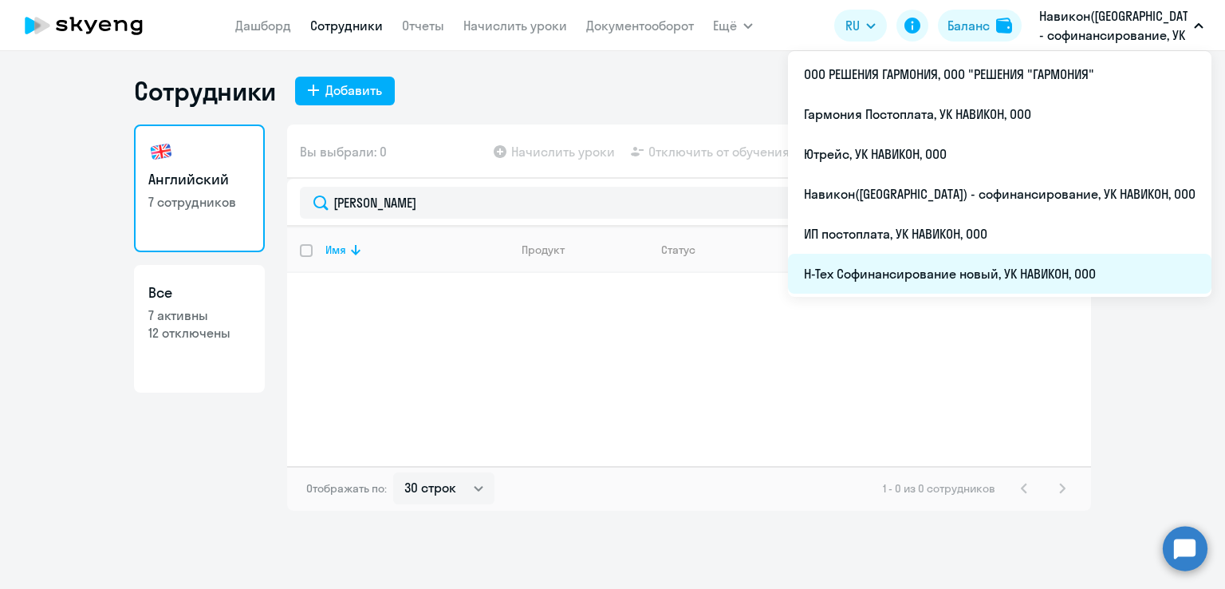
click at [956, 266] on li "Н-Тех Софинансирование новый, УК НАВИКОН, ООО" at bounding box center [1000, 274] width 424 height 40
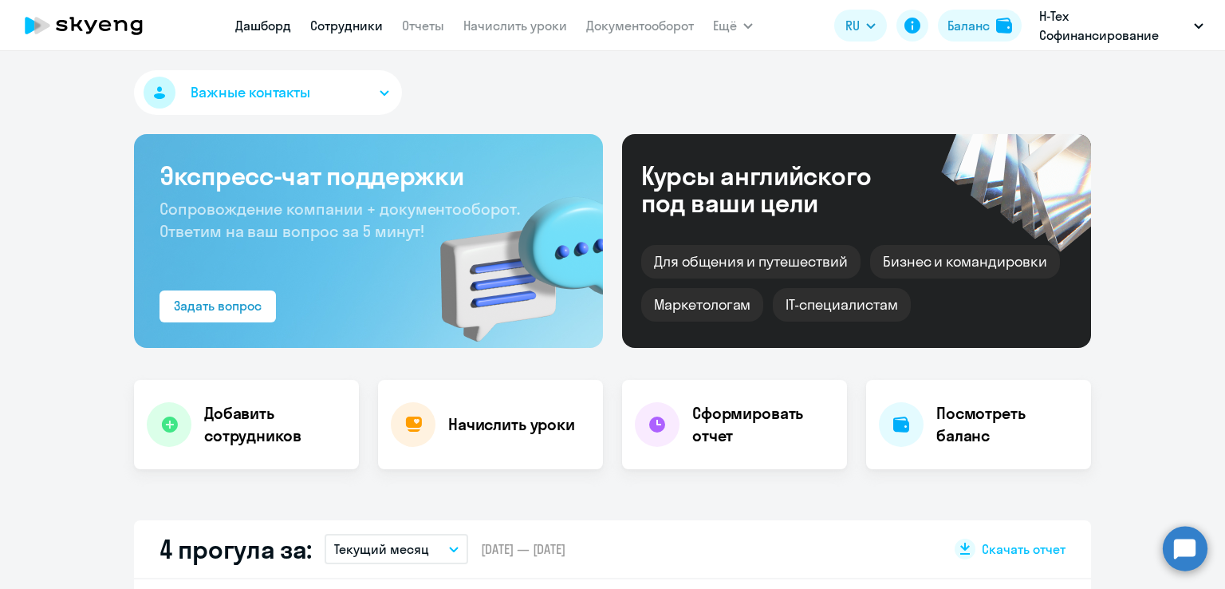
click at [348, 22] on link "Сотрудники" at bounding box center [346, 26] width 73 height 16
select select "30"
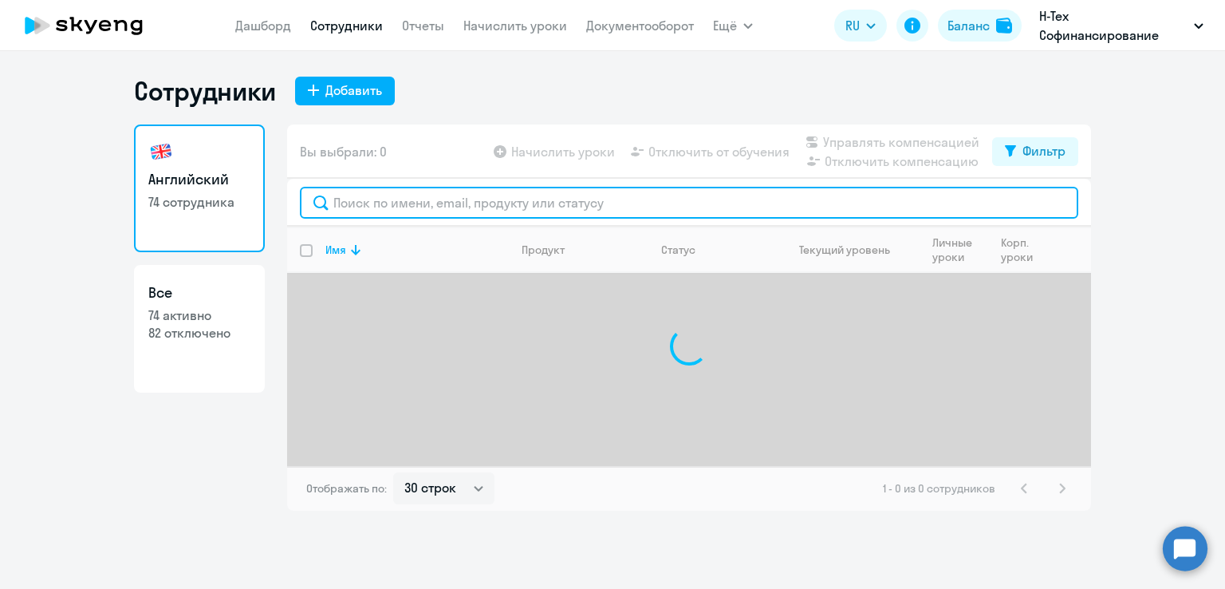
click at [468, 202] on input "text" at bounding box center [689, 203] width 779 height 32
paste input "Жамалова Наиля"
click at [468, 202] on input "Жамалова Наиля" at bounding box center [689, 203] width 779 height 32
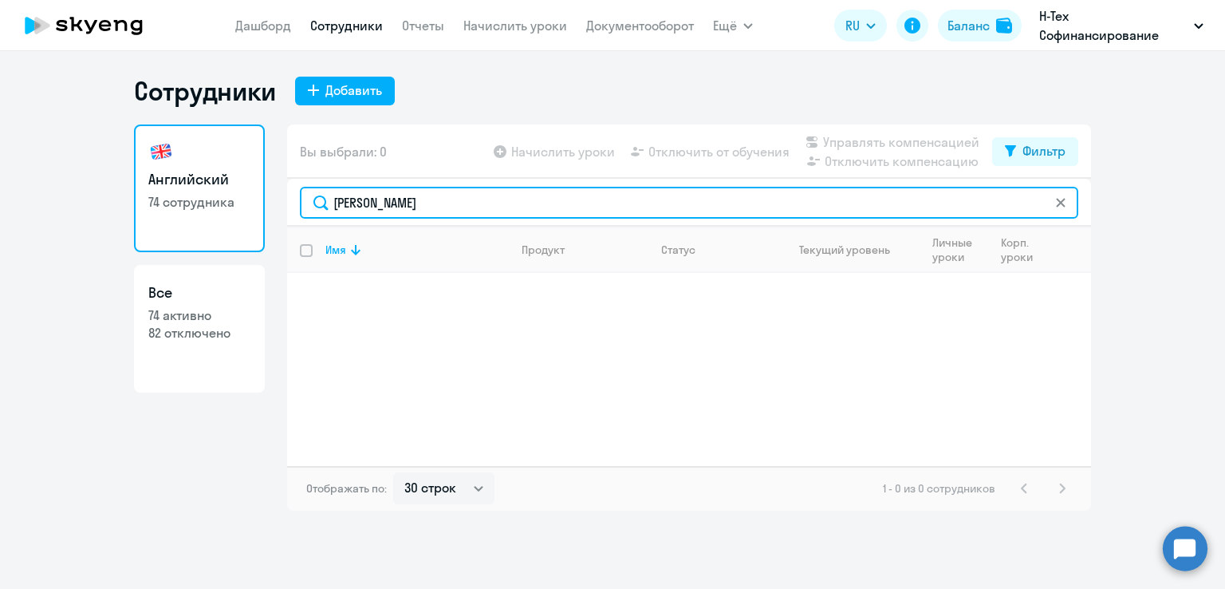
type input "Жамалова"
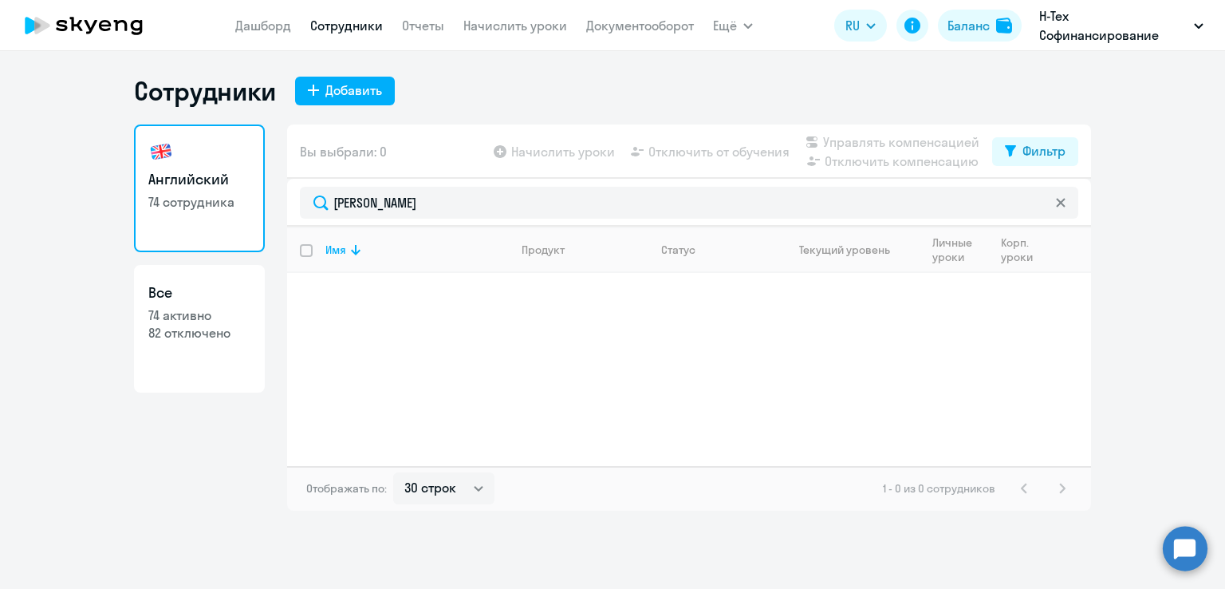
click at [190, 334] on p "82 отключено" at bounding box center [199, 333] width 102 height 18
select select "30"
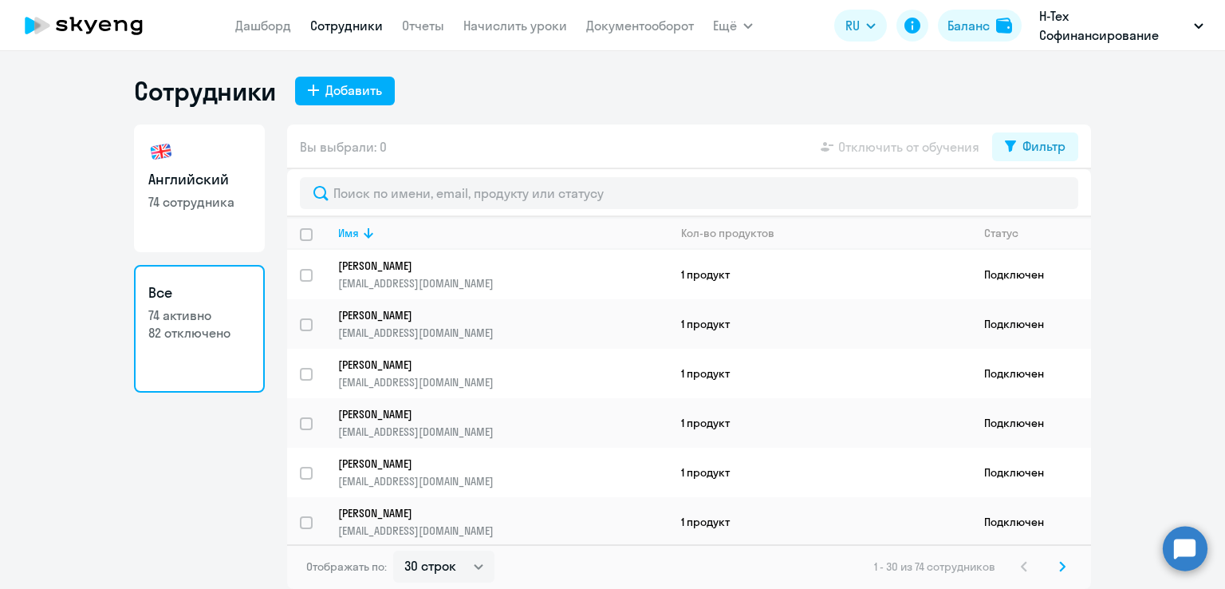
click at [211, 332] on p "82 отключено" at bounding box center [199, 333] width 102 height 18
click at [161, 291] on h3 "Все" at bounding box center [199, 292] width 102 height 21
click at [185, 334] on p "82 отключено" at bounding box center [199, 333] width 102 height 18
click at [157, 276] on link "Все 74 активно 82 отключено" at bounding box center [199, 329] width 131 height 128
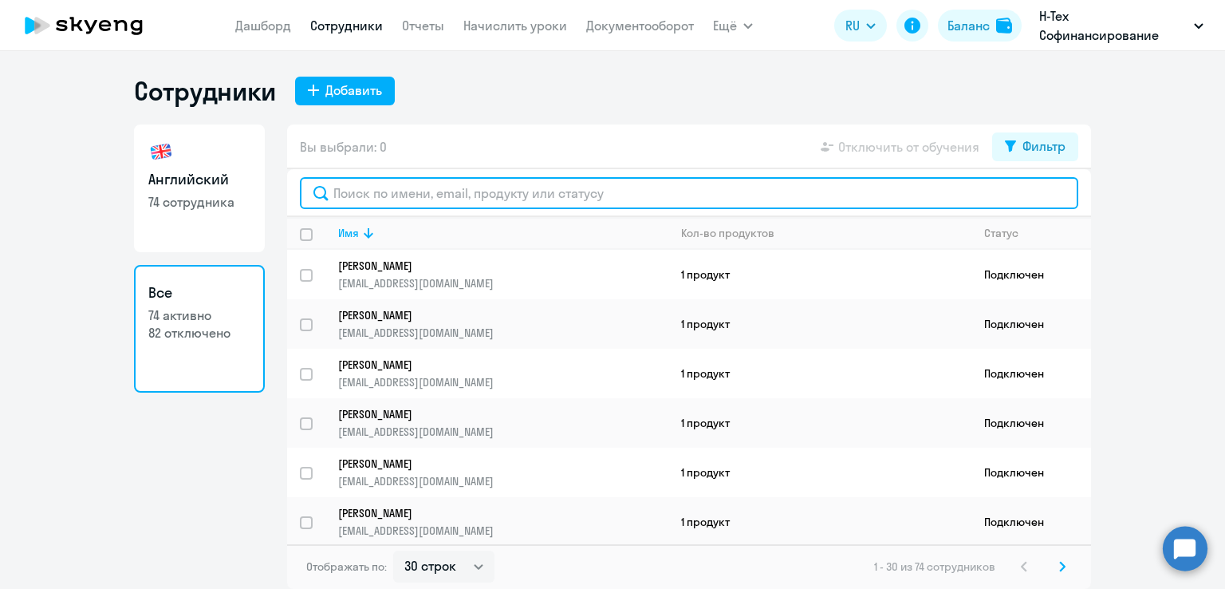
click at [489, 200] on input "text" at bounding box center [689, 193] width 779 height 32
paste input "Жамалова Наиля"
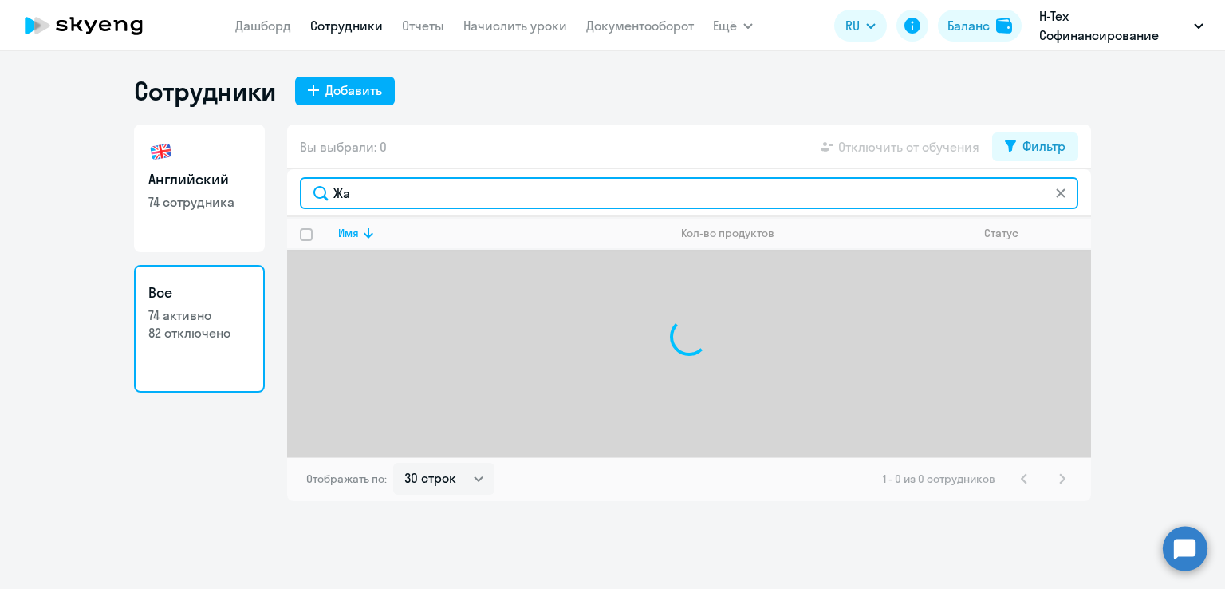
type input "Ж"
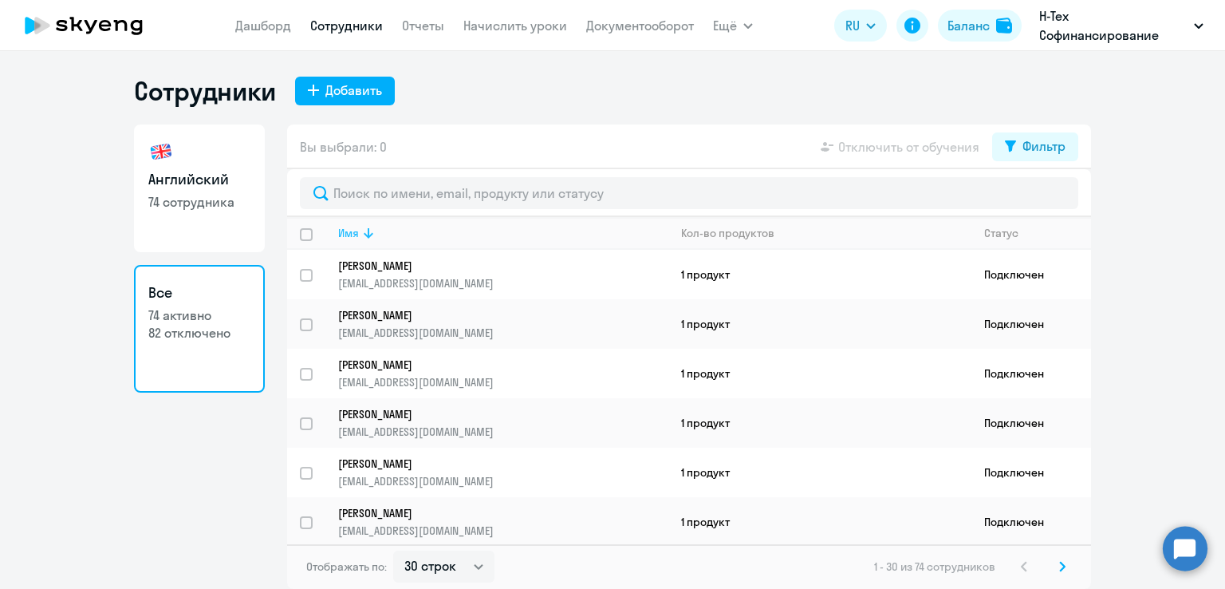
click at [375, 234] on icon at bounding box center [368, 232] width 19 height 19
click at [398, 264] on p "Smirnov Evgeniy" at bounding box center [492, 265] width 308 height 14
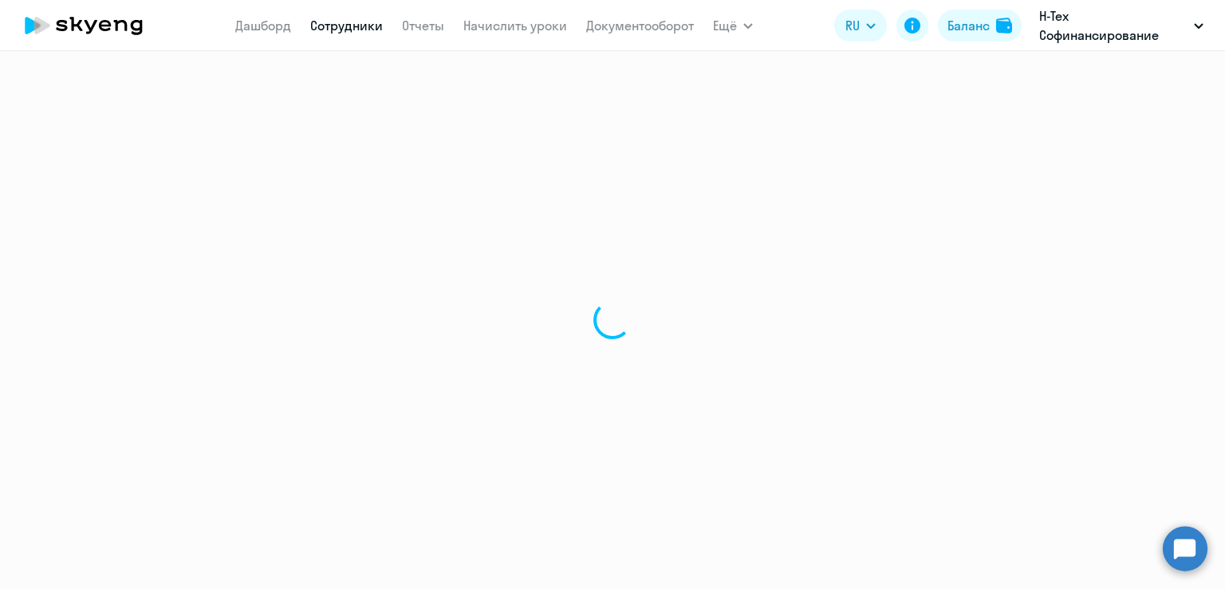
select select "english"
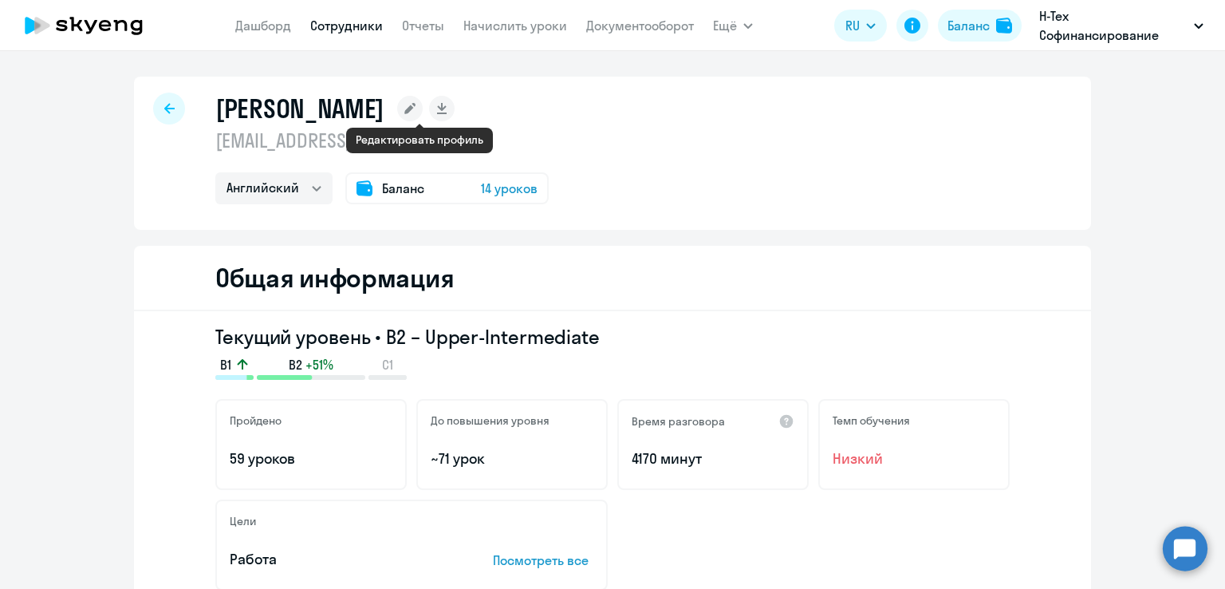
click at [423, 106] on rect at bounding box center [410, 109] width 26 height 26
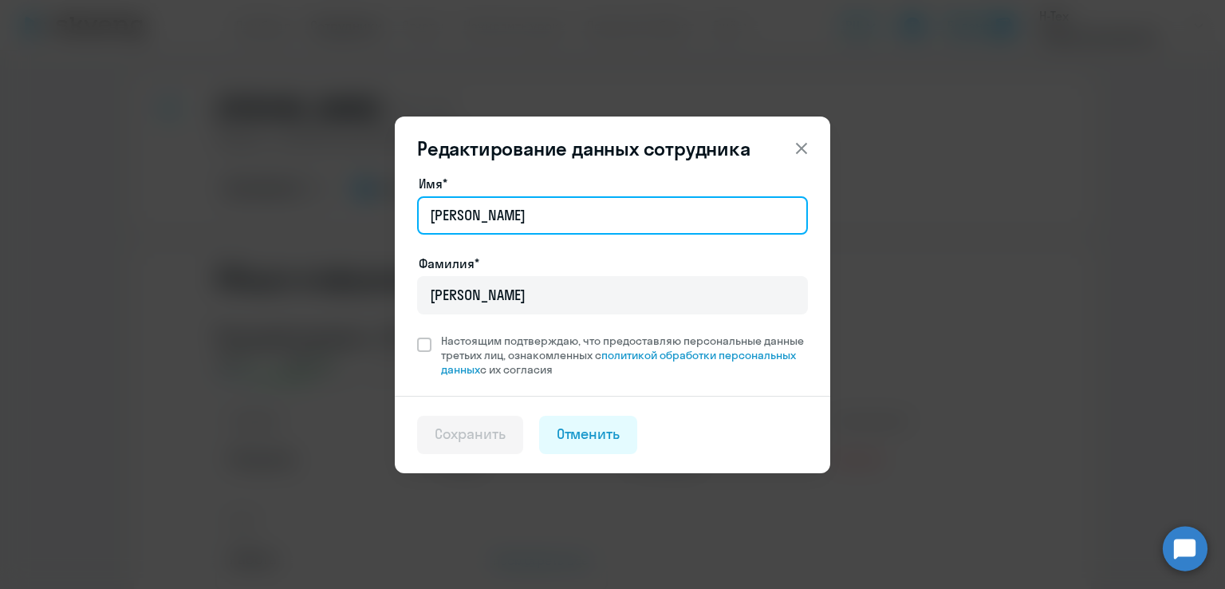
drag, startPoint x: 517, startPoint y: 214, endPoint x: 306, endPoint y: 191, distance: 211.9
click at [306, 191] on div "Редактирование данных сотрудника Имя* Evgeniy Фамилия* Smirnov Настоящим подтве…" at bounding box center [613, 294] width 772 height 447
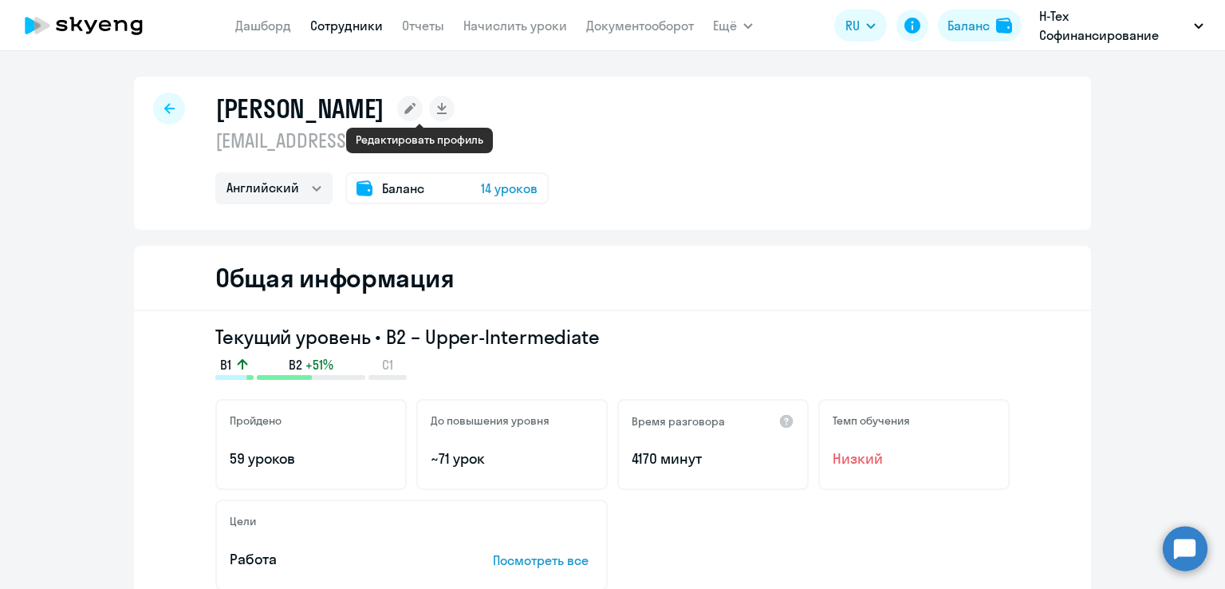
click at [423, 108] on rect at bounding box center [410, 109] width 26 height 26
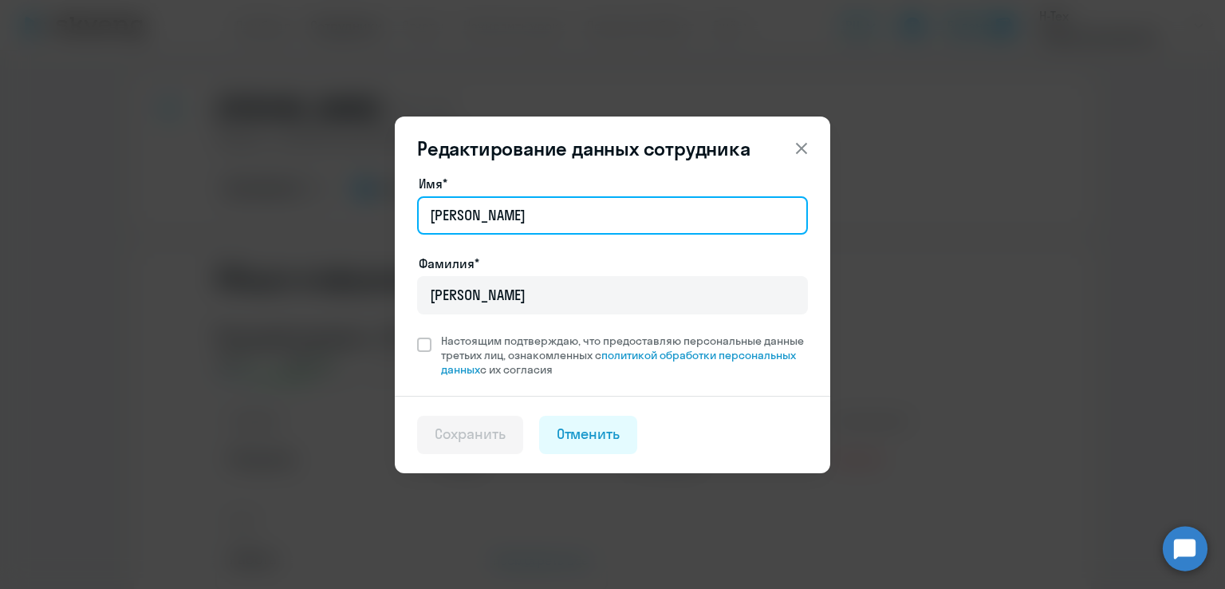
drag, startPoint x: 463, startPoint y: 215, endPoint x: 364, endPoint y: 203, distance: 100.4
click at [364, 203] on div "Редактирование данных сотрудника Имя* Evgeniy Фамилия* Smirnov Настоящим подтве…" at bounding box center [613, 294] width 772 height 447
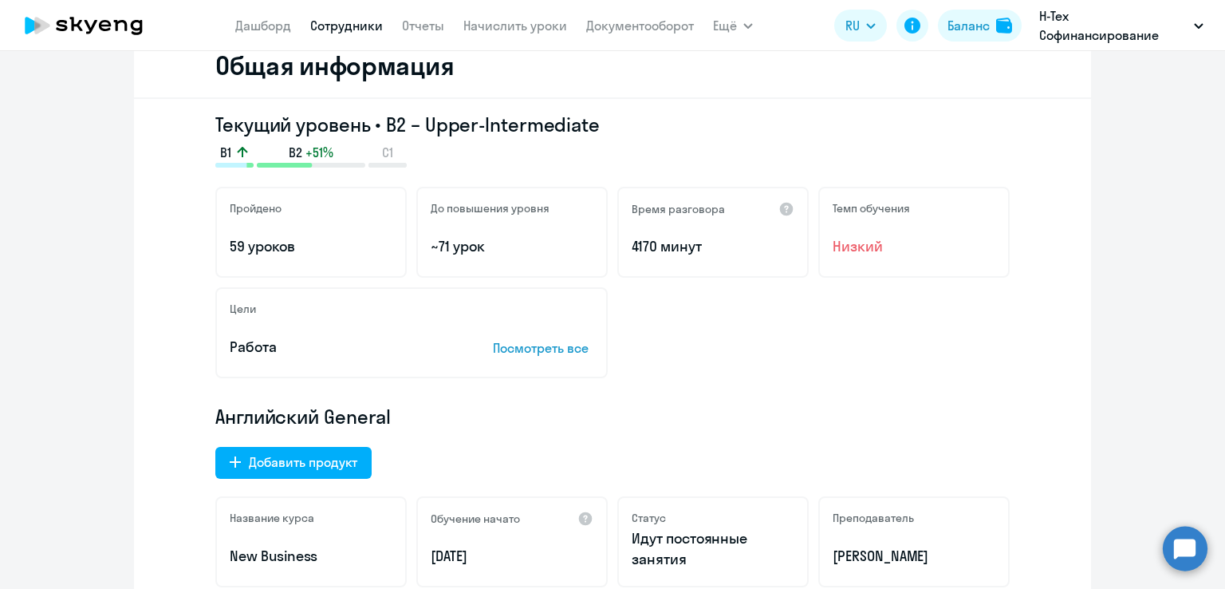
scroll to position [207, 0]
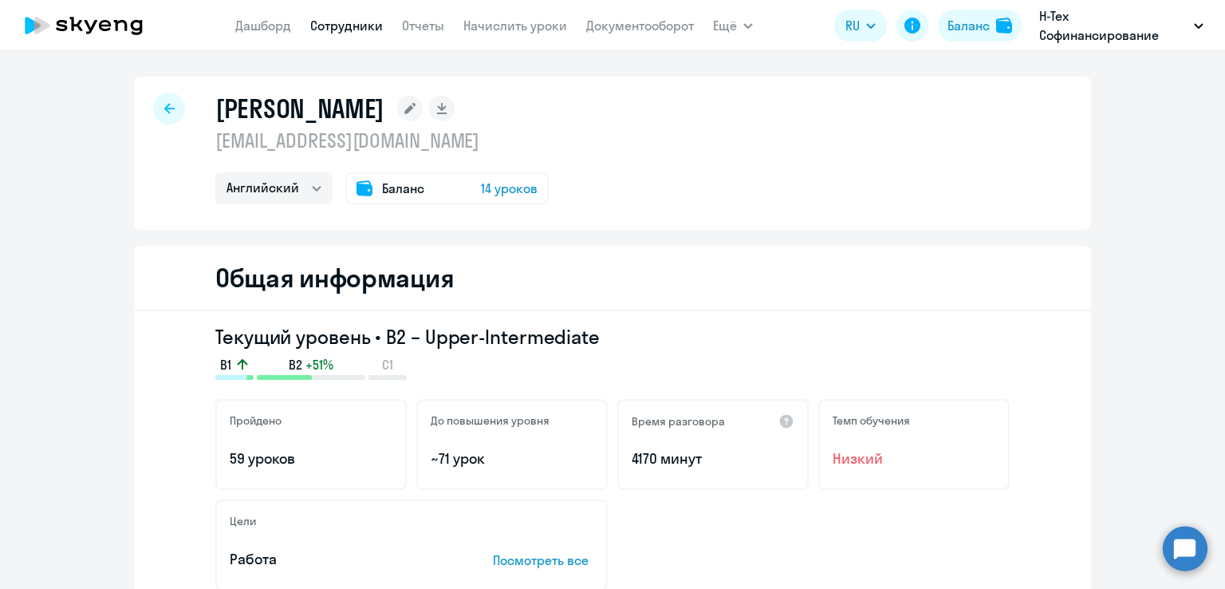
select select "30"
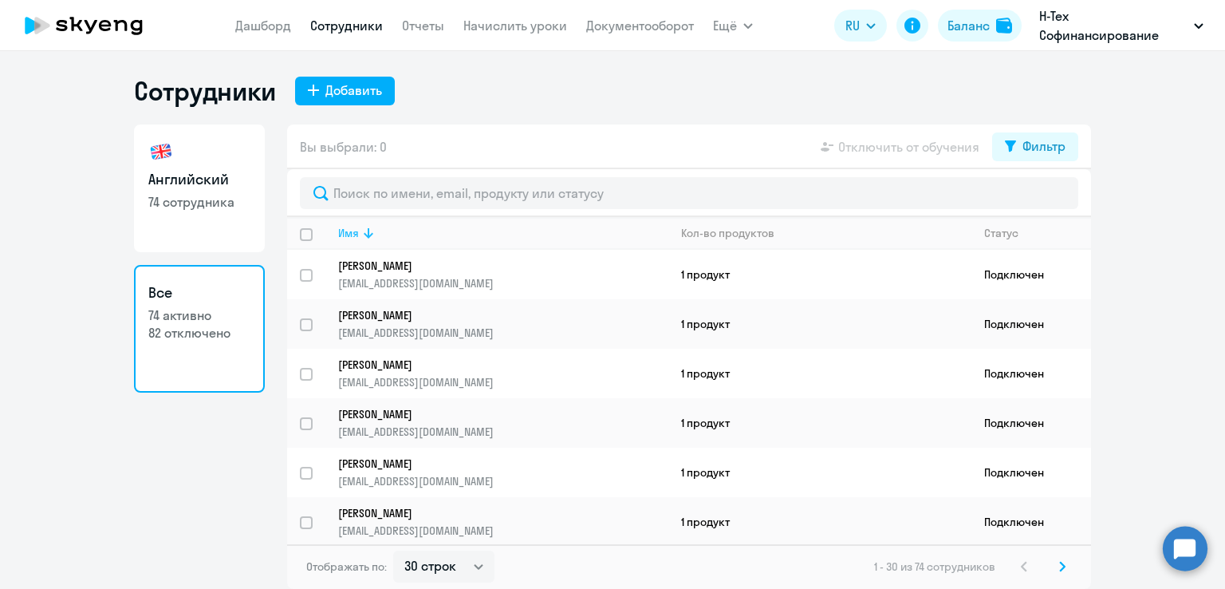
click at [371, 232] on icon at bounding box center [368, 232] width 19 height 19
click at [372, 268] on p "Smirnov Evgeniy" at bounding box center [492, 265] width 308 height 14
select select "english"
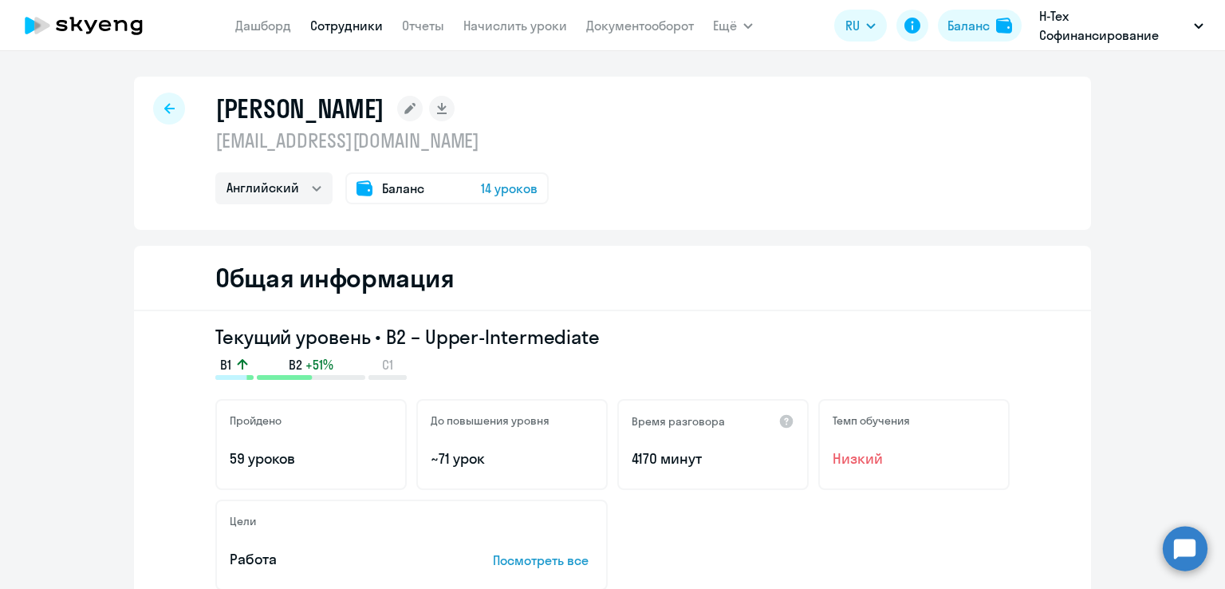
click at [418, 116] on rect at bounding box center [410, 109] width 26 height 26
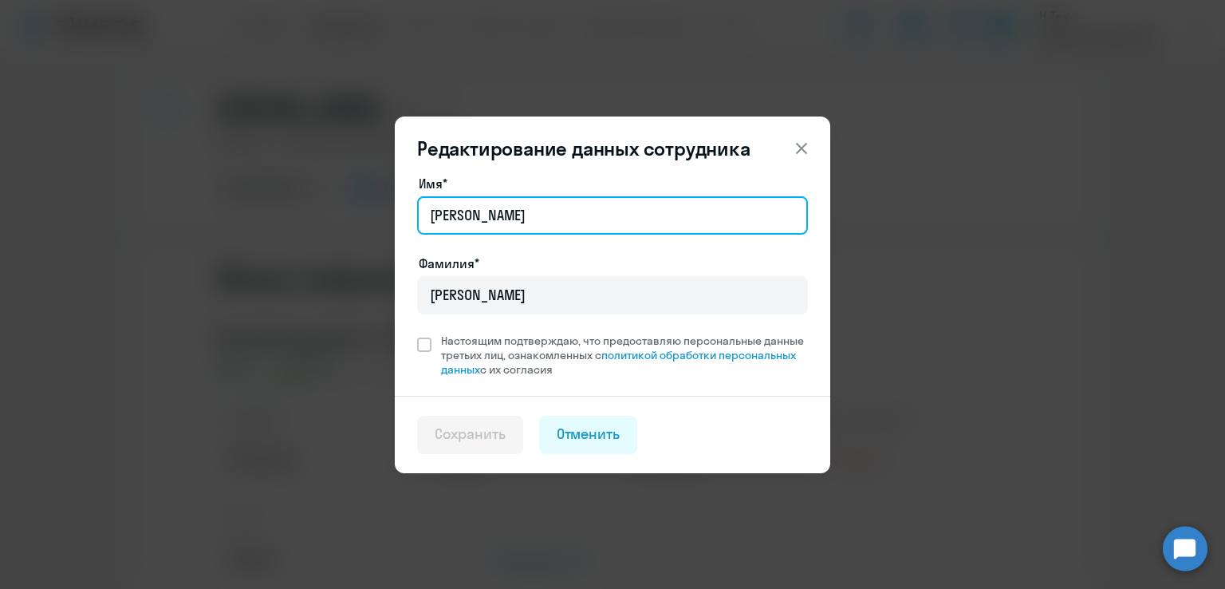
drag, startPoint x: 498, startPoint y: 215, endPoint x: 424, endPoint y: 211, distance: 74.3
click at [424, 211] on input "Evgeniy" at bounding box center [612, 215] width 391 height 38
type input "Евгений"
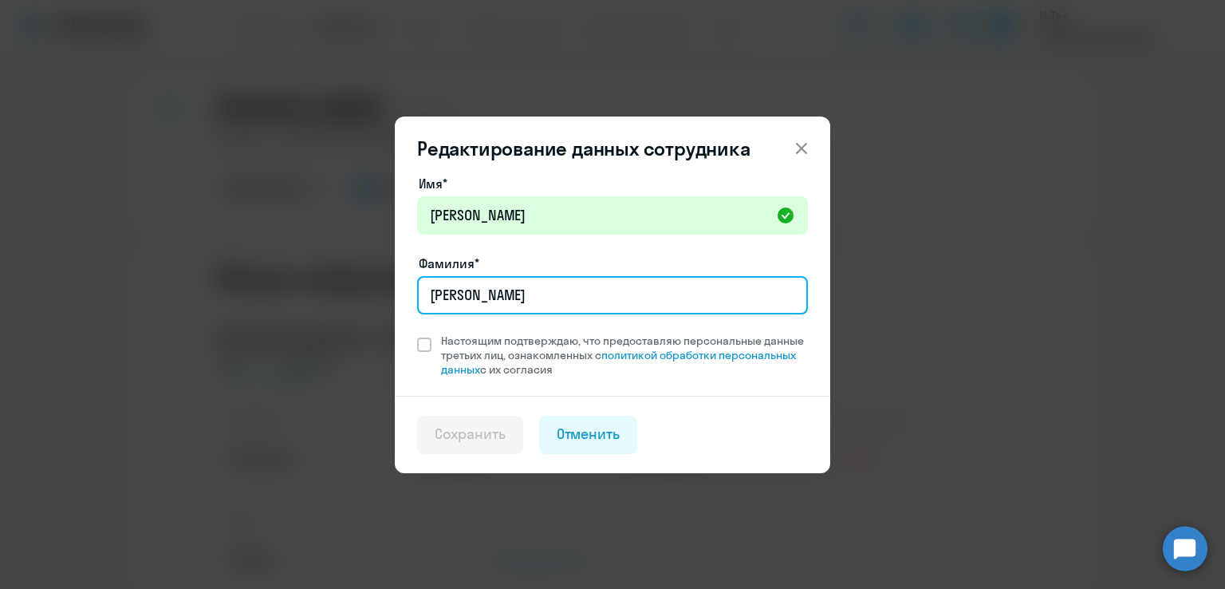
drag, startPoint x: 510, startPoint y: 297, endPoint x: 409, endPoint y: 286, distance: 101.1
click at [409, 286] on div "Имя* Евгений Фамилия* Smirnov Настоящим подтверждаю, что предоставляю персональ…" at bounding box center [613, 285] width 436 height 222
type input "Смирнов"
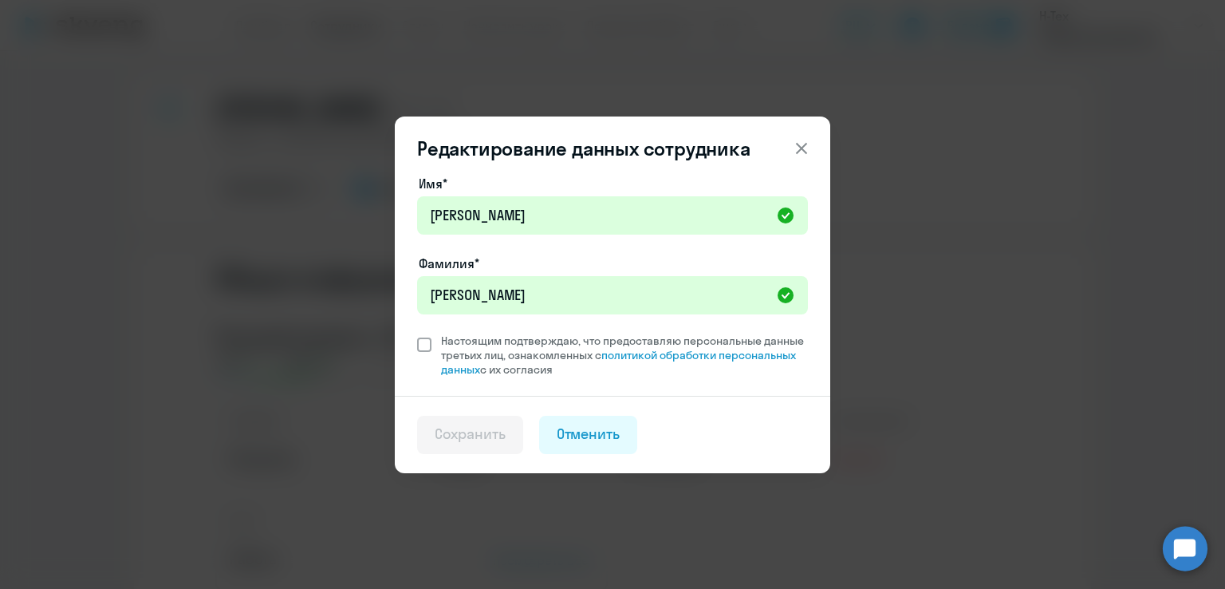
click at [418, 342] on span at bounding box center [424, 344] width 14 height 14
click at [417, 333] on input "Настоящим подтверждаю, что предоставляю персональные данные третьих лиц, ознако…" at bounding box center [416, 333] width 1 height 1
checkbox input "true"
click at [495, 435] on div "Сохранить" at bounding box center [470, 434] width 71 height 21
select select "english"
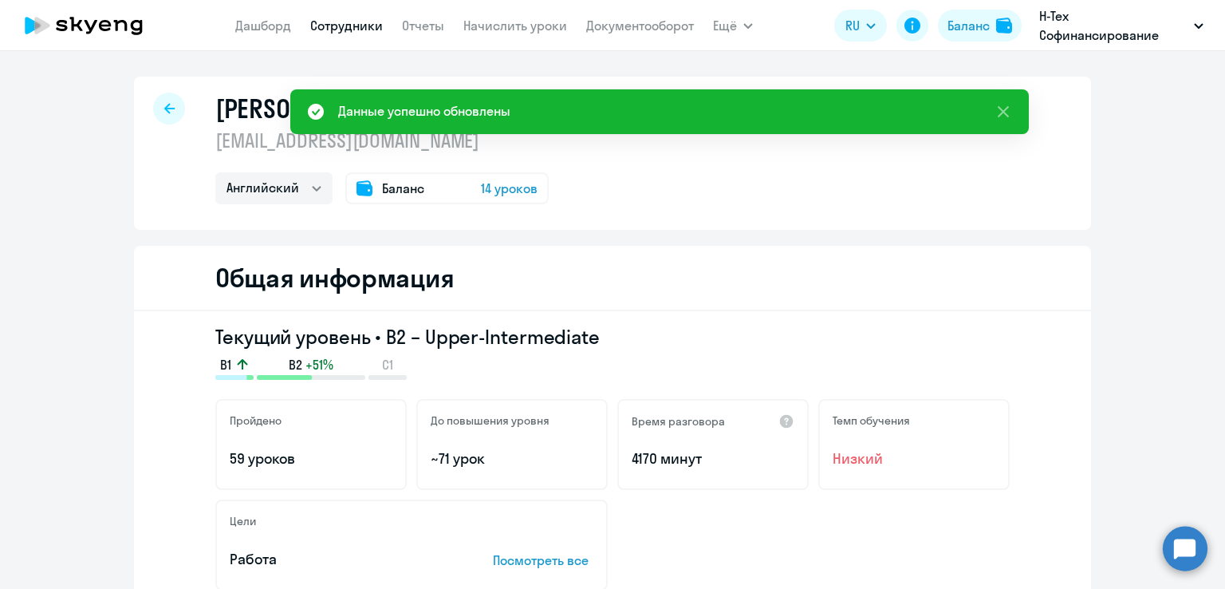
click at [172, 112] on div at bounding box center [169, 109] width 32 height 32
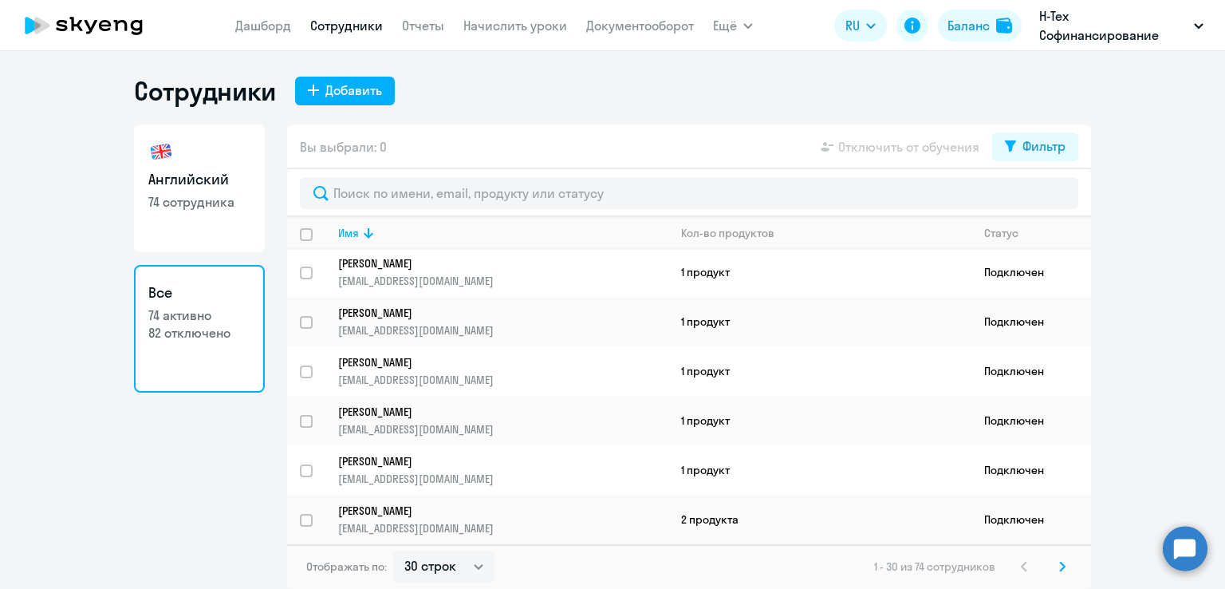
scroll to position [1208, 0]
click at [479, 562] on select "30 строк 50 строк 100 строк" at bounding box center [443, 566] width 101 height 32
select select "100"
click at [393, 550] on select "30 строк 50 строк 100 строк" at bounding box center [443, 566] width 101 height 32
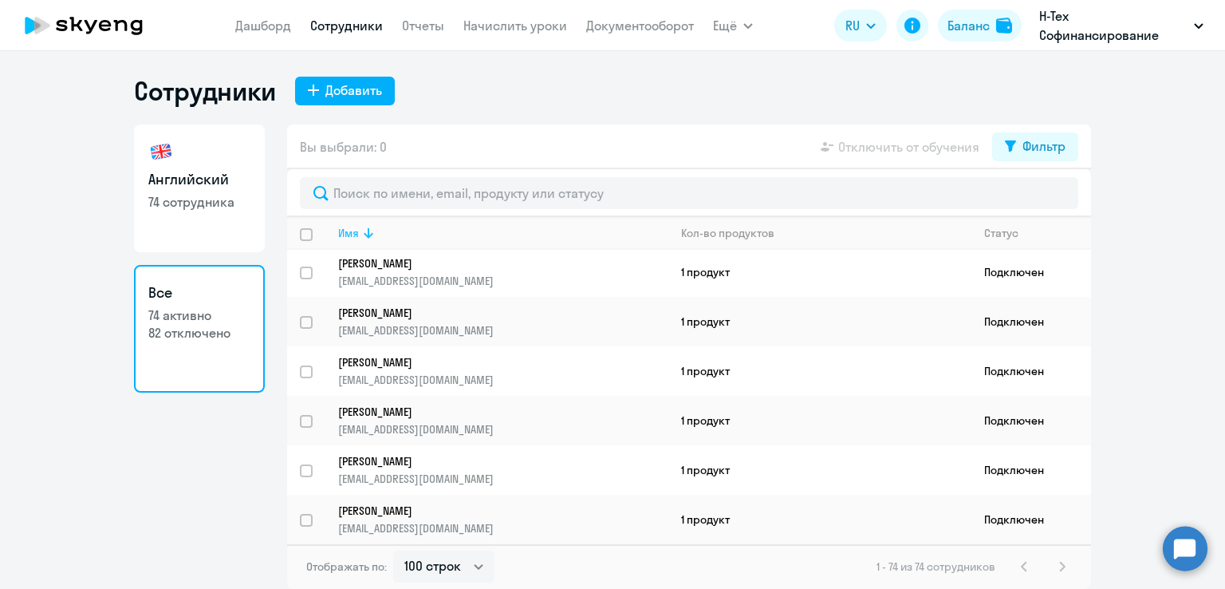
click at [354, 231] on div "Имя" at bounding box center [348, 233] width 21 height 14
click at [201, 337] on p "82 отключено" at bounding box center [199, 333] width 102 height 18
click at [198, 199] on p "74 сотрудника" at bounding box center [199, 202] width 102 height 18
select select "30"
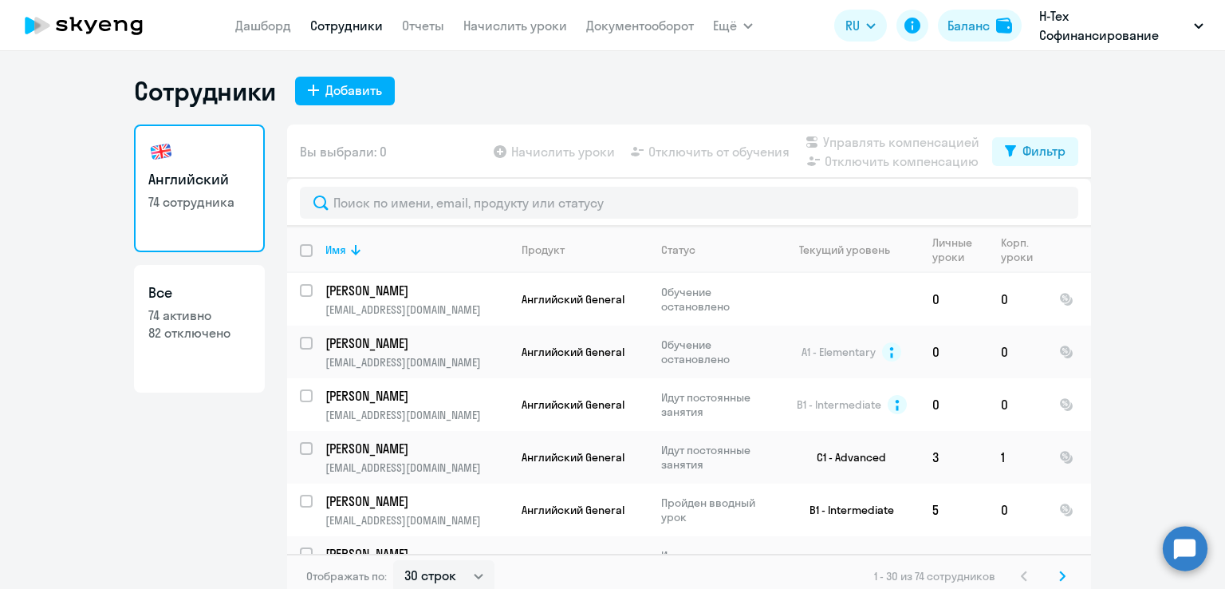
scroll to position [10, 0]
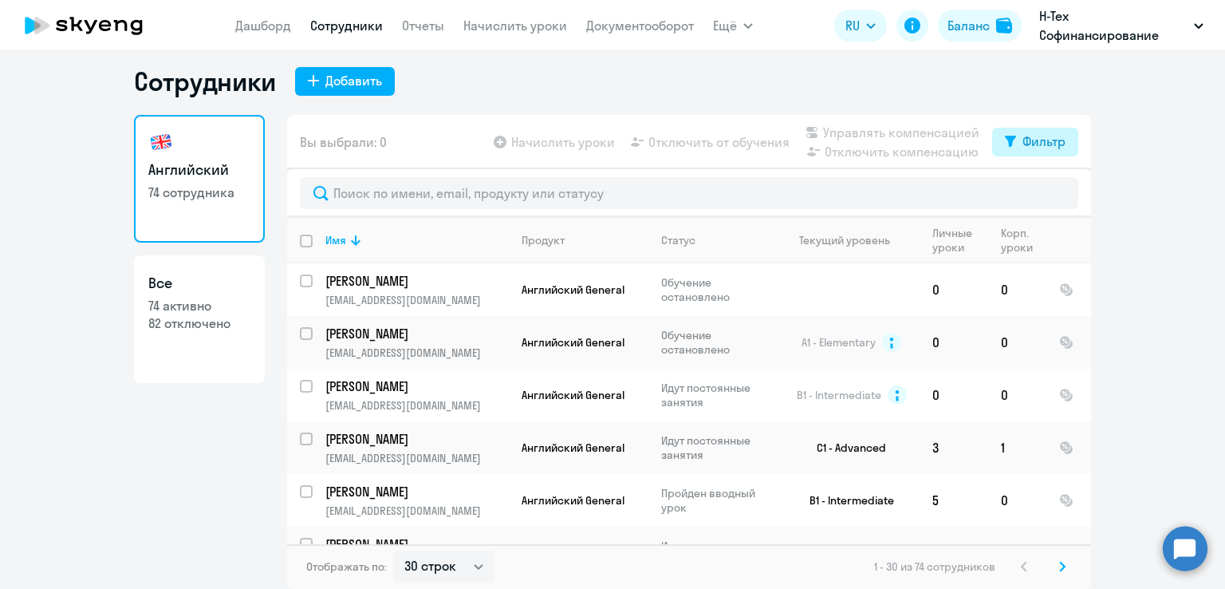
click at [1005, 141] on icon at bounding box center [1010, 141] width 11 height 11
click at [1056, 195] on span at bounding box center [1045, 194] width 27 height 16
click at [1032, 194] on input "checkbox" at bounding box center [1031, 193] width 1 height 1
checkbox input "true"
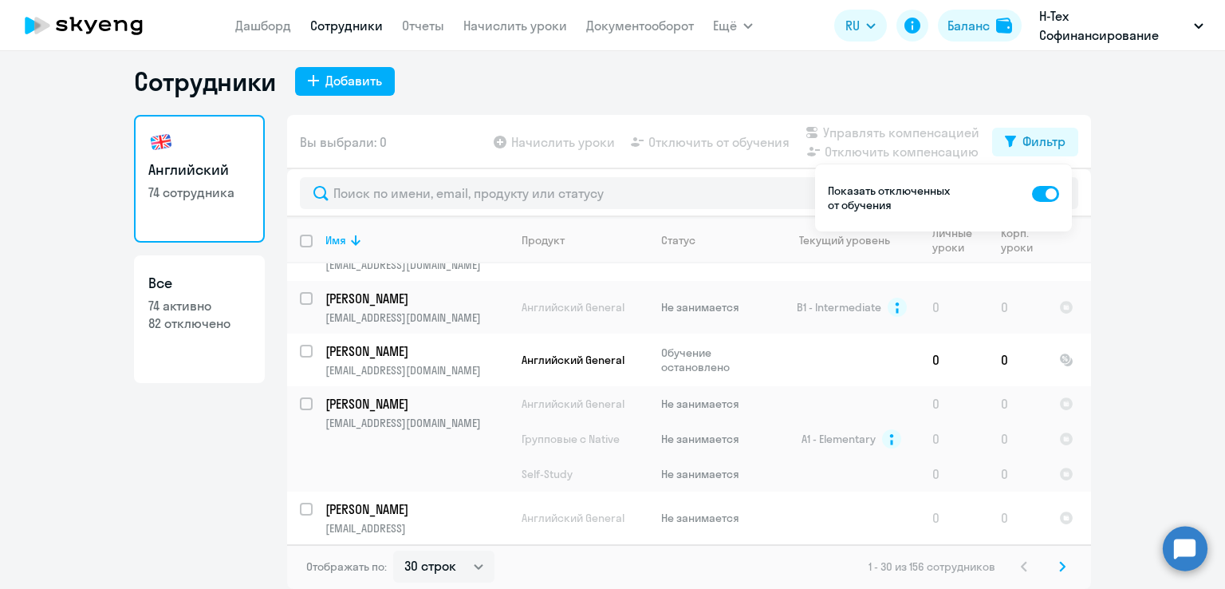
scroll to position [249, 0]
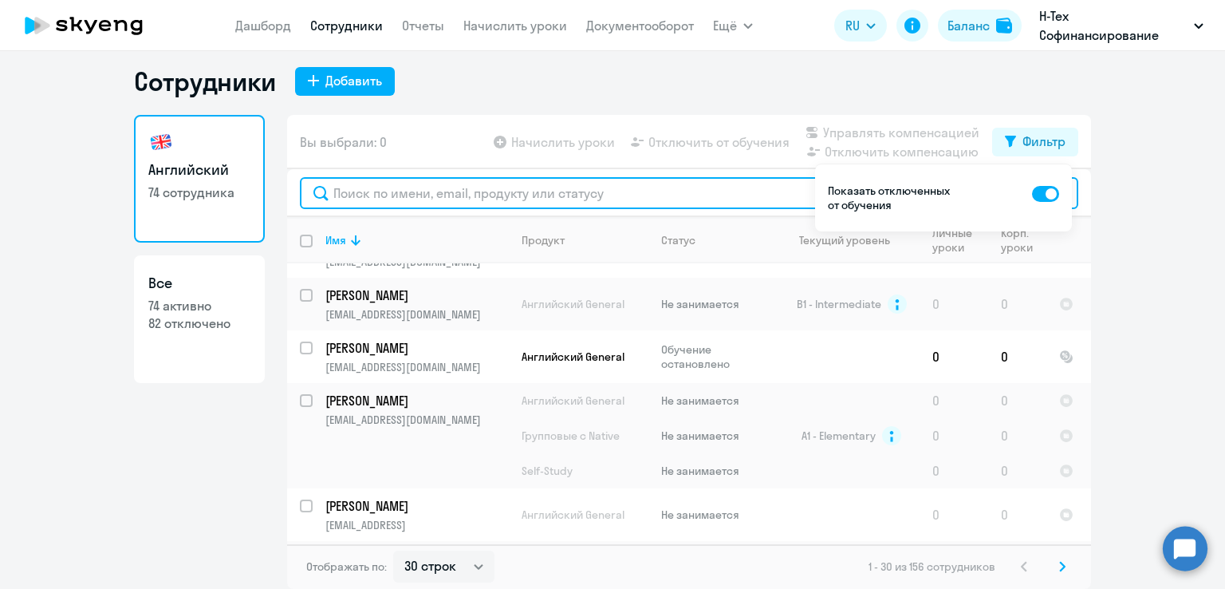
click at [471, 191] on input "text" at bounding box center [689, 193] width 779 height 32
paste input "Жамалова Наиля"
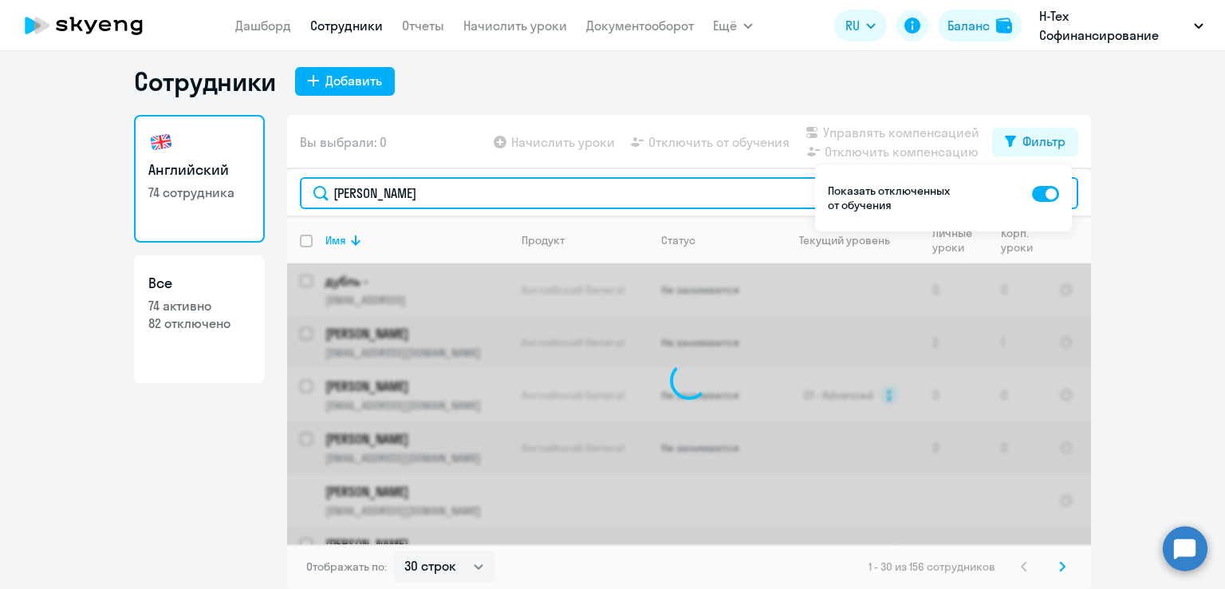
scroll to position [0, 0]
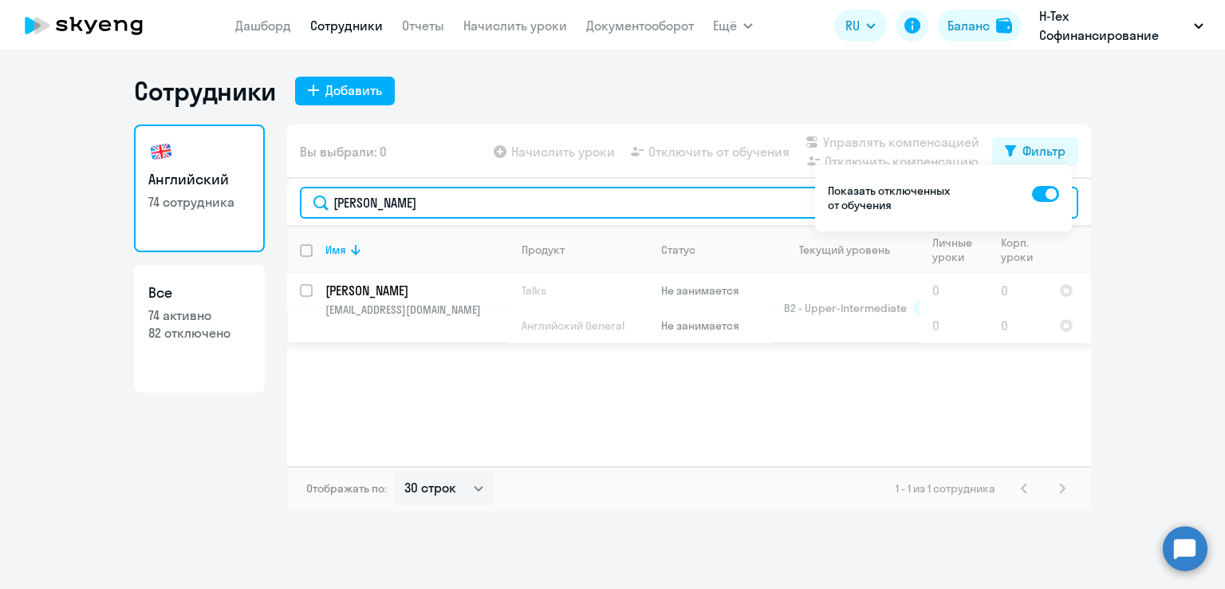
type input "Жамалова"
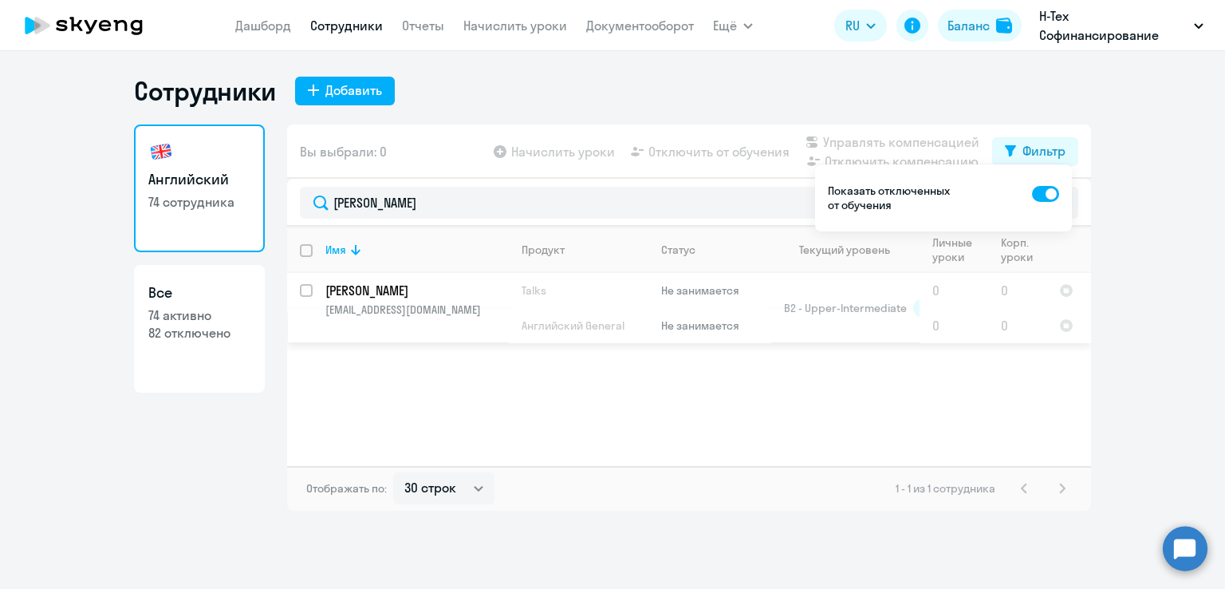
click at [401, 284] on p "Жамалова Наиля" at bounding box center [415, 291] width 180 height 18
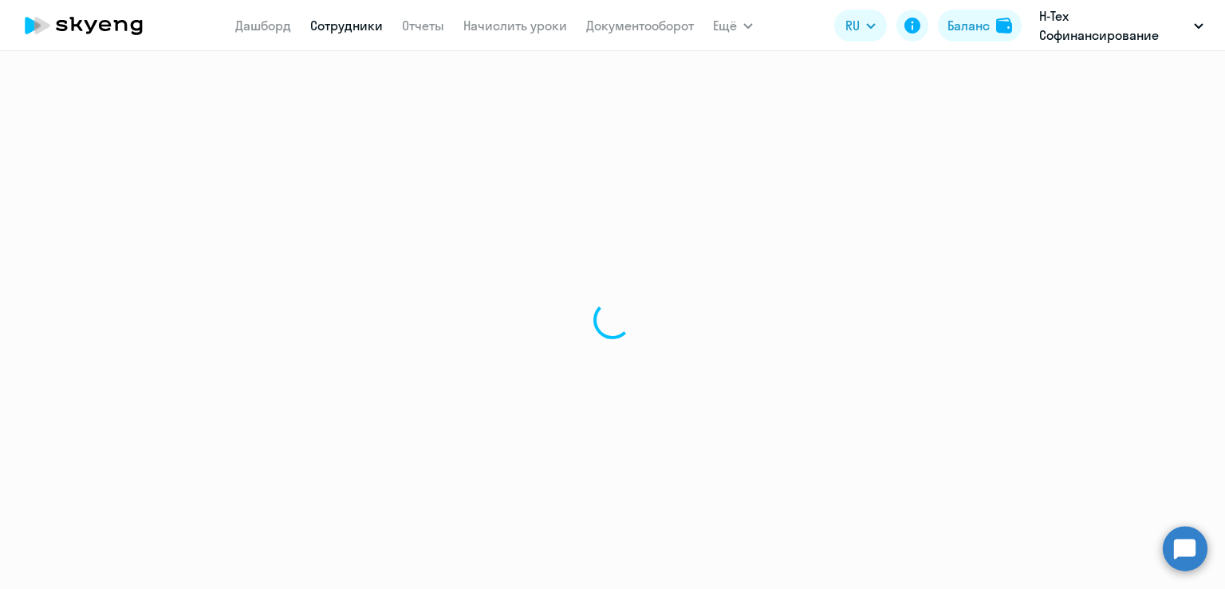
select select "english"
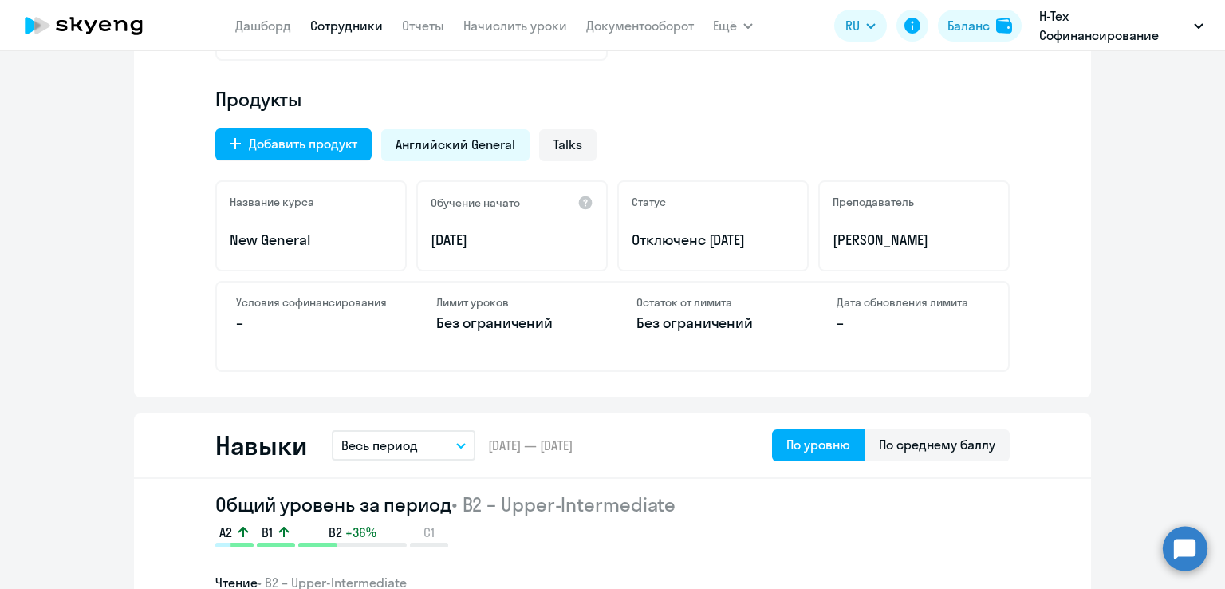
scroll to position [503, 0]
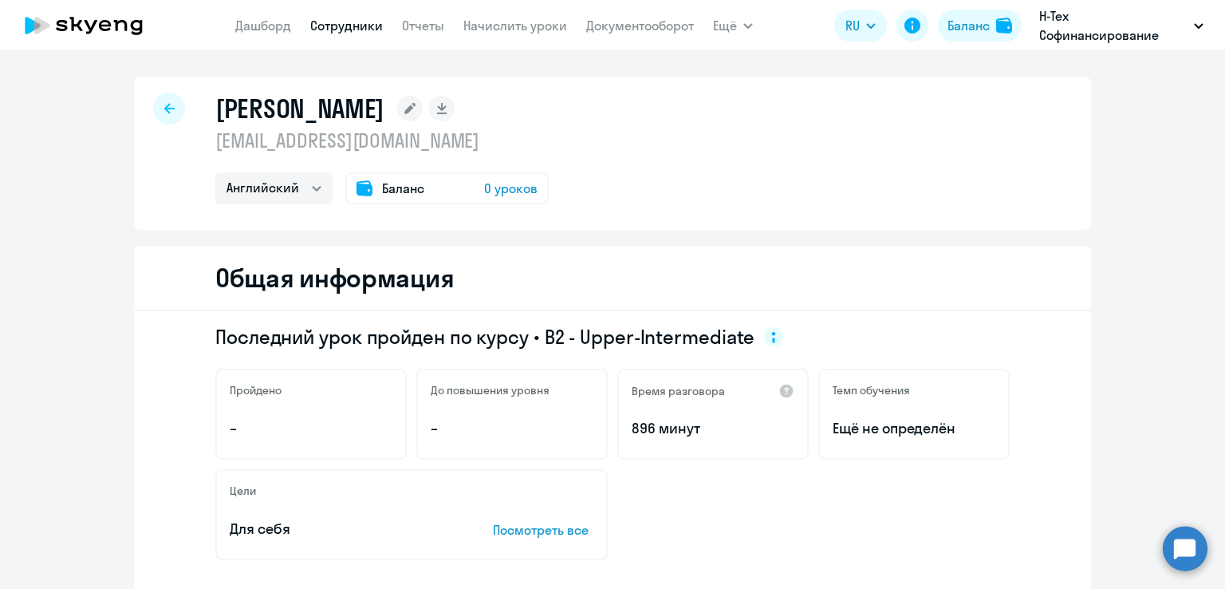
select select "30"
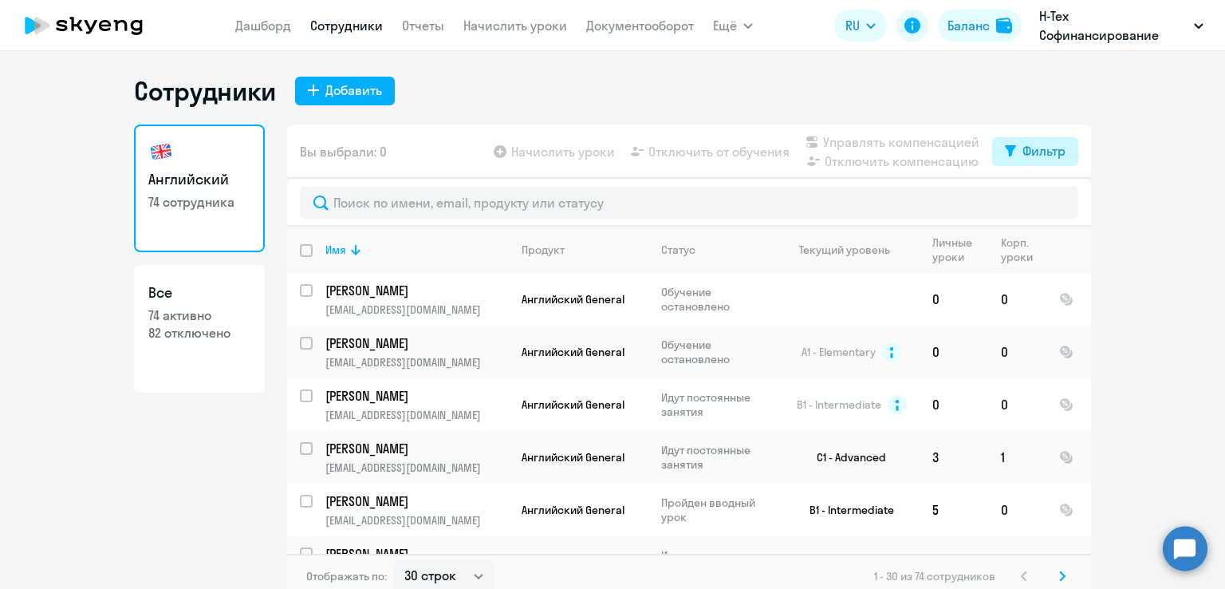
click at [1029, 157] on div "Фильтр" at bounding box center [1044, 150] width 43 height 19
click at [1171, 243] on ng-component "Сотрудники Добавить Английский 74 сотрудника Все 74 активно 82 отключено Вы выб…" at bounding box center [612, 336] width 1225 height 523
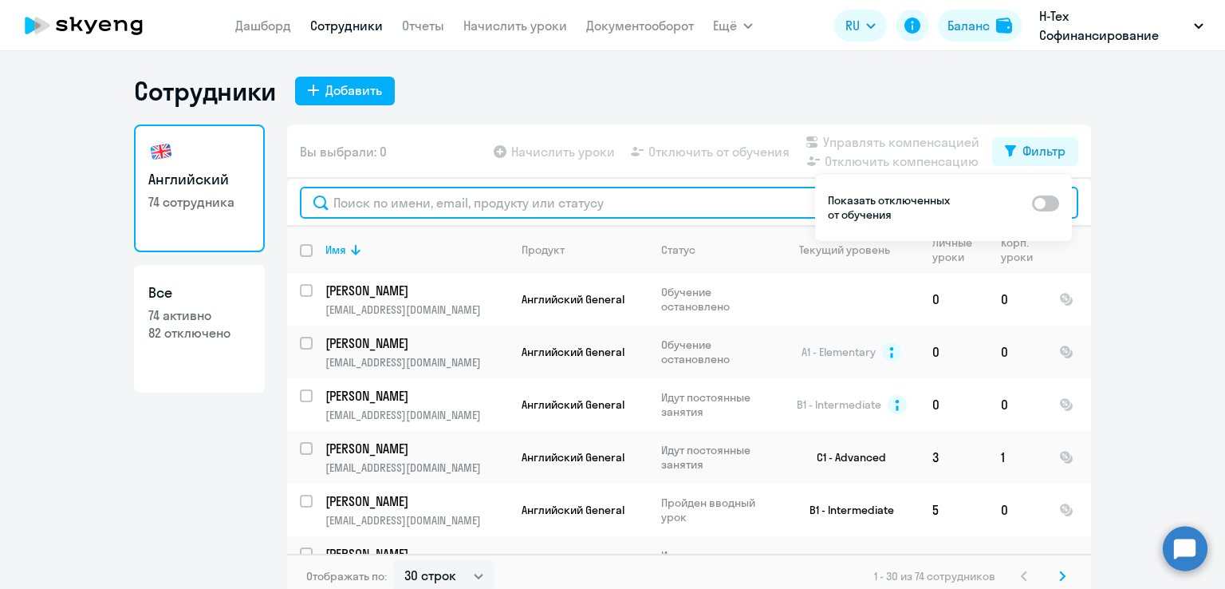
click at [417, 208] on input "text" at bounding box center [689, 203] width 779 height 32
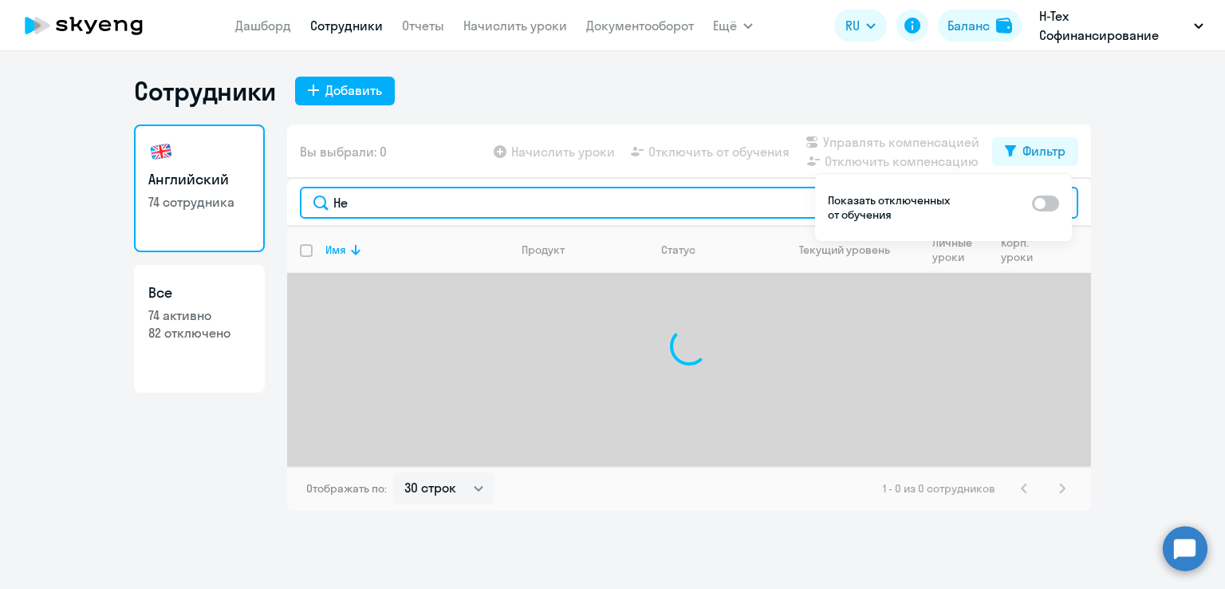
type input "Н"
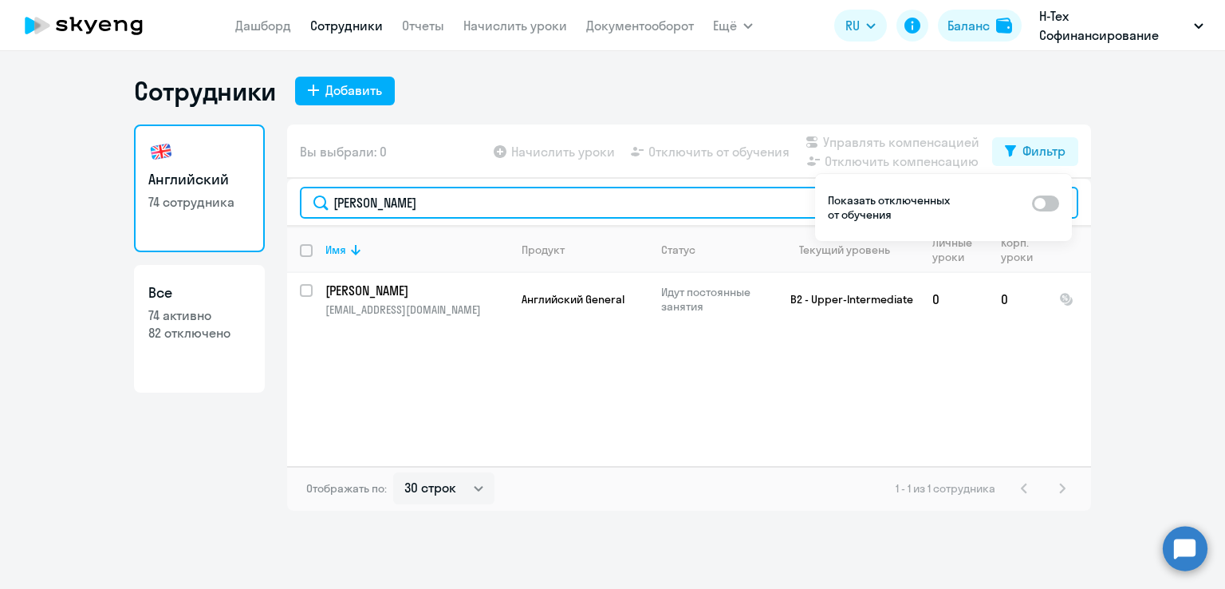
type input "Денисова"
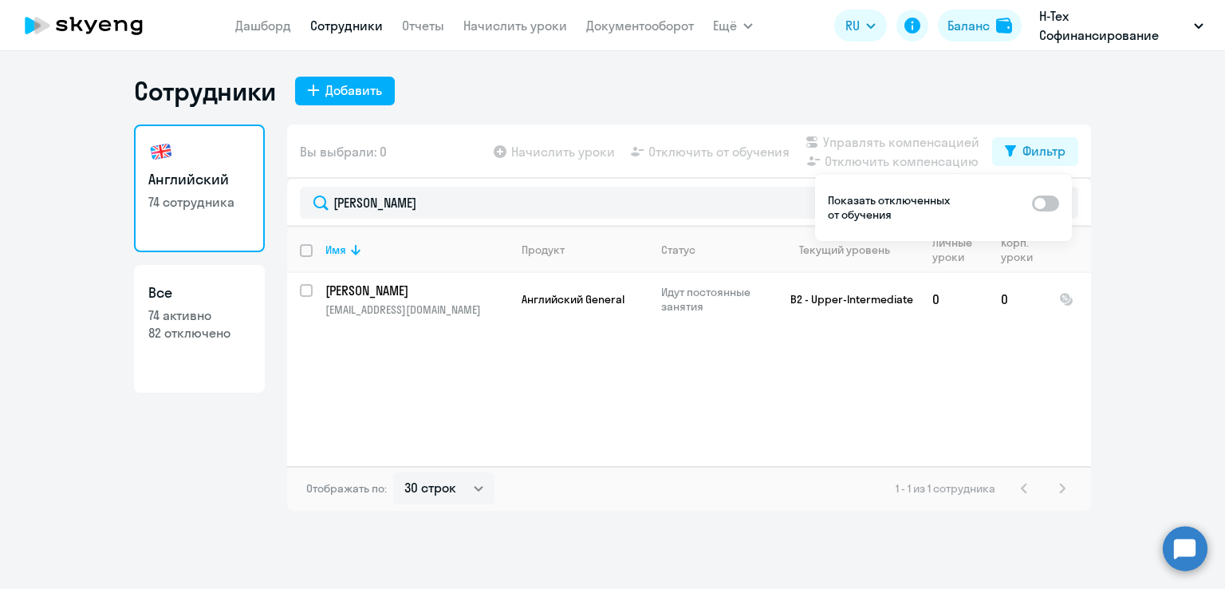
click at [1149, 290] on ng-component "Сотрудники Добавить Английский 74 сотрудника Все 74 активно 82 отключено Вы выб…" at bounding box center [612, 293] width 1225 height 436
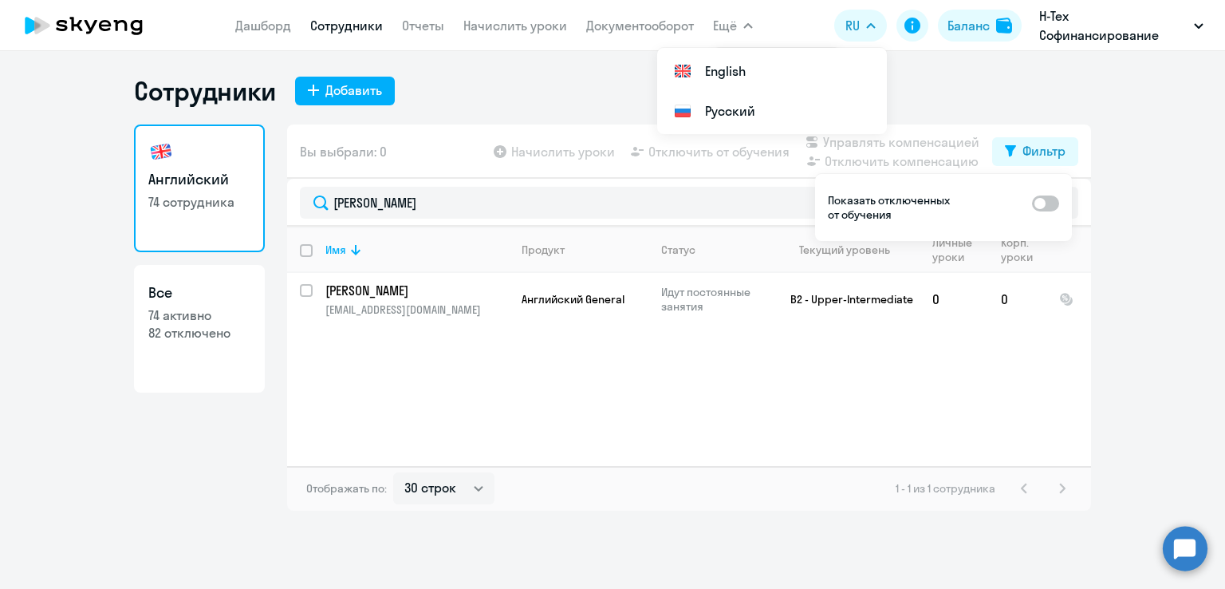
click at [1195, 450] on ng-component "Сотрудники Добавить Английский 74 сотрудника Все 74 активно 82 отключено Вы выб…" at bounding box center [612, 293] width 1225 height 436
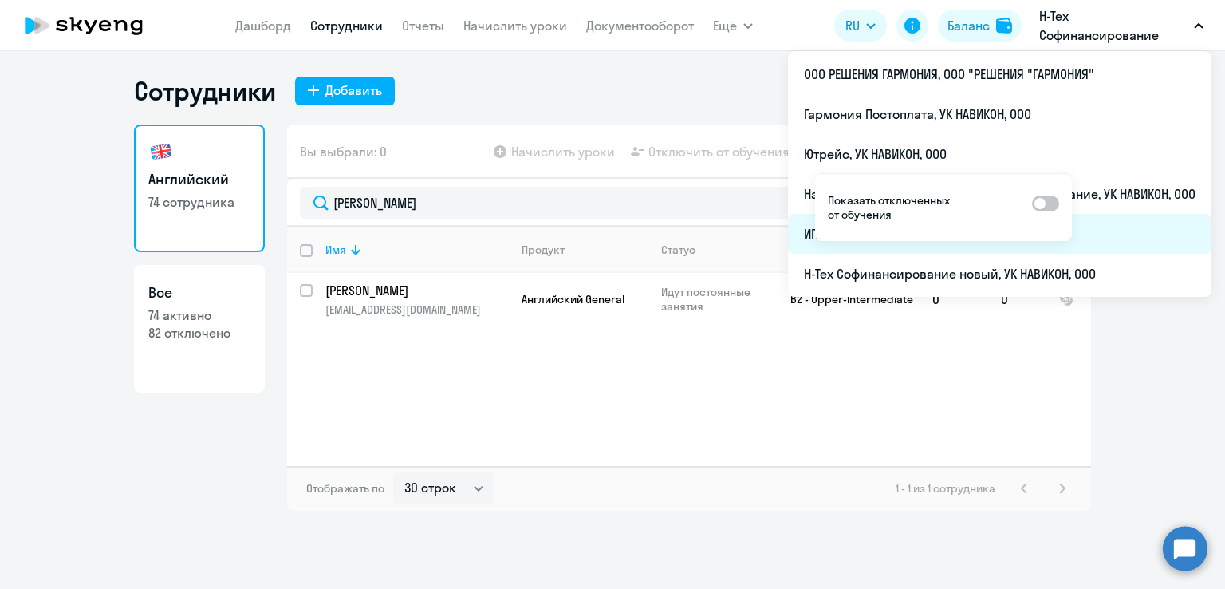
click at [1111, 232] on li "ИП постоплата, УК НАВИКОН, ООО" at bounding box center [1000, 234] width 424 height 40
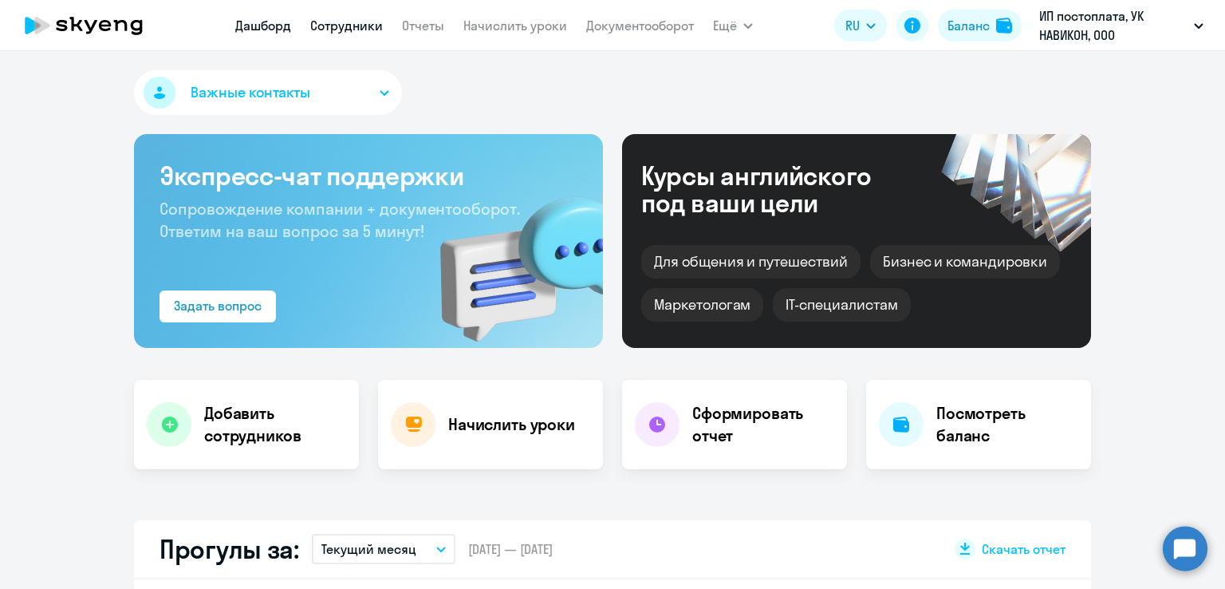
click at [346, 29] on link "Сотрудники" at bounding box center [346, 26] width 73 height 16
select select "30"
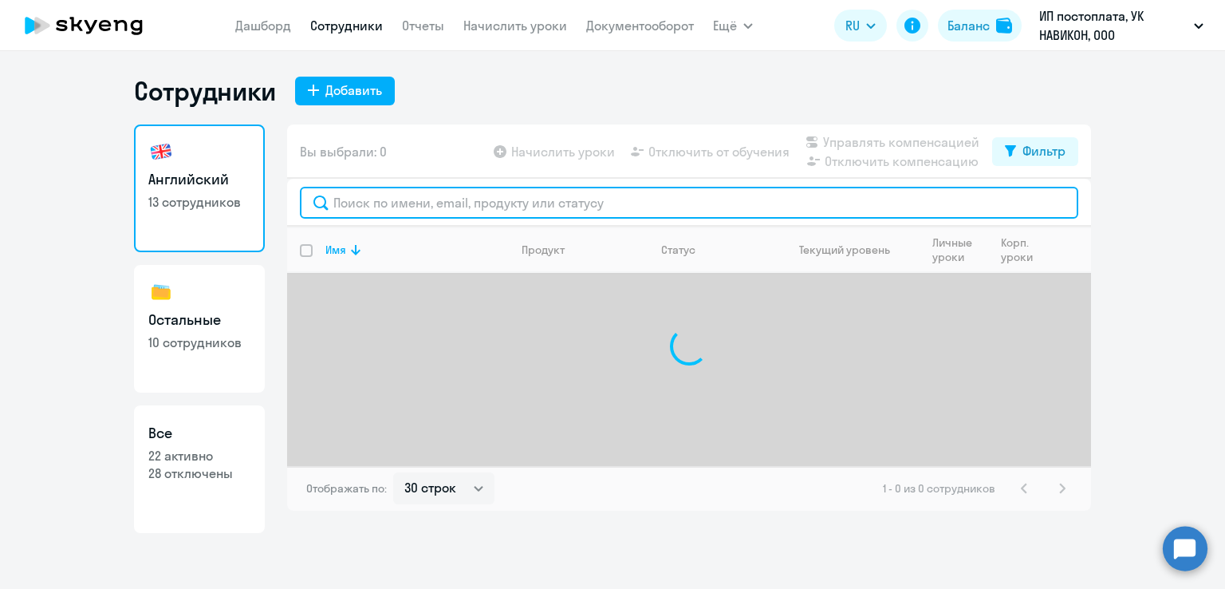
click at [391, 212] on input "text" at bounding box center [689, 203] width 779 height 32
paste input "Леонтьева"
click at [391, 212] on input "Леонтьева" at bounding box center [689, 203] width 779 height 32
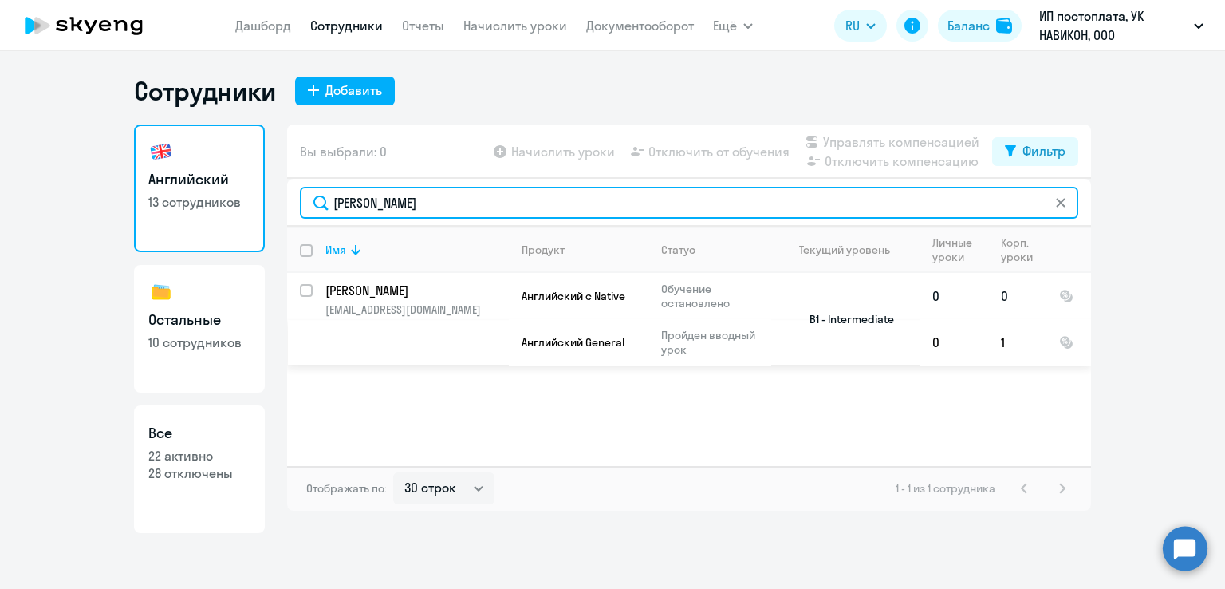
type input "Леонтьева"
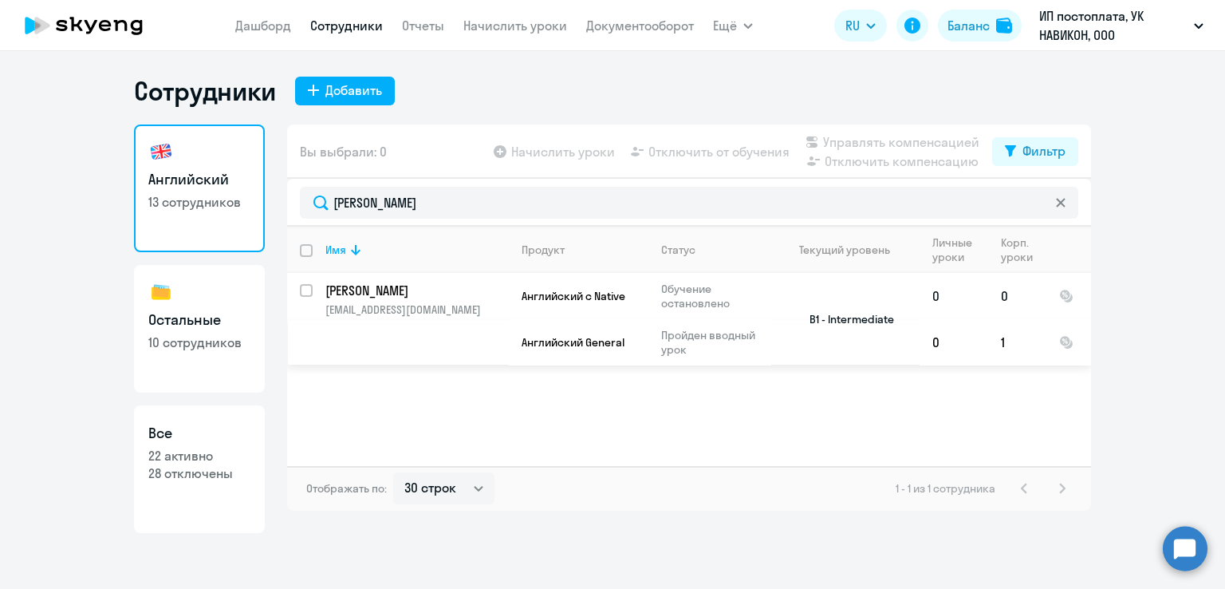
click at [405, 286] on p "Леонтьева Алена" at bounding box center [415, 291] width 180 height 18
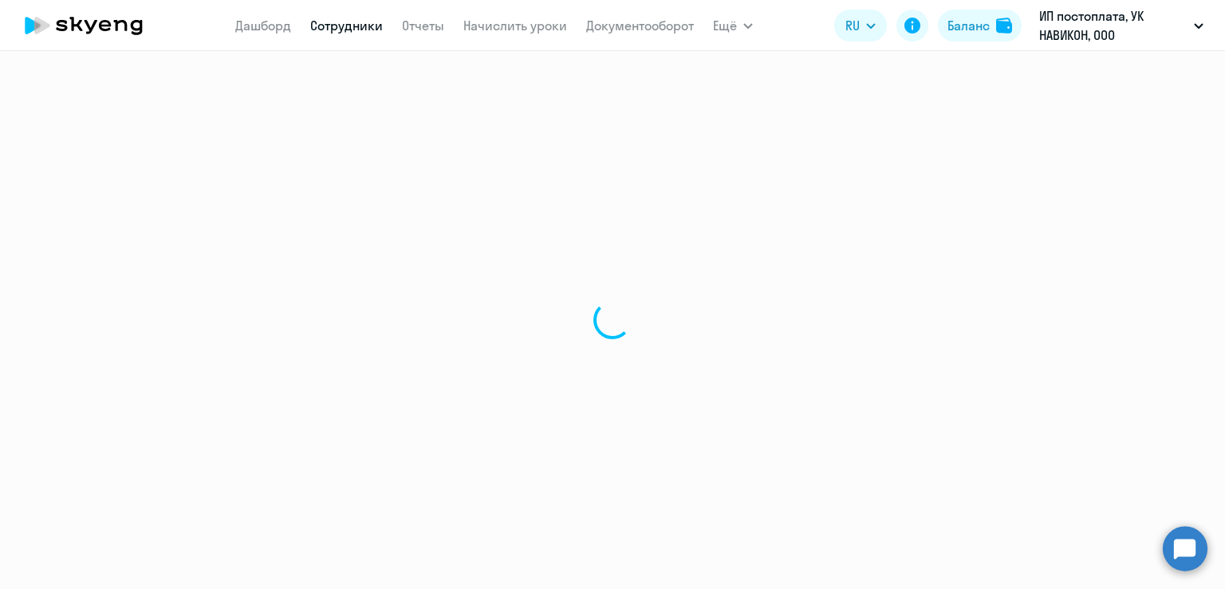
select select "english"
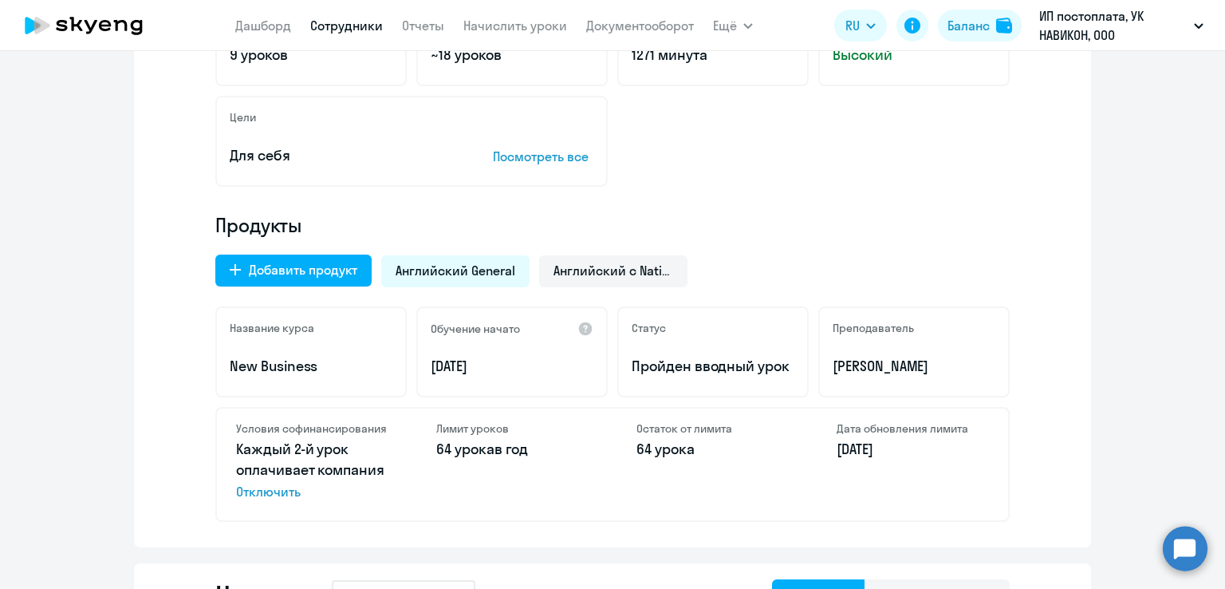
scroll to position [408, 0]
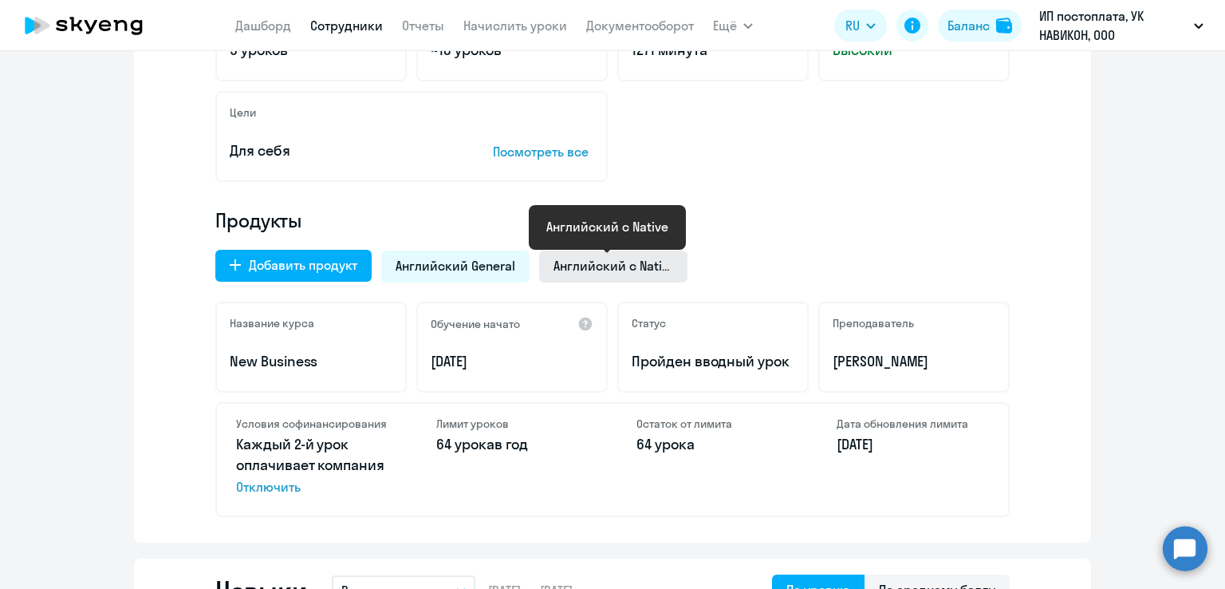
click at [596, 260] on span "Английский с Native" at bounding box center [614, 266] width 120 height 18
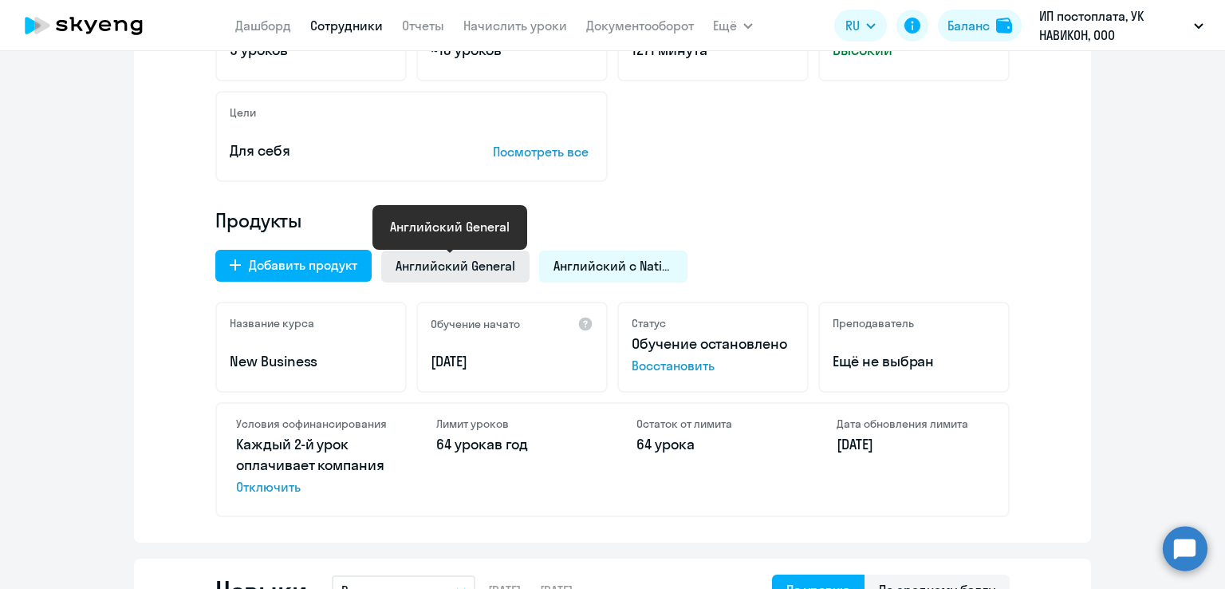
click at [488, 265] on span "Английский General" at bounding box center [456, 266] width 120 height 18
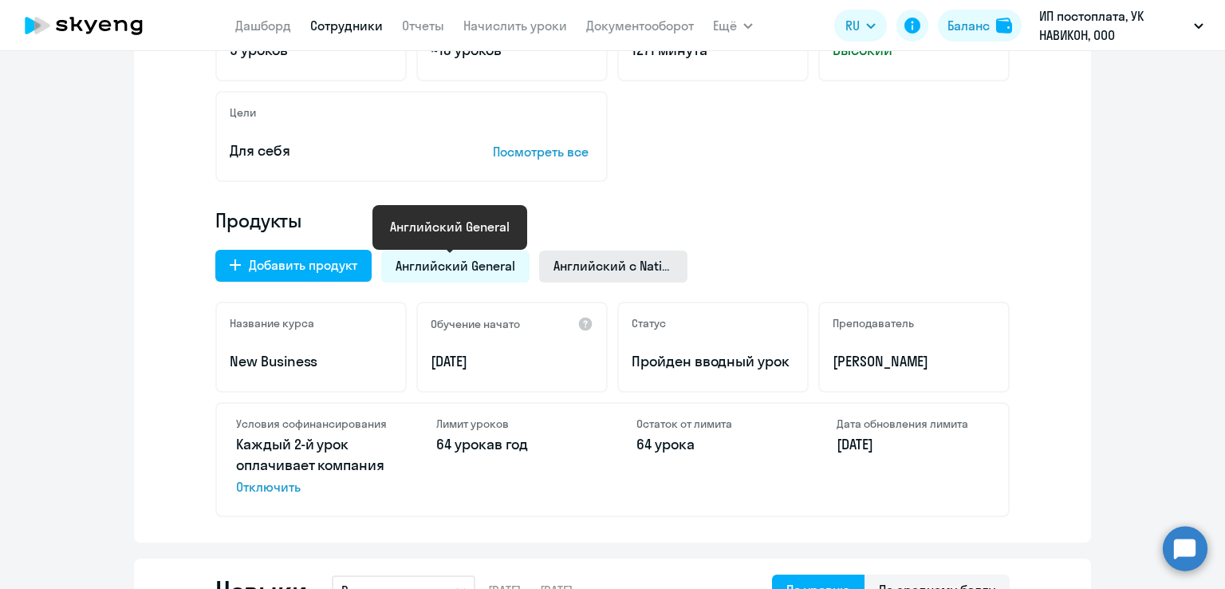
click at [598, 267] on span "Английский с Native" at bounding box center [614, 266] width 120 height 18
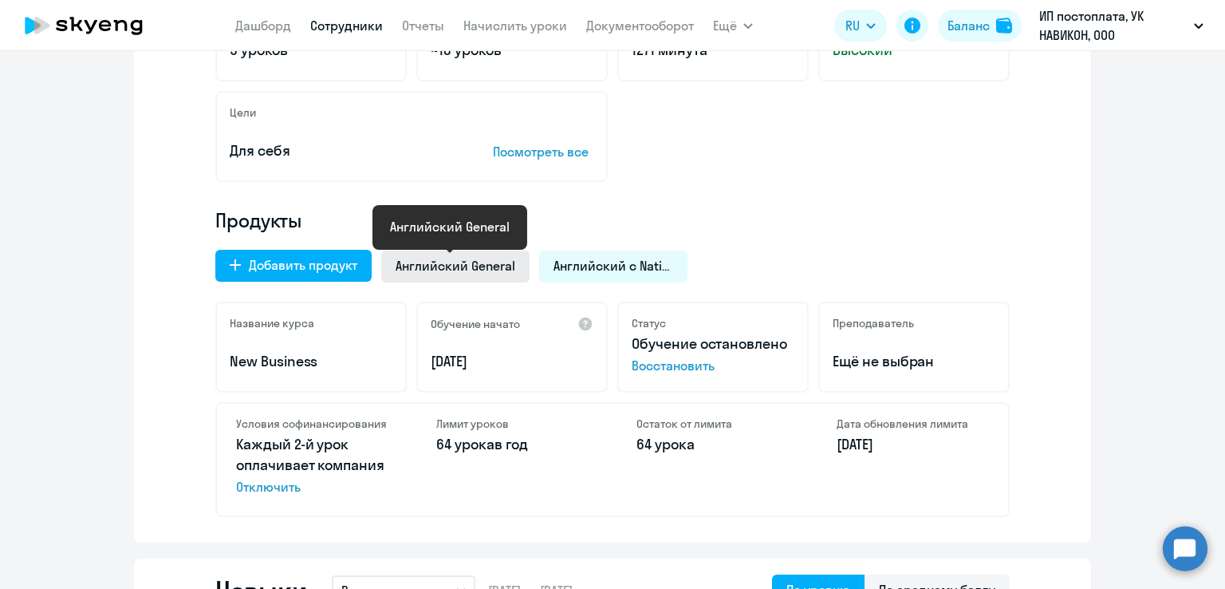
click at [481, 269] on span "Английский General" at bounding box center [456, 266] width 120 height 18
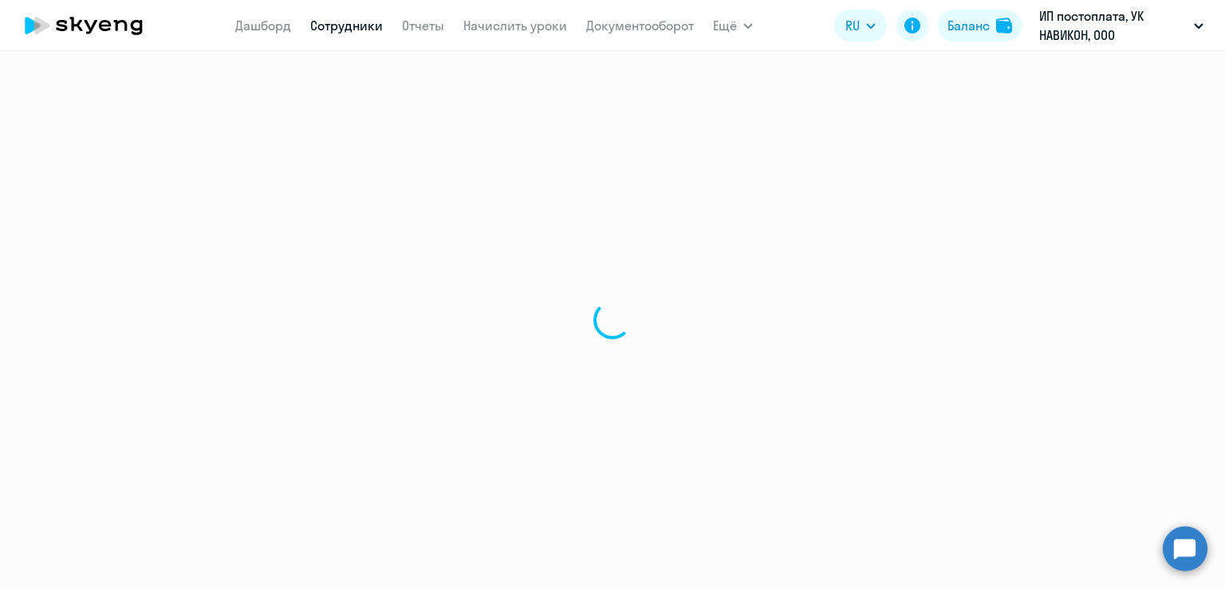
select select "30"
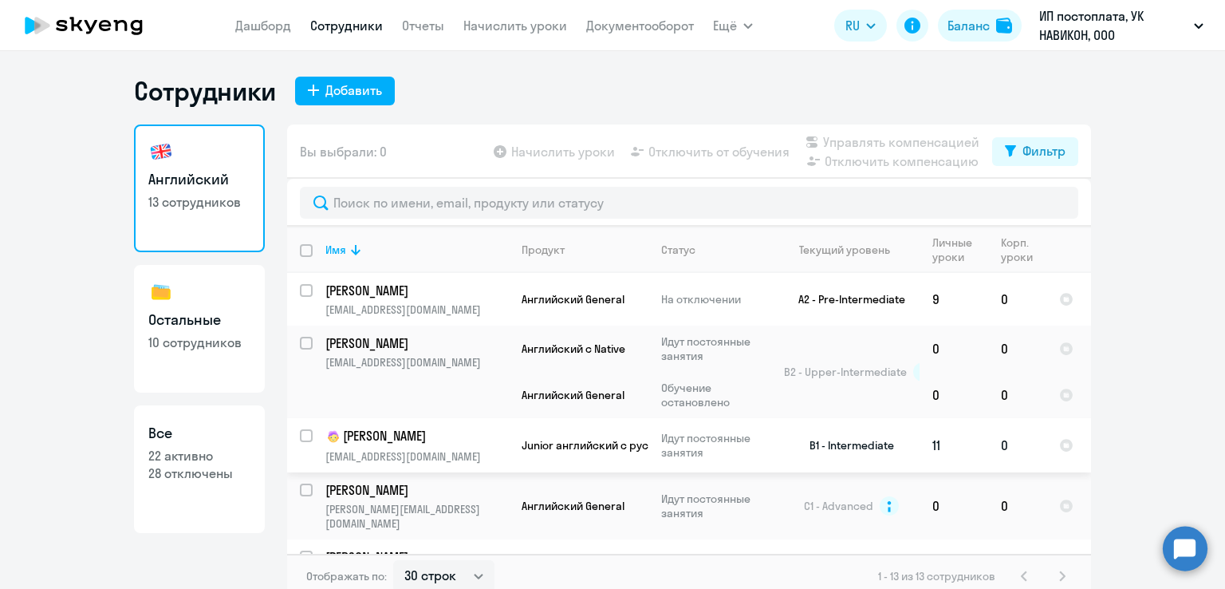
click at [426, 436] on p "Худобко Дмитрий" at bounding box center [415, 436] width 180 height 19
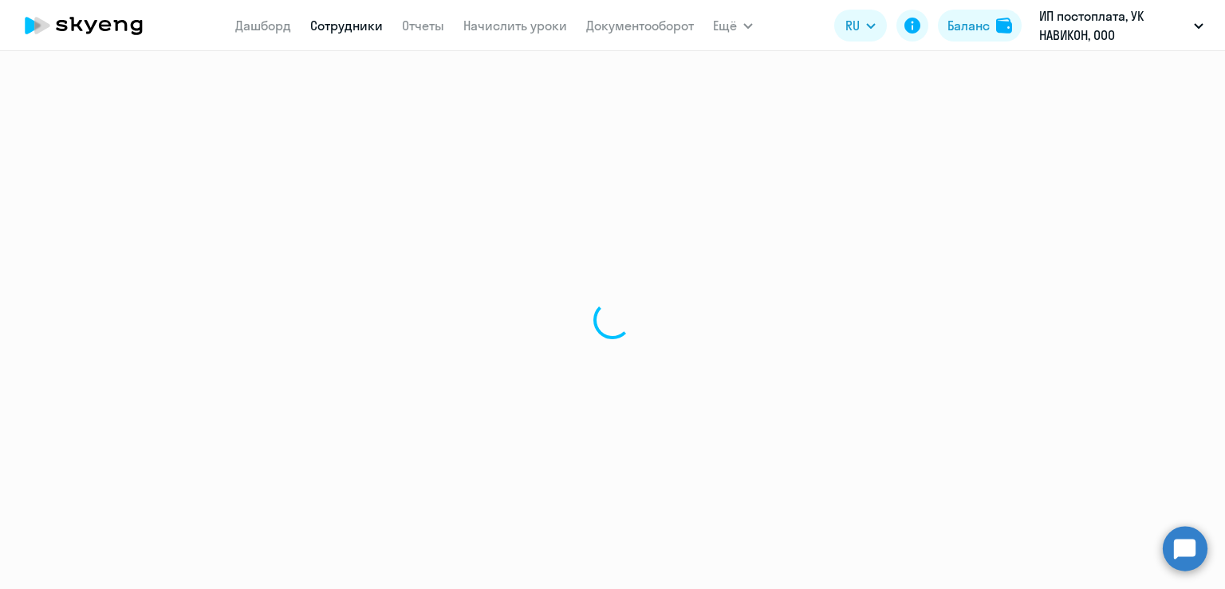
select select "english"
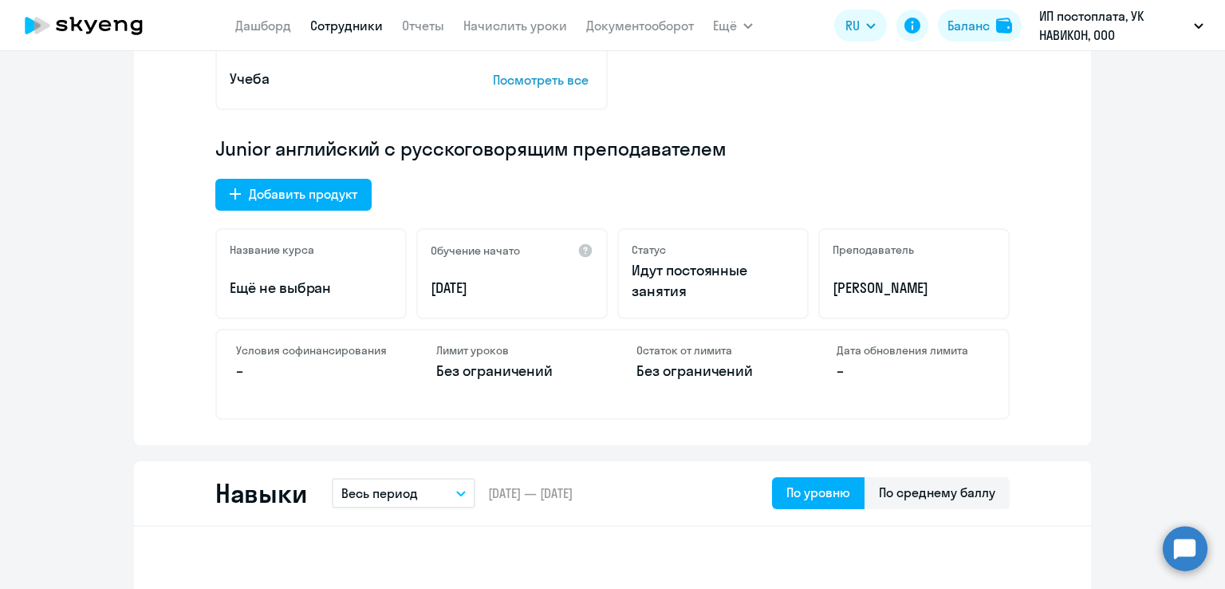
scroll to position [444, 0]
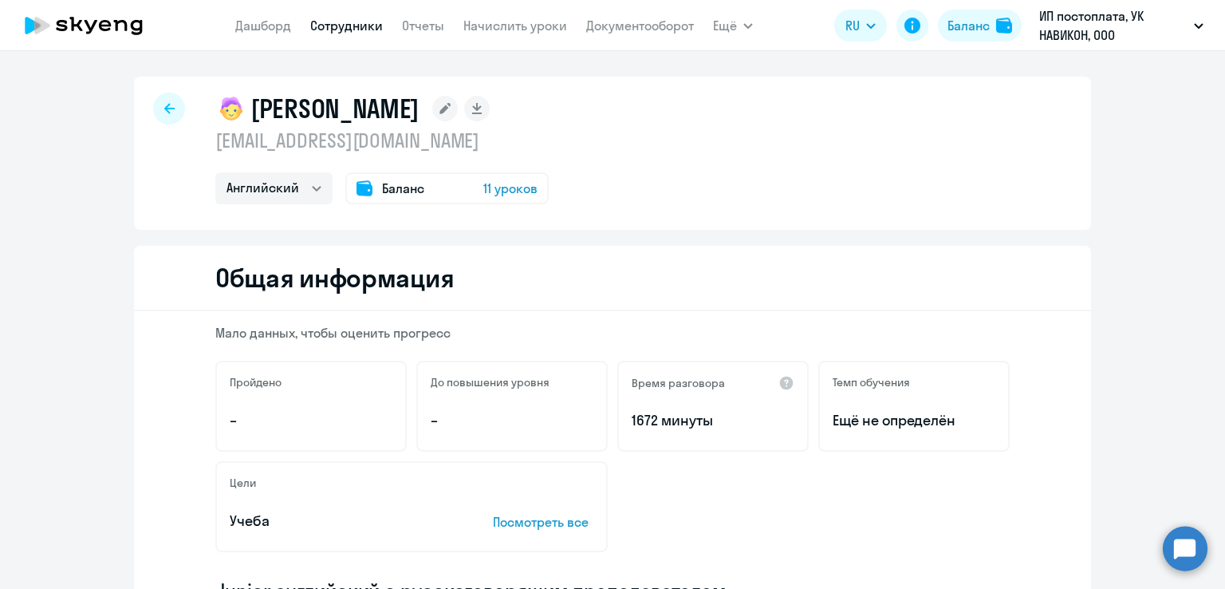
select select "30"
